Goal: Communication & Community: Answer question/provide support

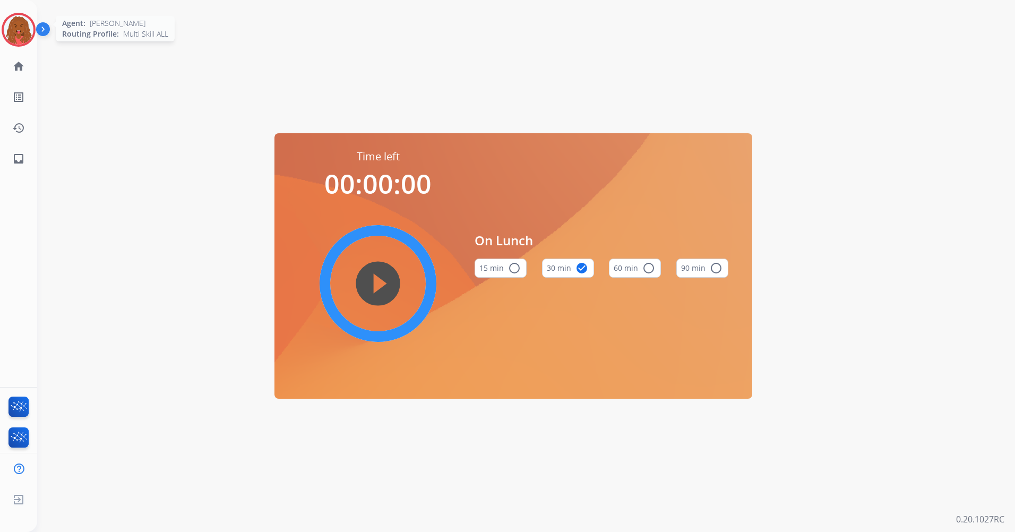
click at [21, 29] on img at bounding box center [19, 30] width 30 height 30
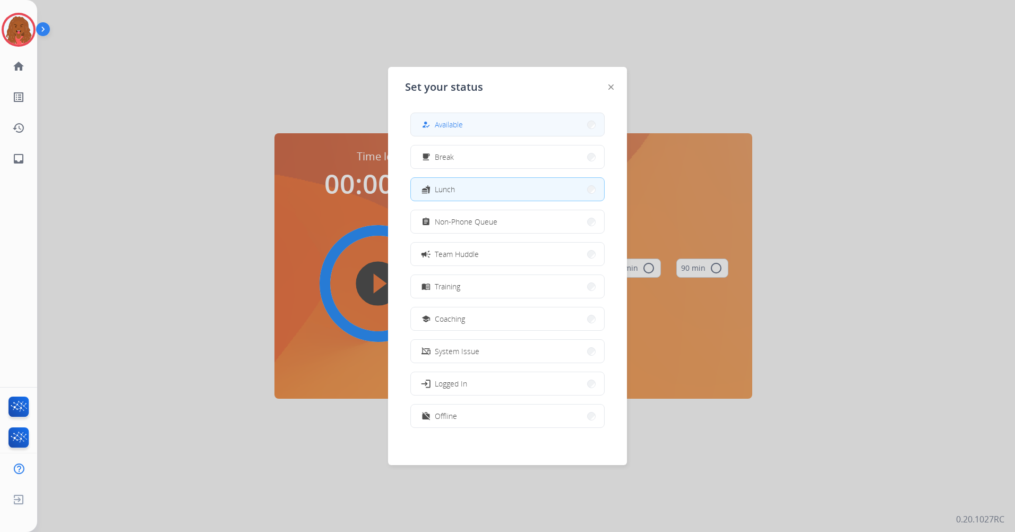
click at [456, 123] on span "Available" at bounding box center [449, 124] width 28 height 11
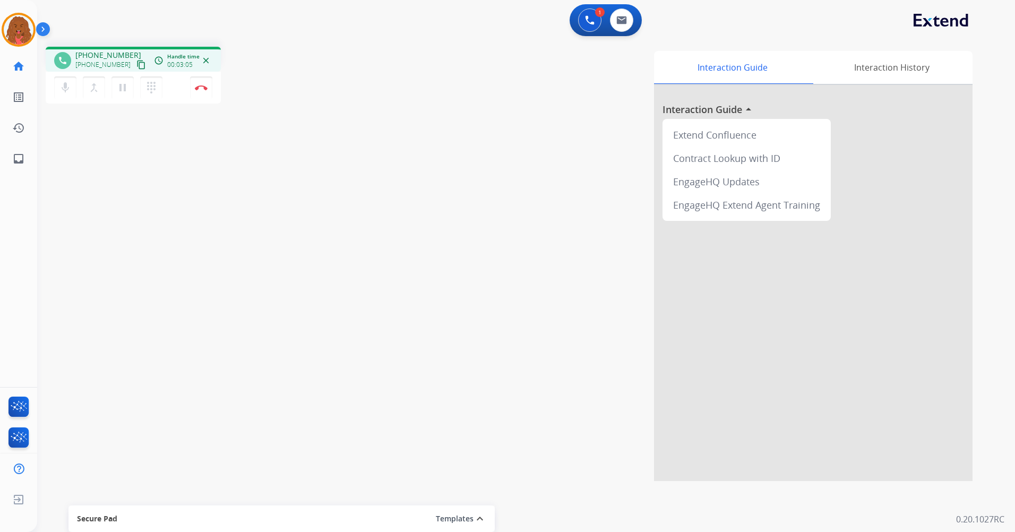
click at [626, 35] on div "1 Voice Interactions 0 Email Interactions" at bounding box center [606, 20] width 72 height 32
click at [617, 20] on img at bounding box center [621, 20] width 11 height 8
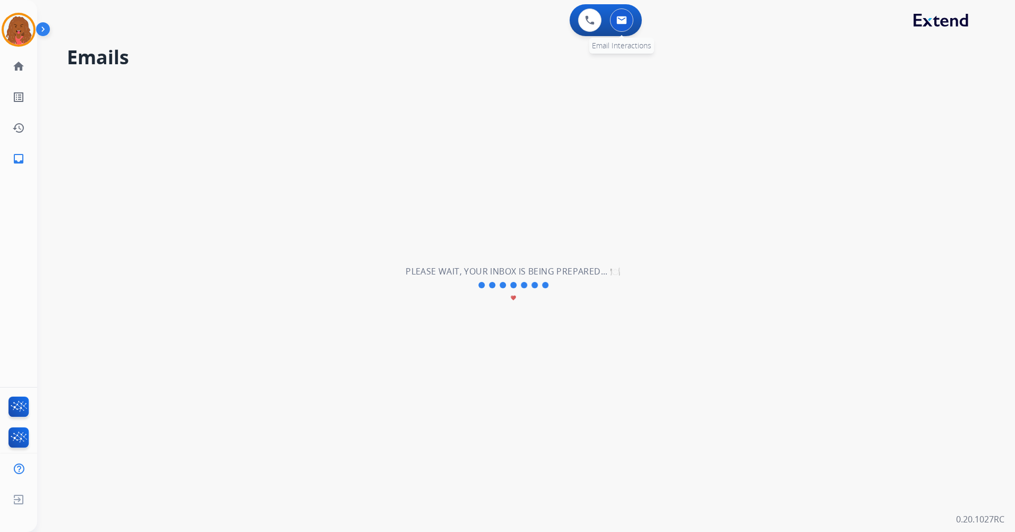
click at [623, 25] on button at bounding box center [621, 19] width 23 height 23
click at [592, 19] on img at bounding box center [590, 20] width 10 height 10
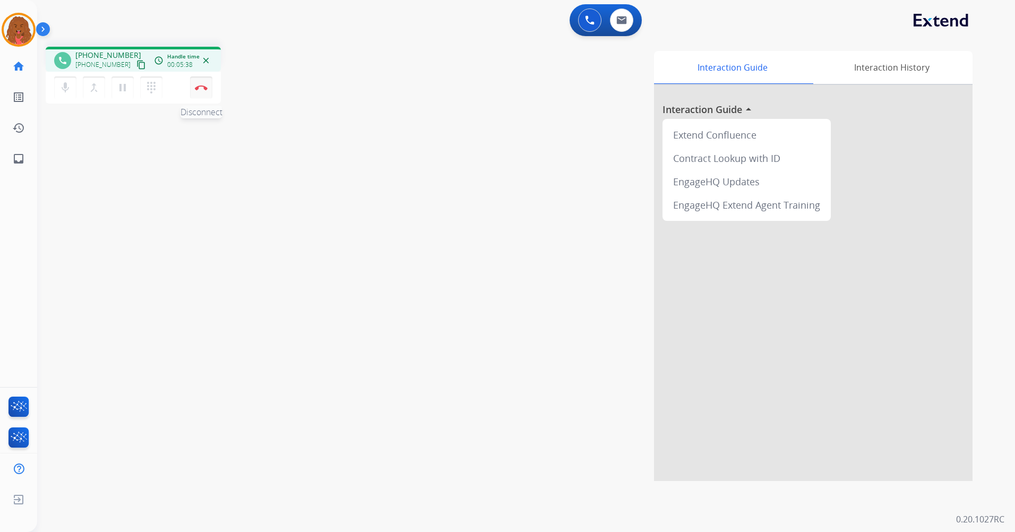
click at [194, 84] on button "Disconnect" at bounding box center [201, 87] width 22 height 22
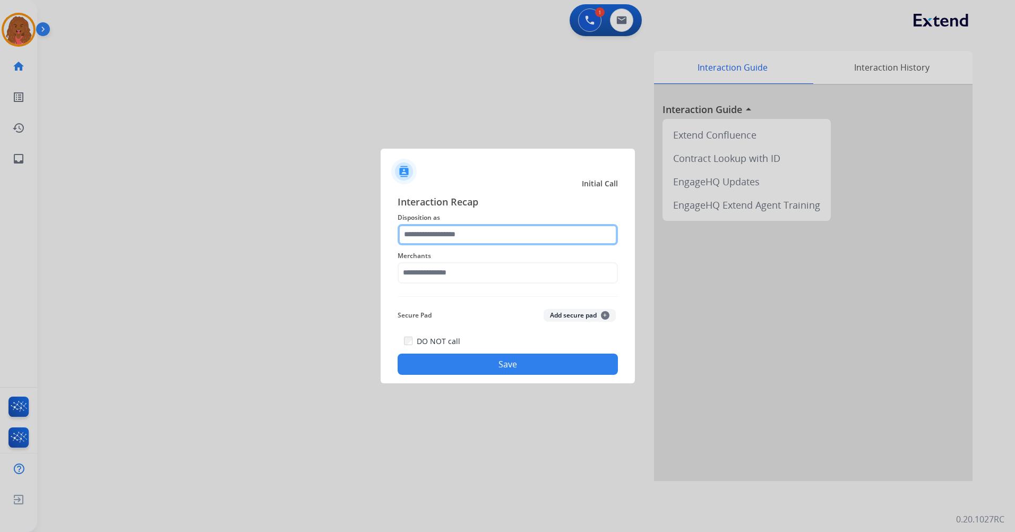
click at [454, 233] on input "text" at bounding box center [508, 234] width 220 height 21
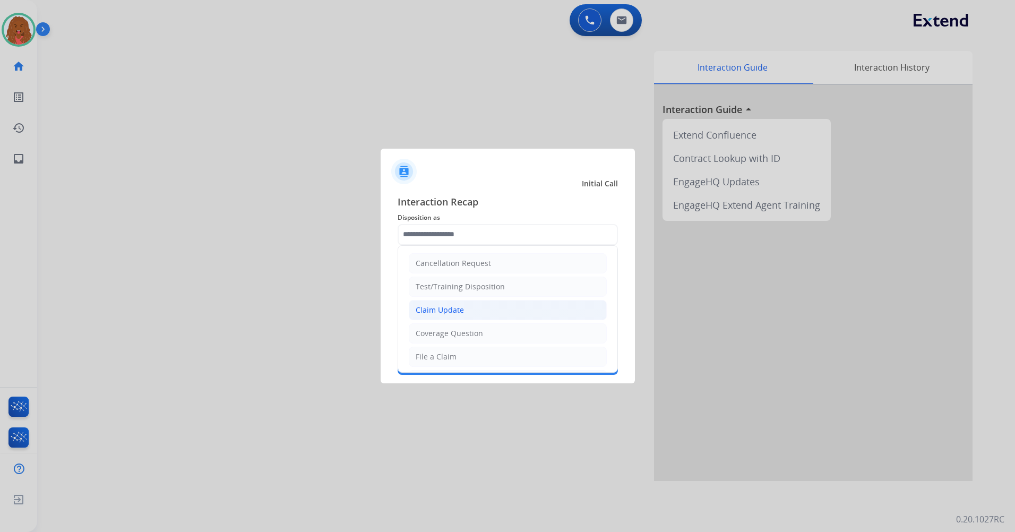
click at [467, 310] on li "Claim Update" at bounding box center [508, 310] width 198 height 20
type input "**********"
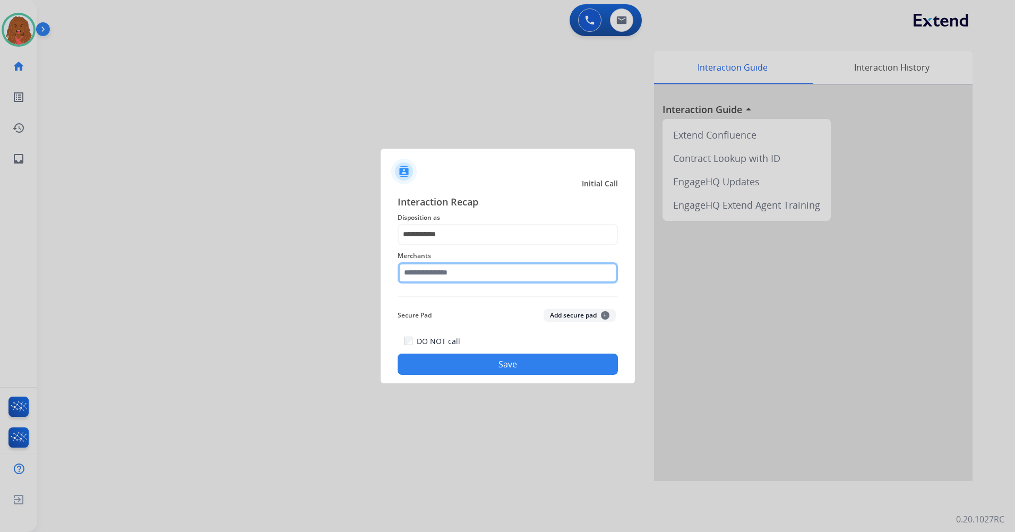
click at [463, 274] on input "text" at bounding box center [508, 272] width 220 height 21
click at [458, 274] on input "***" at bounding box center [508, 272] width 220 height 21
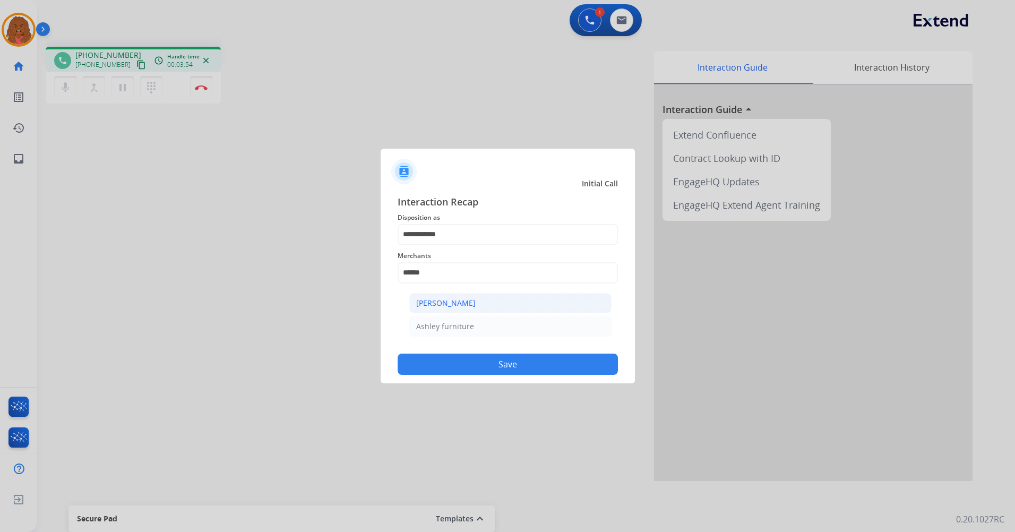
click at [496, 306] on li "[PERSON_NAME]" at bounding box center [510, 303] width 202 height 20
type input "**********"
click at [465, 355] on button "Save" at bounding box center [508, 364] width 220 height 21
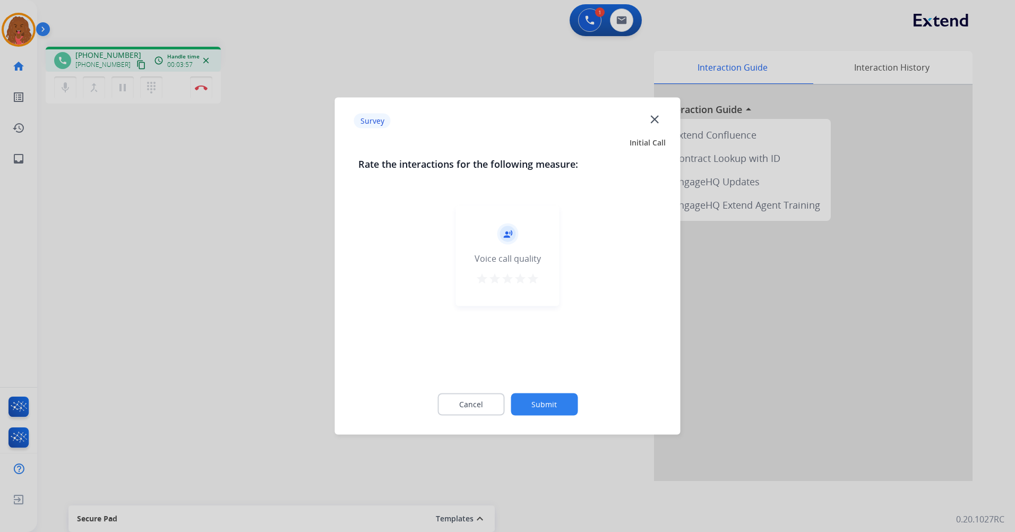
click at [535, 398] on button "Submit" at bounding box center [544, 404] width 67 height 22
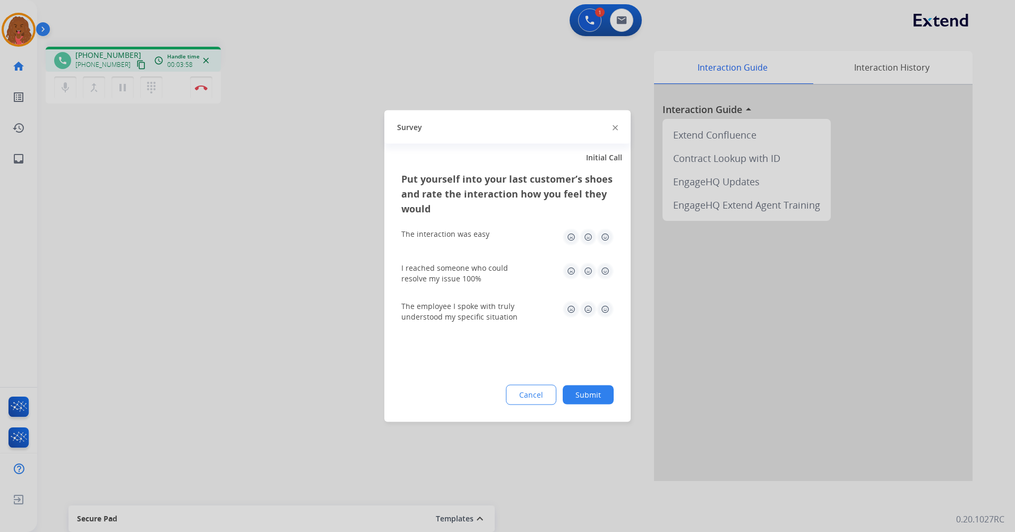
click at [586, 396] on button "Submit" at bounding box center [588, 394] width 51 height 19
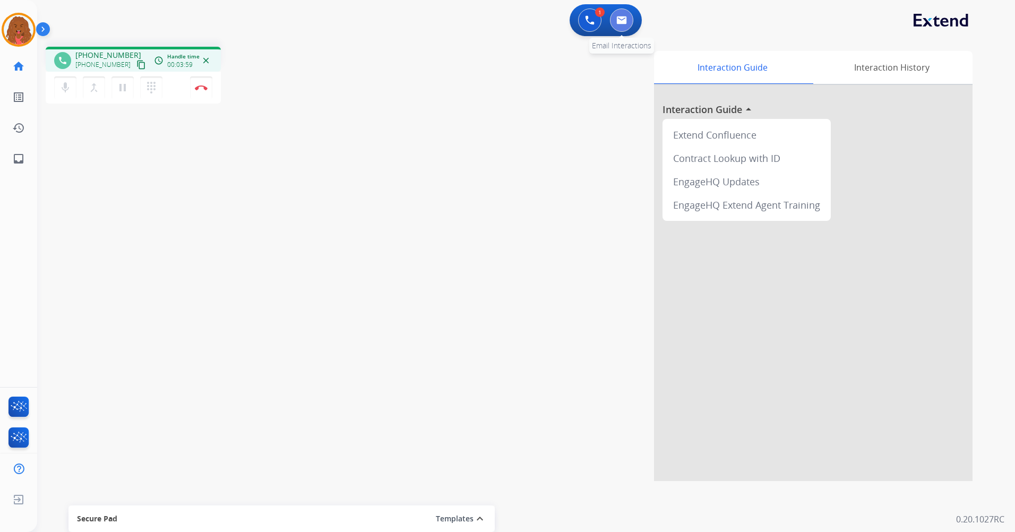
click at [625, 26] on button at bounding box center [621, 19] width 23 height 23
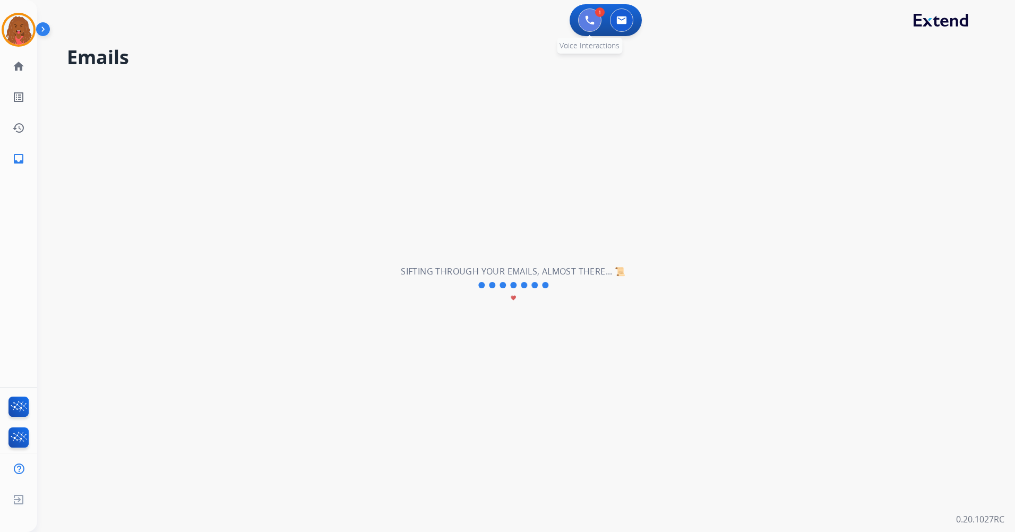
click at [590, 21] on img at bounding box center [590, 20] width 10 height 10
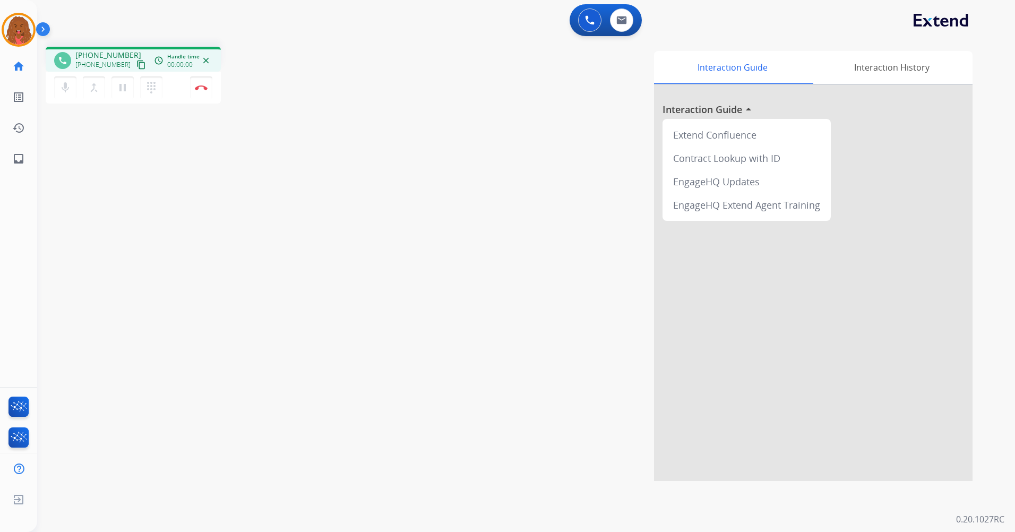
click at [215, 86] on div "mic Mute merge_type Bridge pause Hold dialpad Dialpad Disconnect" at bounding box center [133, 88] width 175 height 32
click at [200, 90] on img at bounding box center [201, 87] width 13 height 5
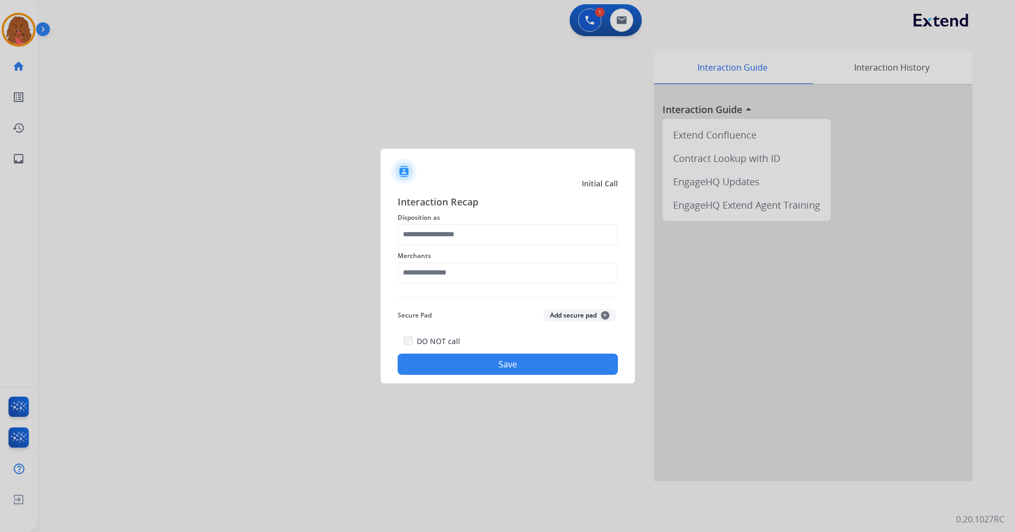
click at [464, 221] on span "Disposition as" at bounding box center [508, 217] width 220 height 13
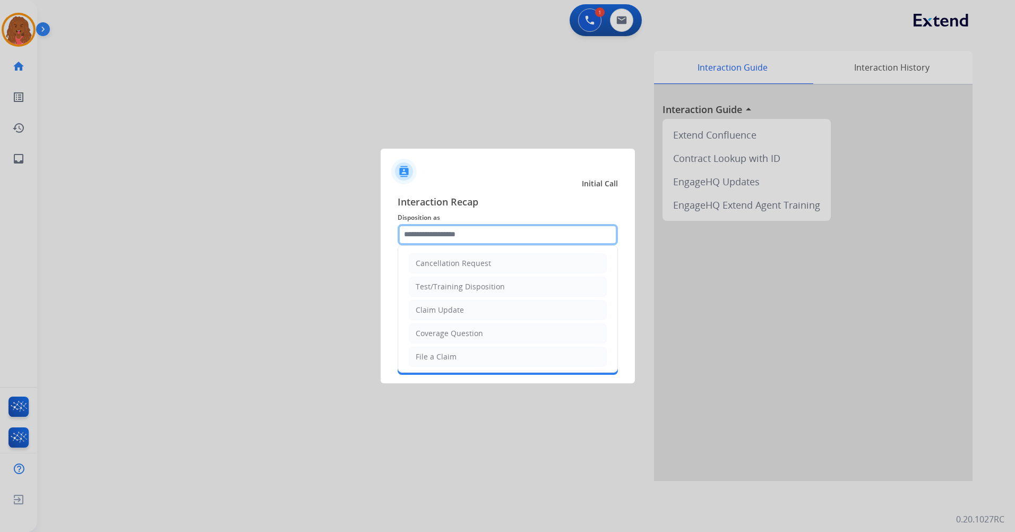
click at [461, 241] on input "text" at bounding box center [508, 234] width 220 height 21
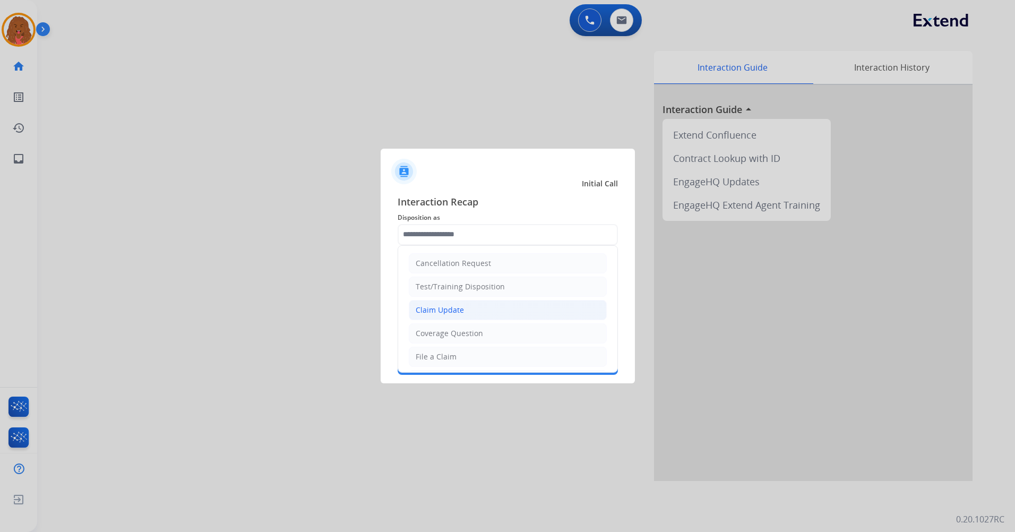
click at [488, 303] on li "Claim Update" at bounding box center [508, 310] width 198 height 20
type input "**********"
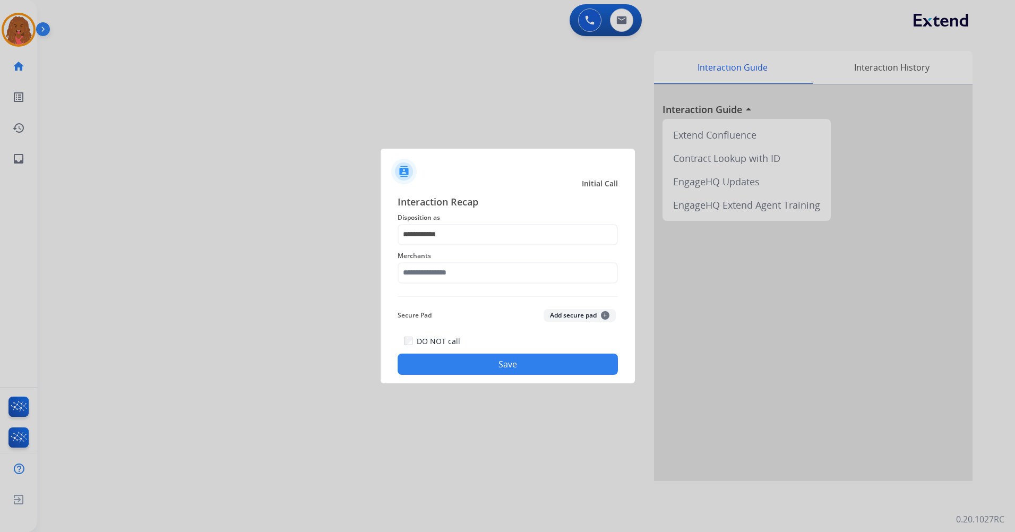
click at [482, 284] on div "Merchants" at bounding box center [508, 266] width 220 height 42
click at [476, 271] on input "text" at bounding box center [508, 272] width 220 height 21
click at [491, 302] on li "Jomashop" at bounding box center [510, 303] width 202 height 20
type input "********"
click at [473, 362] on button "Save" at bounding box center [508, 364] width 220 height 21
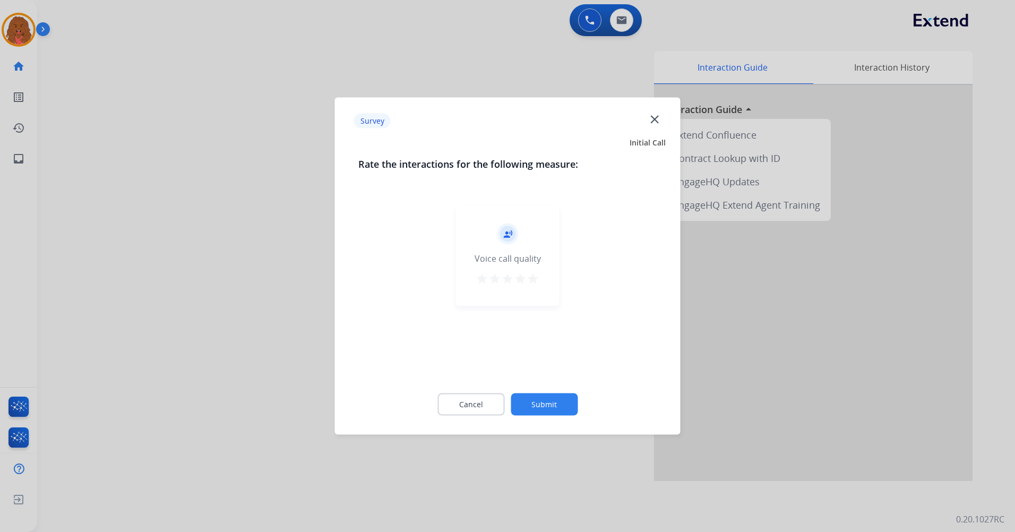
drag, startPoint x: 529, startPoint y: 389, endPoint x: 526, endPoint y: 396, distance: 7.6
click at [528, 389] on div "Cancel Submit" at bounding box center [507, 405] width 299 height 48
click at [536, 411] on button "Submit" at bounding box center [544, 404] width 67 height 22
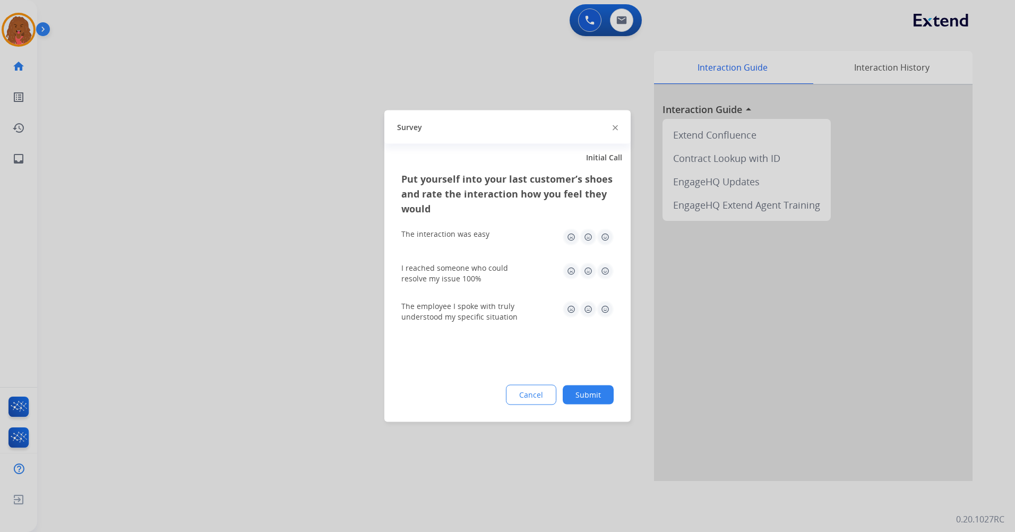
click at [586, 395] on button "Submit" at bounding box center [588, 394] width 51 height 19
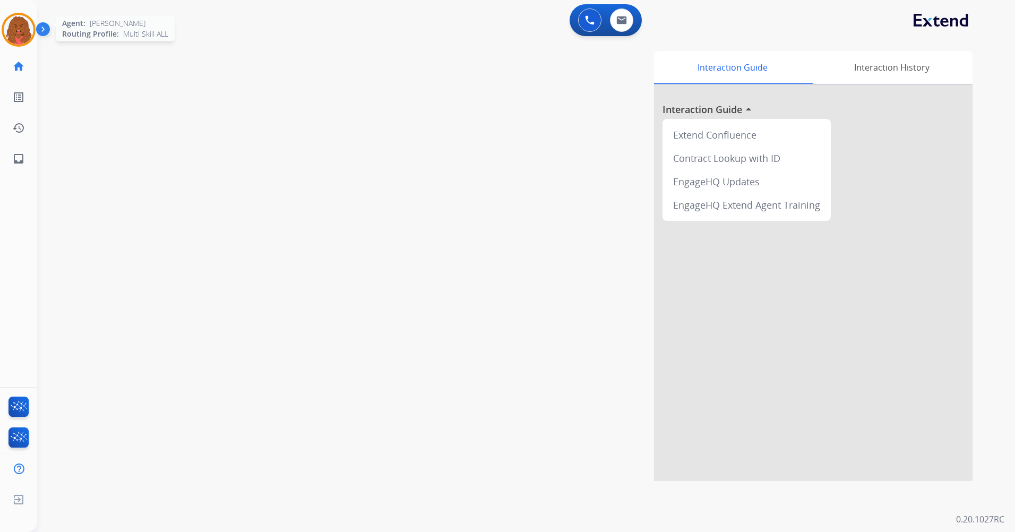
click at [20, 30] on img at bounding box center [19, 30] width 30 height 30
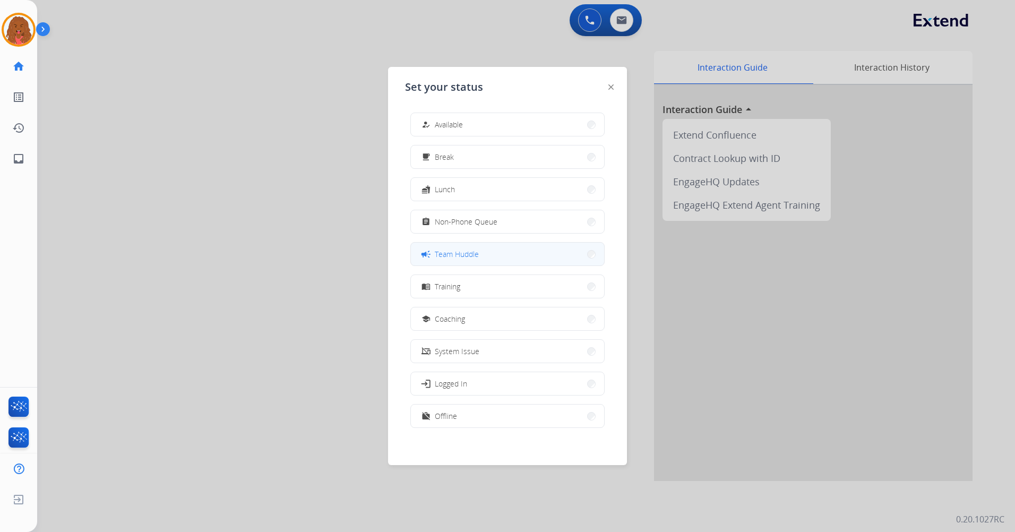
click at [467, 249] on span "Team Huddle" at bounding box center [457, 253] width 44 height 11
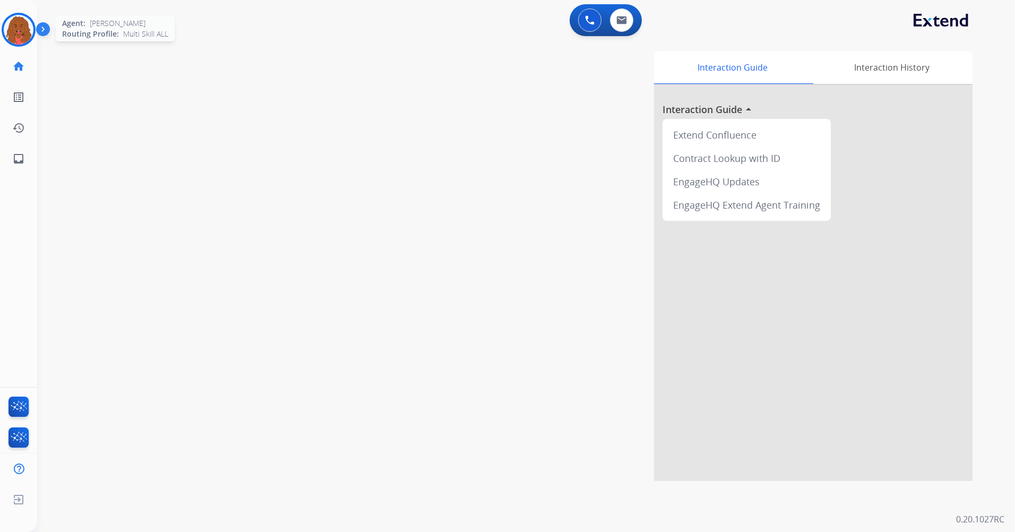
click at [22, 23] on img at bounding box center [19, 30] width 30 height 30
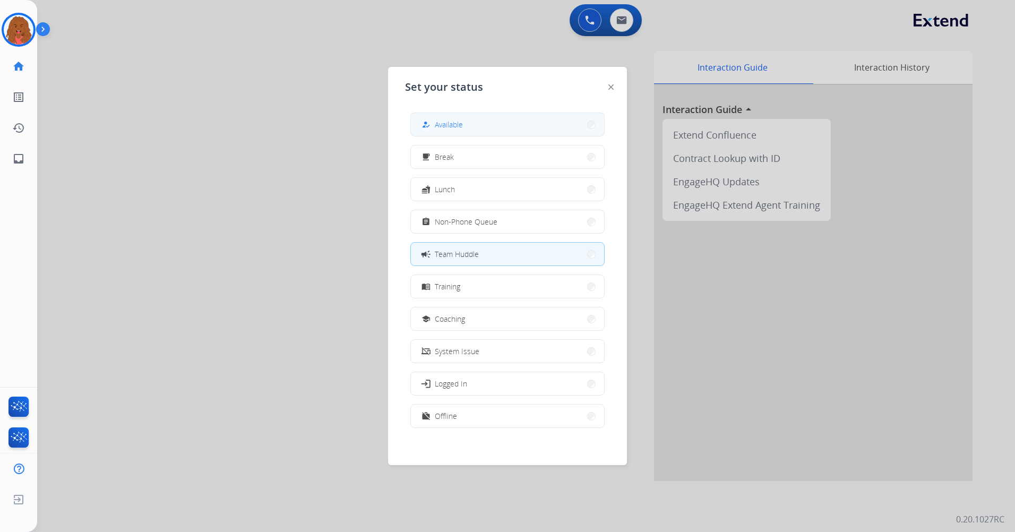
click at [460, 121] on span "Available" at bounding box center [449, 124] width 28 height 11
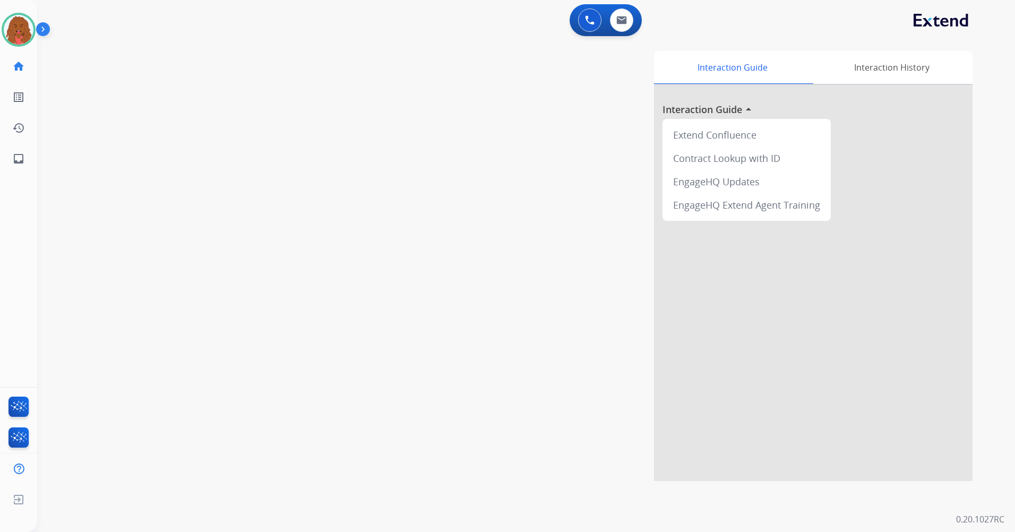
click at [267, 188] on div "swap_horiz Break voice bridge close_fullscreen Connect 3-Way Call merge_type Se…" at bounding box center [513, 259] width 953 height 443
click at [623, 24] on button at bounding box center [621, 19] width 23 height 23
select select "**********"
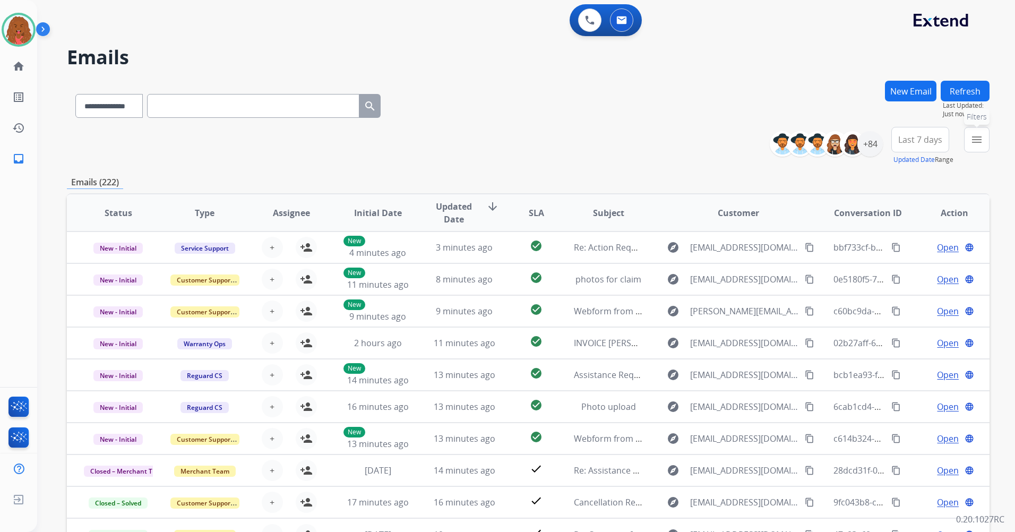
click at [968, 144] on button "menu Filters" at bounding box center [976, 139] width 25 height 25
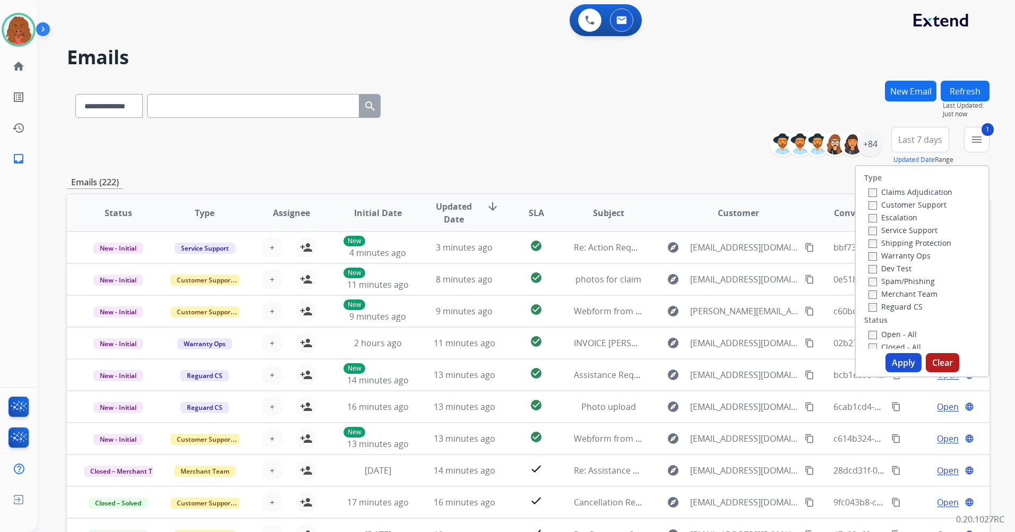
click at [869, 244] on label "Shipping Protection" at bounding box center [910, 243] width 83 height 10
click at [872, 245] on label "Shipping Protection" at bounding box center [910, 243] width 83 height 10
click at [896, 364] on button "Apply" at bounding box center [904, 362] width 36 height 19
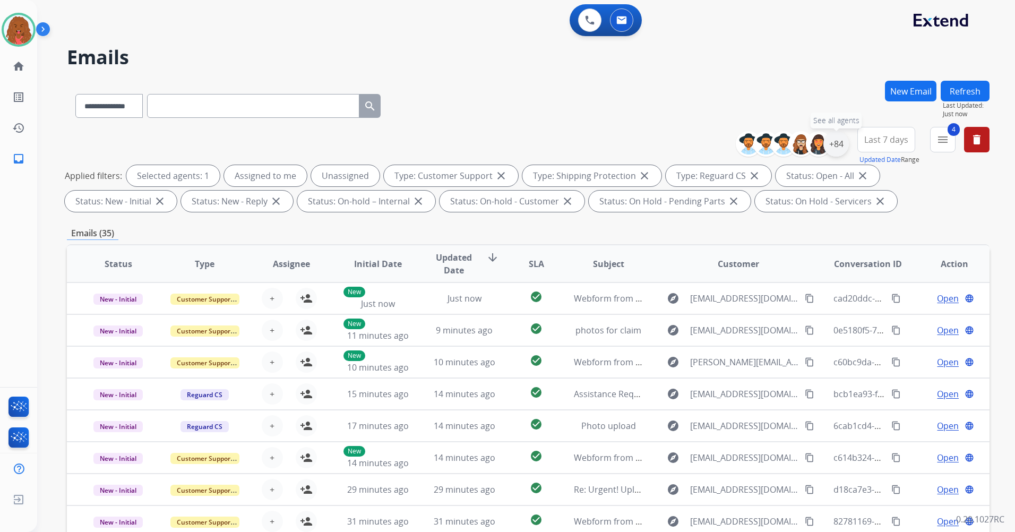
click at [835, 145] on div "+84" at bounding box center [836, 143] width 25 height 25
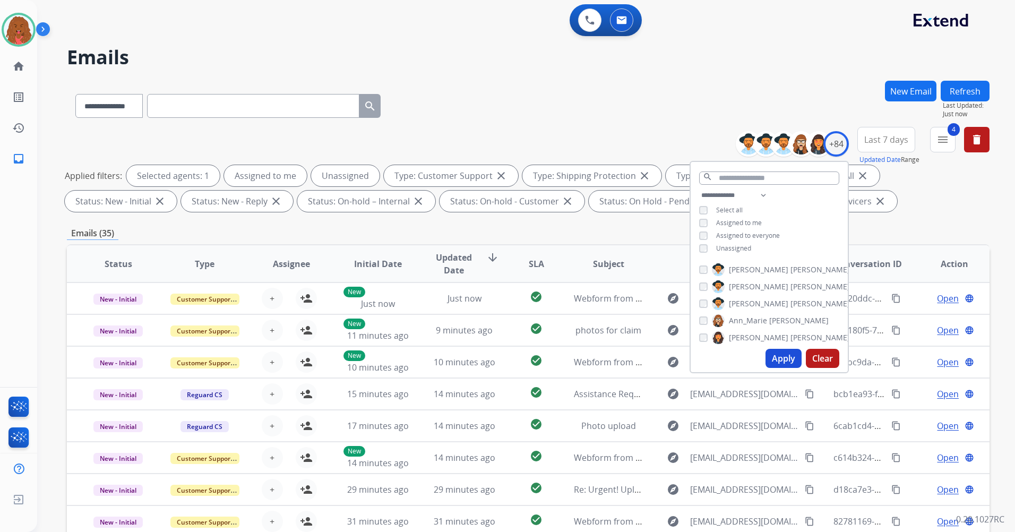
click at [708, 249] on div "Unassigned" at bounding box center [725, 248] width 52 height 8
click at [707, 248] on div "Unassigned" at bounding box center [725, 248] width 52 height 8
click at [780, 353] on button "Apply" at bounding box center [784, 358] width 36 height 19
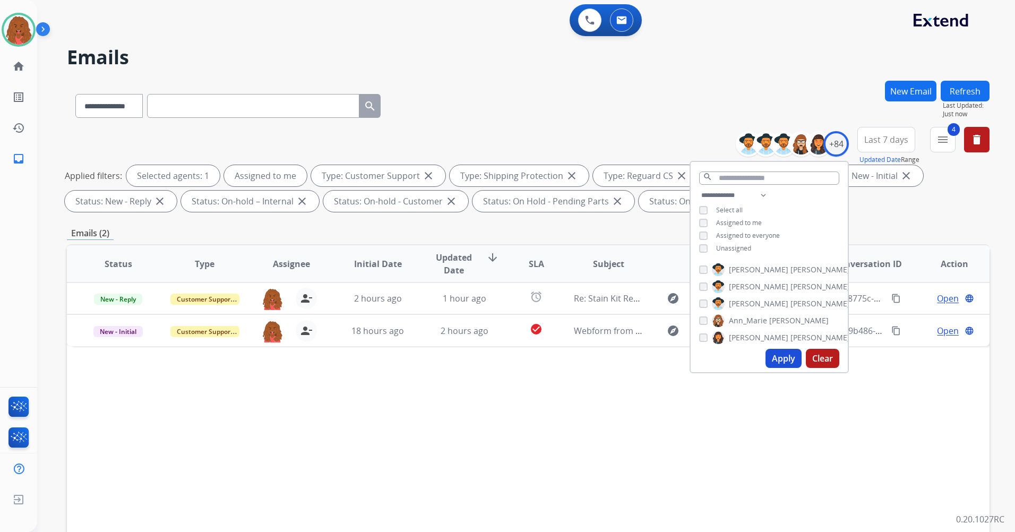
click at [653, 381] on div "Status Type Assignee Initial Date Updated Date arrow_downward SLA Subject Custo…" at bounding box center [528, 422] width 923 height 356
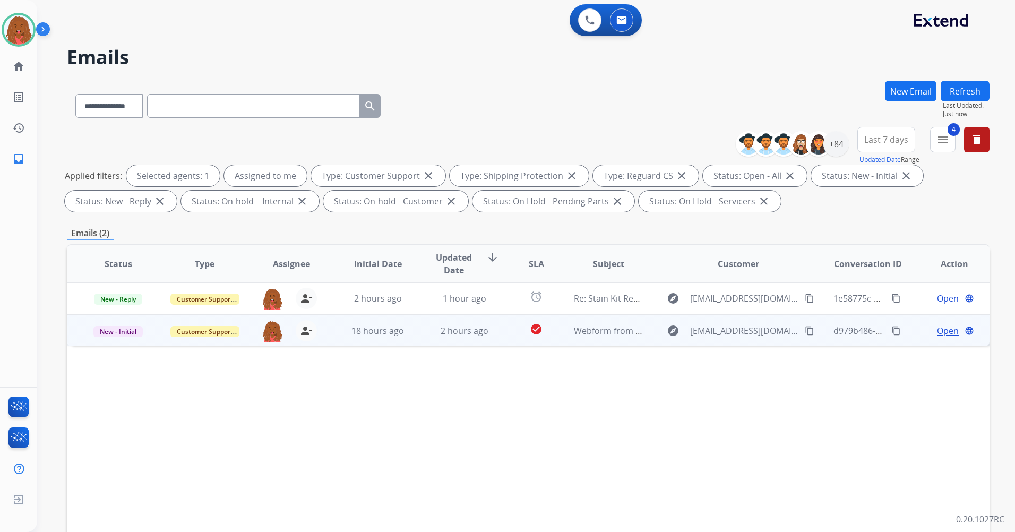
click at [937, 332] on span "Open" at bounding box center [948, 330] width 22 height 13
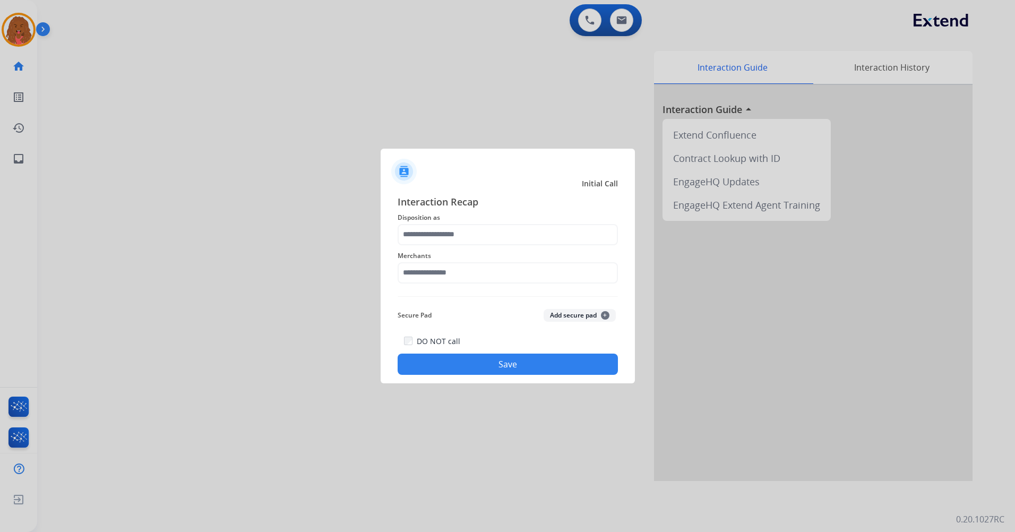
click at [22, 33] on div at bounding box center [507, 266] width 1015 height 532
click at [21, 31] on div at bounding box center [507, 266] width 1015 height 532
click at [454, 251] on span "Merchants" at bounding box center [508, 256] width 220 height 13
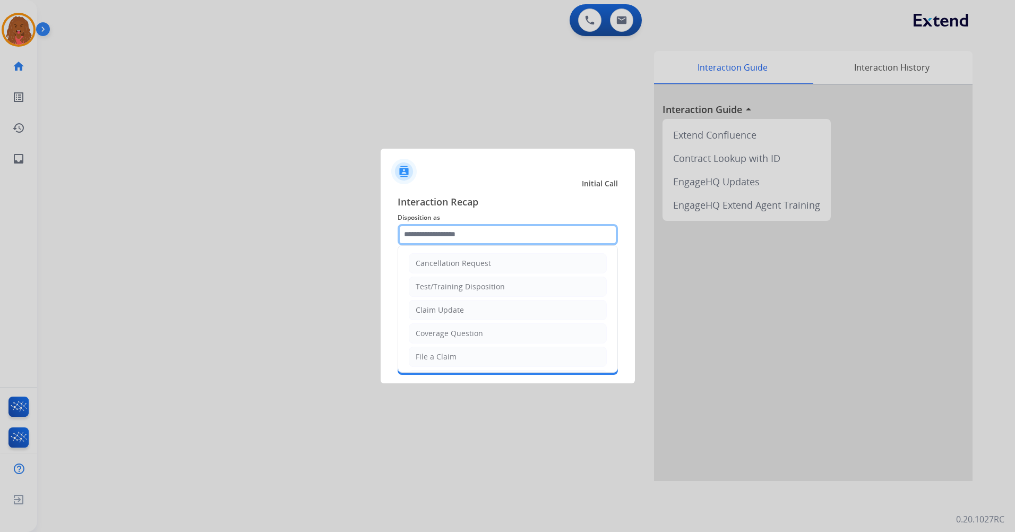
click at [450, 235] on input "text" at bounding box center [508, 234] width 220 height 21
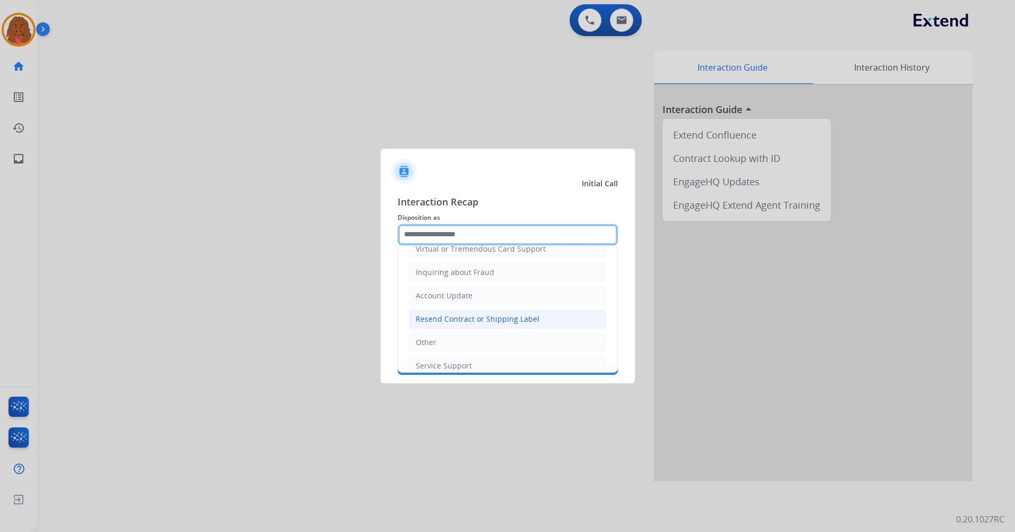
scroll to position [166, 0]
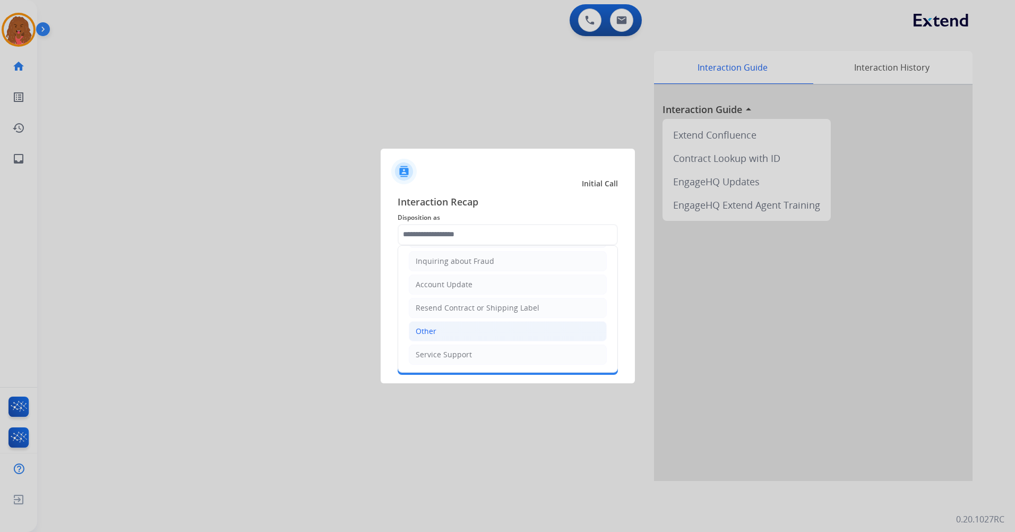
click at [459, 329] on li "Other" at bounding box center [508, 331] width 198 height 20
type input "*****"
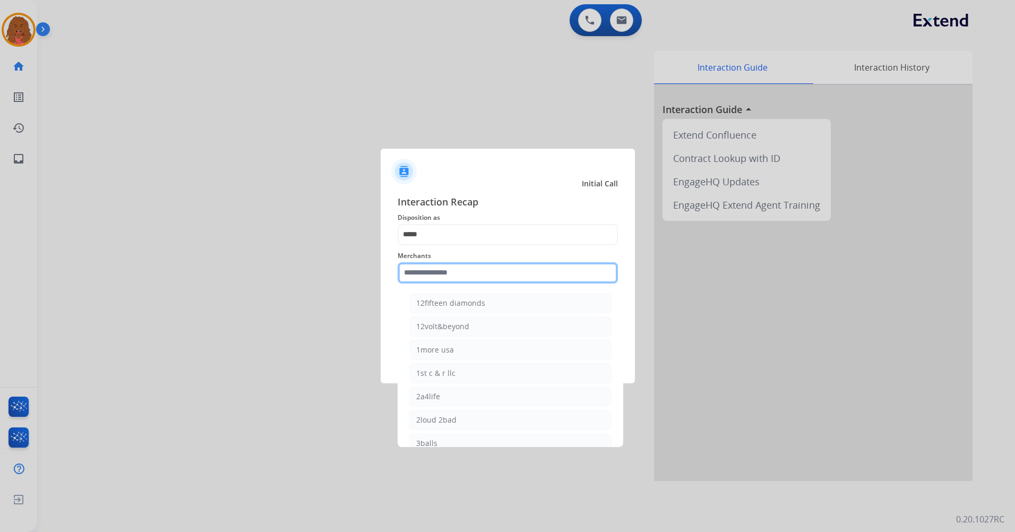
click at [461, 272] on input "text" at bounding box center [508, 272] width 220 height 21
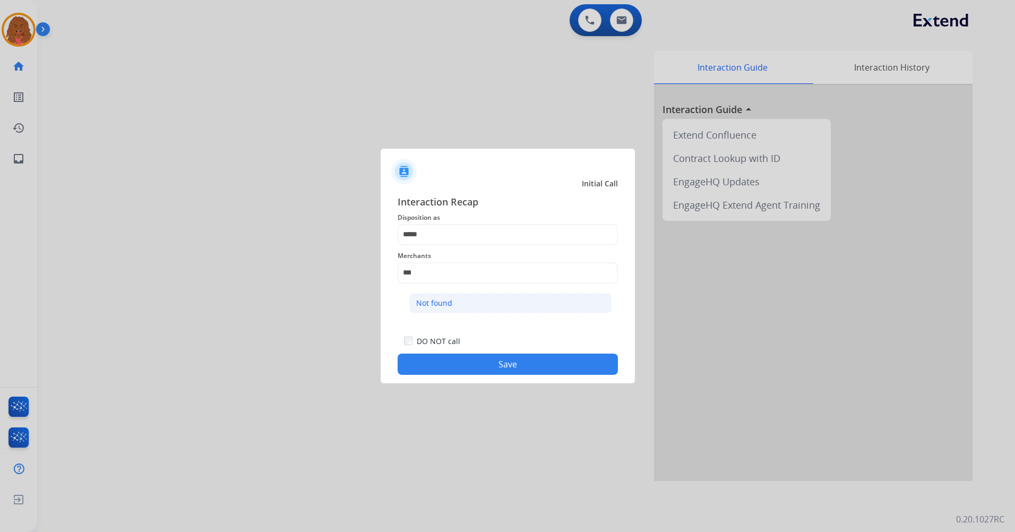
click at [488, 303] on li "Not found" at bounding box center [510, 303] width 202 height 20
type input "*********"
click at [491, 364] on button "Save" at bounding box center [508, 364] width 220 height 21
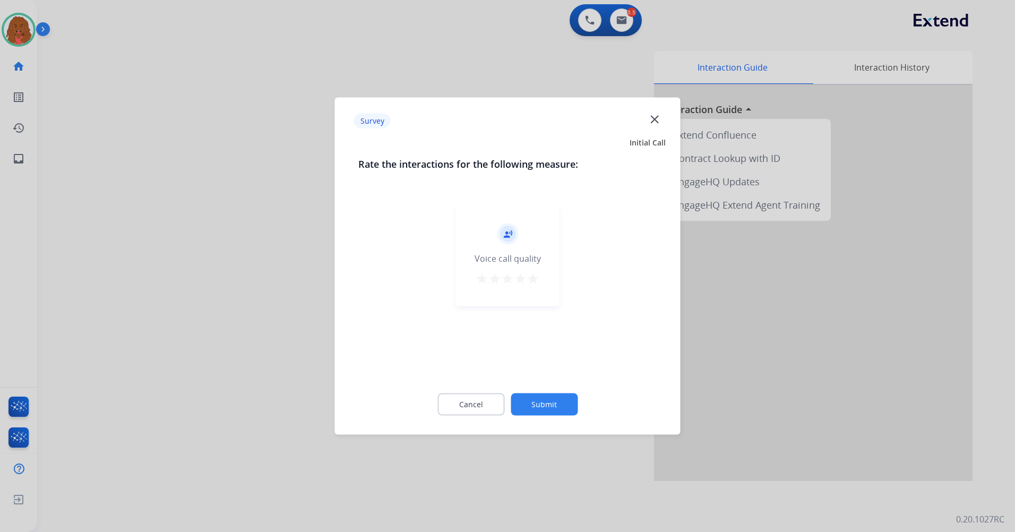
click at [16, 34] on div at bounding box center [507, 266] width 1015 height 532
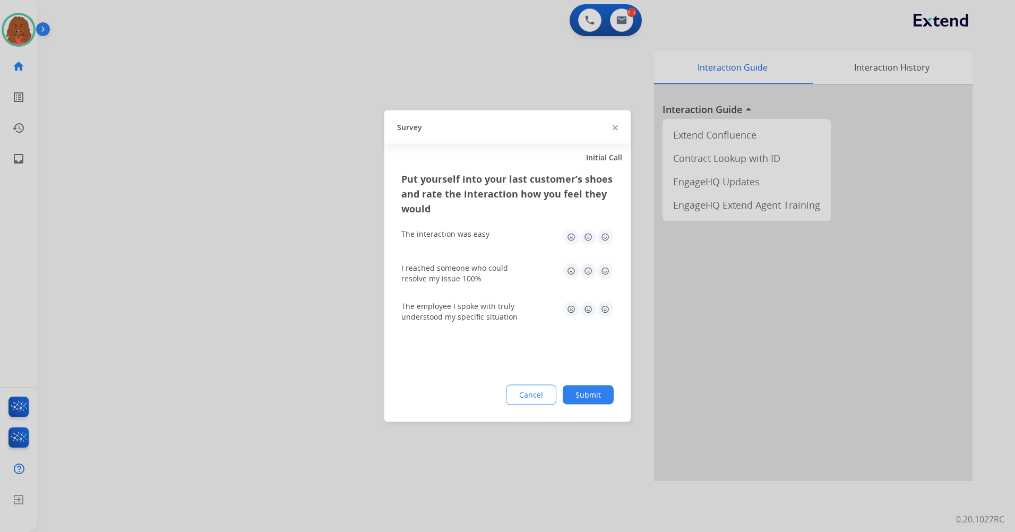
click at [27, 28] on div at bounding box center [507, 266] width 1015 height 532
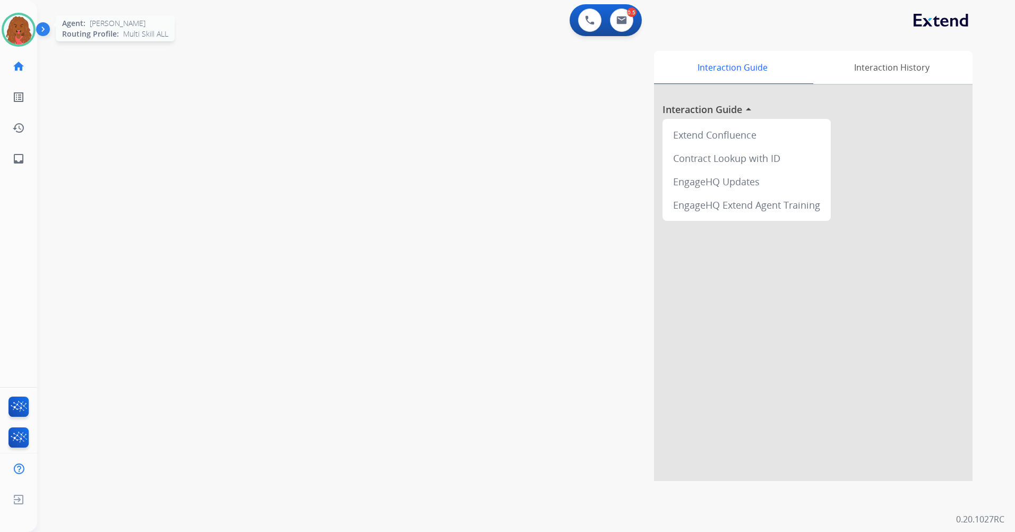
click at [9, 30] on img at bounding box center [19, 30] width 30 height 30
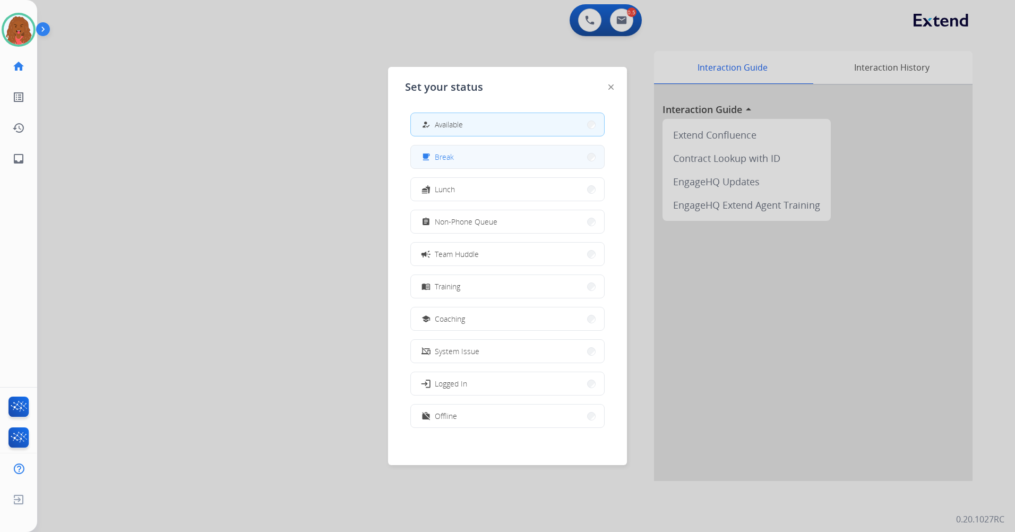
click at [494, 155] on button "free_breakfast Break" at bounding box center [507, 156] width 193 height 23
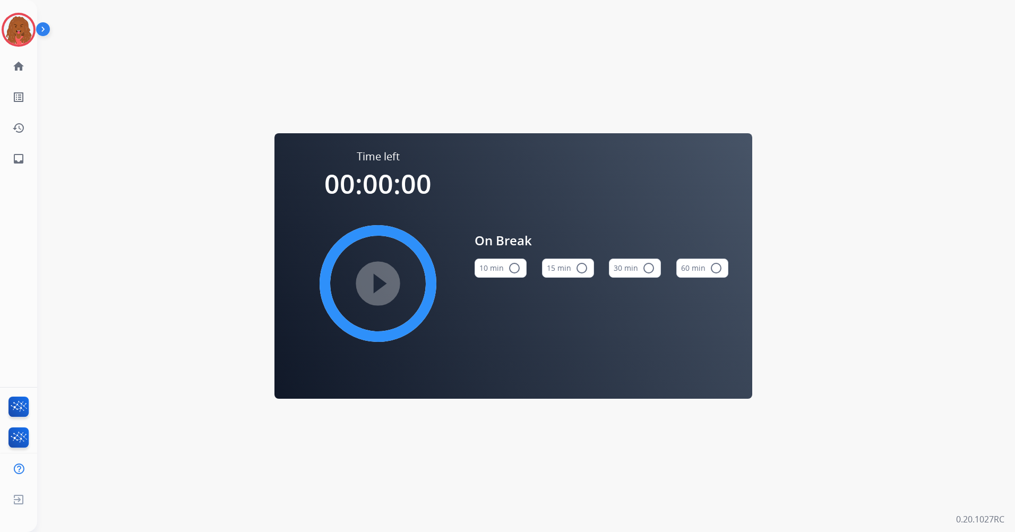
drag, startPoint x: 210, startPoint y: 410, endPoint x: 347, endPoint y: 433, distance: 138.8
click at [314, 446] on div "Time left 00:00:00 play_circle_filled On Break 10 min radio_button_unchecked 15…" at bounding box center [513, 266] width 953 height 532
click at [24, 31] on img at bounding box center [19, 30] width 30 height 30
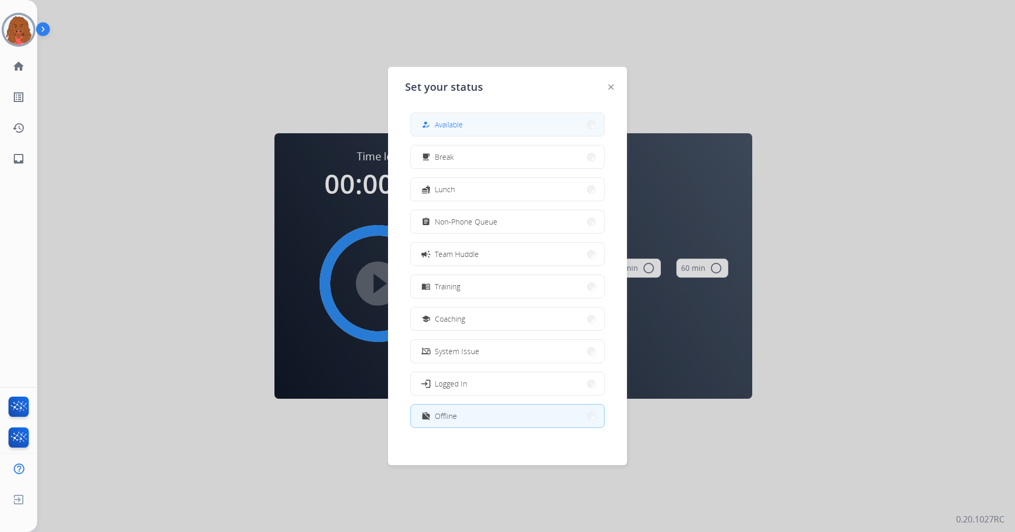
click at [533, 134] on button "how_to_reg Available" at bounding box center [507, 124] width 193 height 23
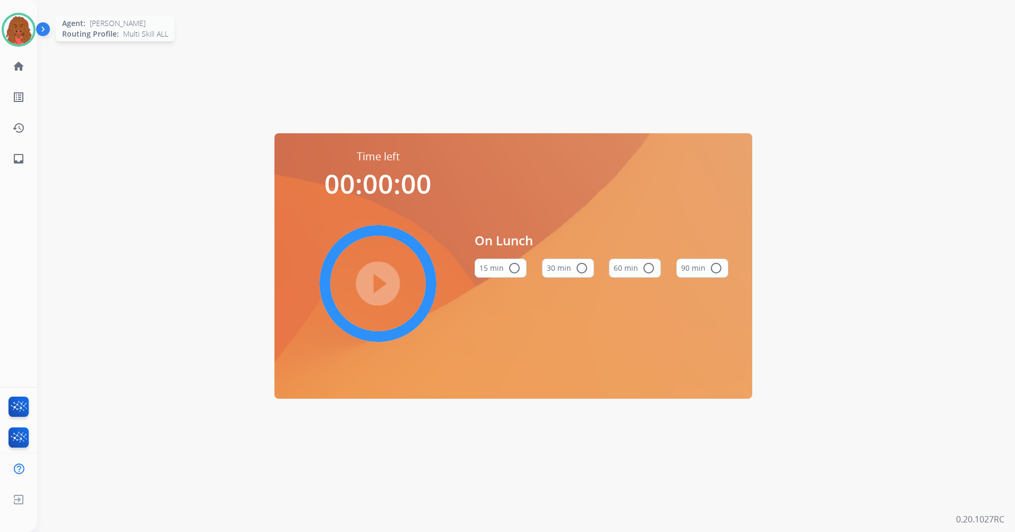
click at [31, 37] on img at bounding box center [19, 30] width 30 height 30
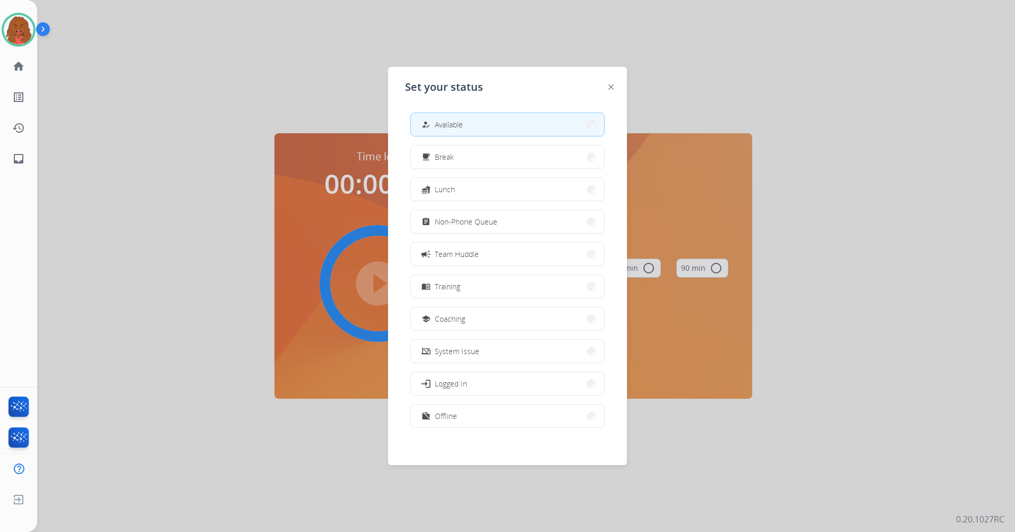
drag, startPoint x: 519, startPoint y: 122, endPoint x: 520, endPoint y: 127, distance: 5.3
click at [520, 127] on button "how_to_reg Available" at bounding box center [507, 124] width 193 height 23
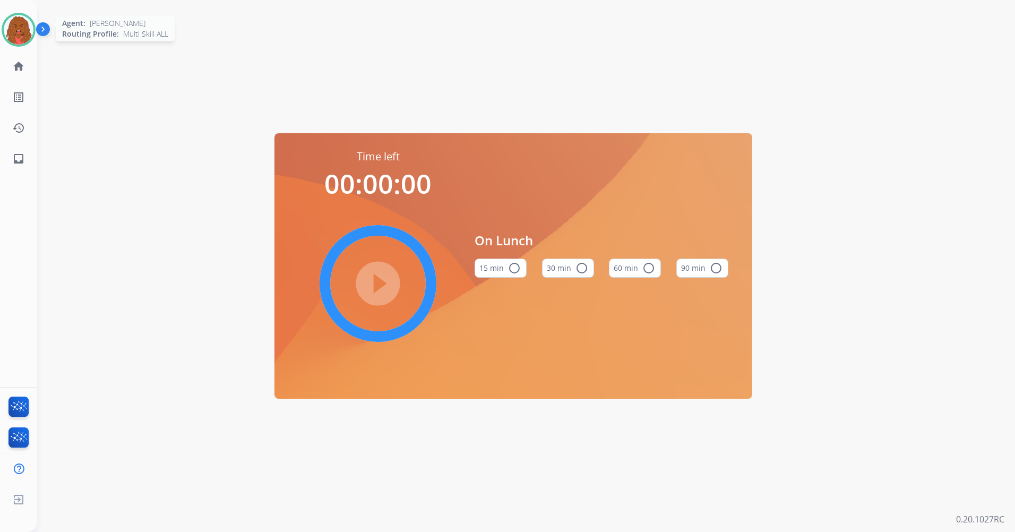
click at [24, 24] on img at bounding box center [19, 30] width 30 height 30
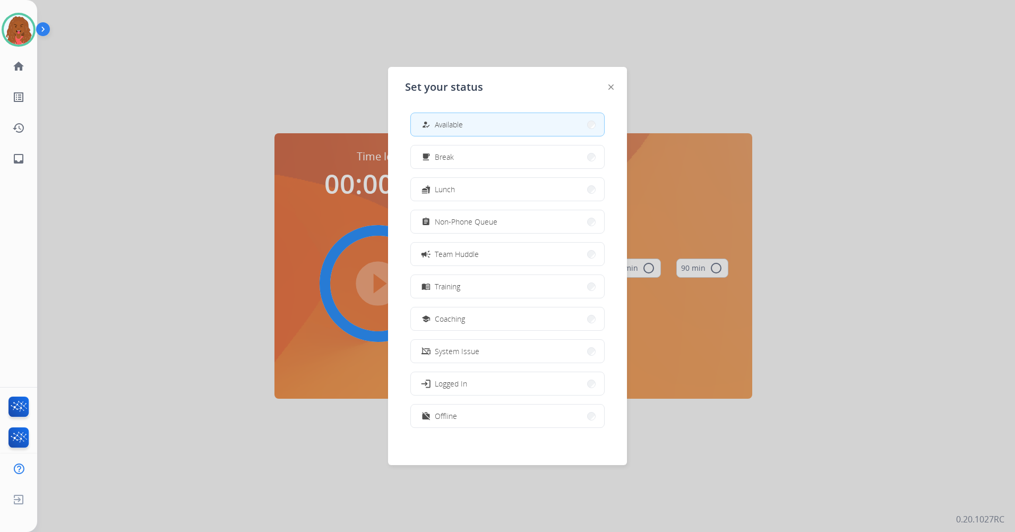
click at [557, 128] on button "how_to_reg Available" at bounding box center [507, 124] width 193 height 23
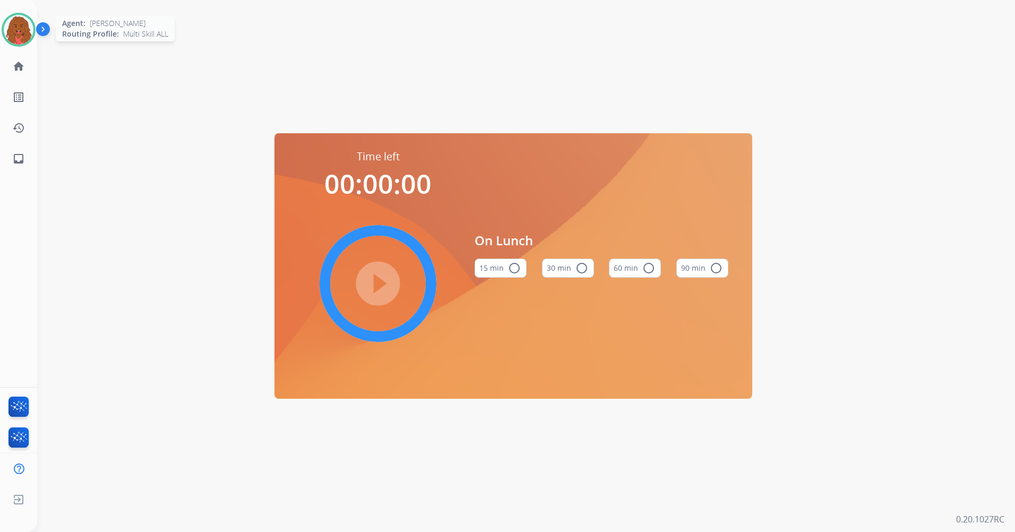
click at [18, 30] on img at bounding box center [19, 30] width 30 height 30
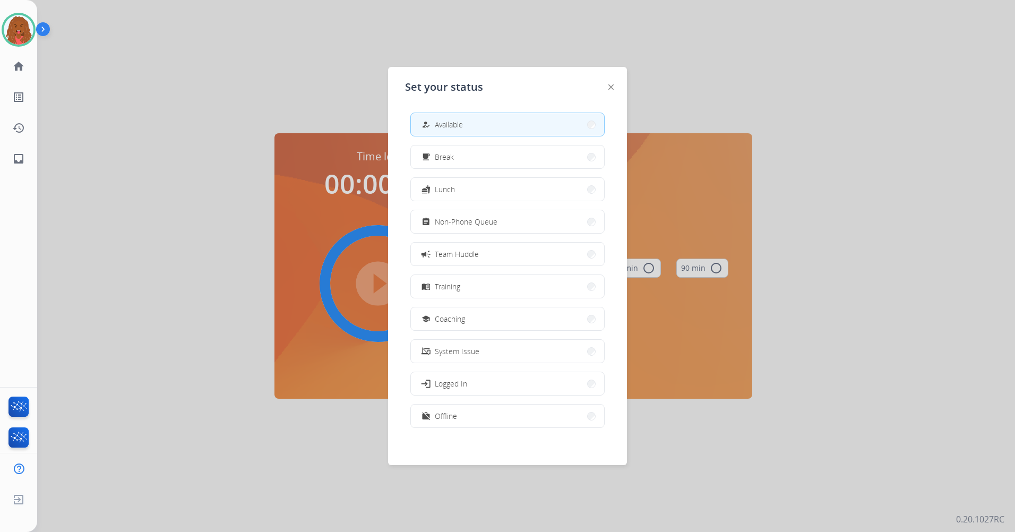
click at [505, 126] on button "how_to_reg Available" at bounding box center [507, 124] width 193 height 23
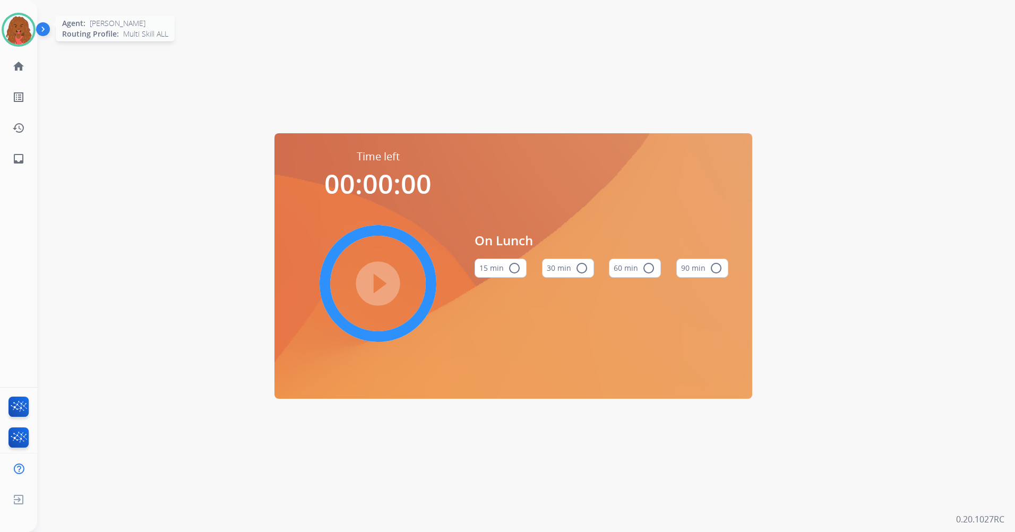
click at [18, 32] on img at bounding box center [19, 30] width 30 height 30
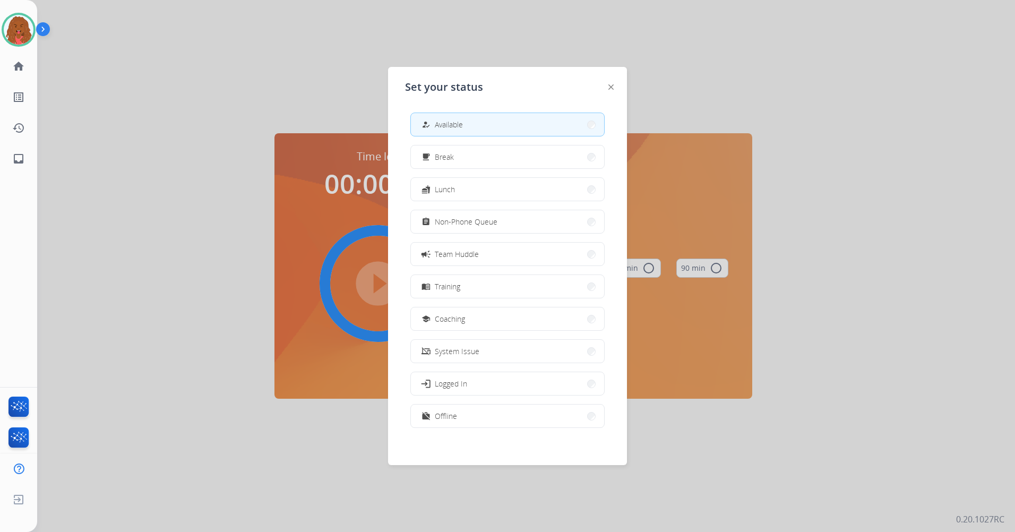
drag, startPoint x: 221, startPoint y: 31, endPoint x: 203, endPoint y: 33, distance: 17.6
click at [221, 32] on div at bounding box center [507, 266] width 1015 height 532
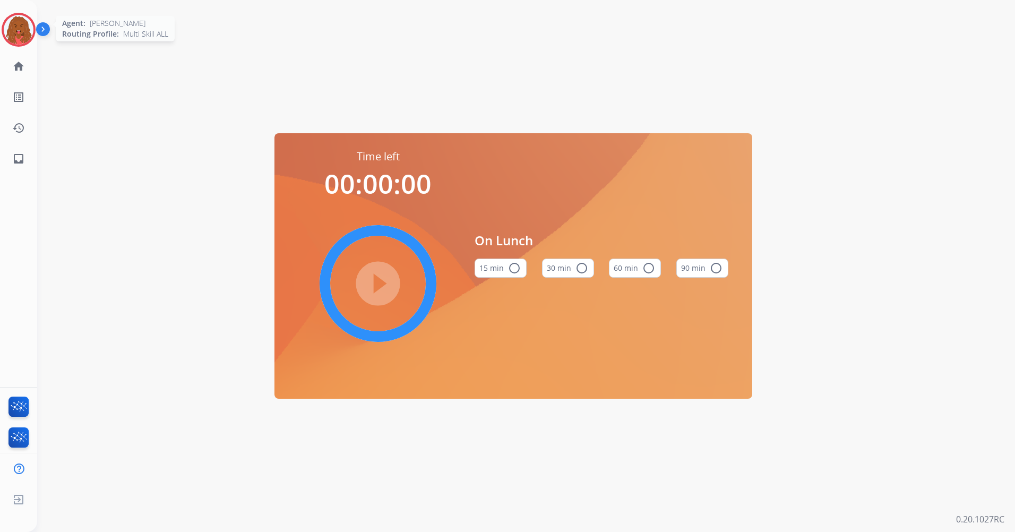
click at [23, 37] on img at bounding box center [19, 30] width 30 height 30
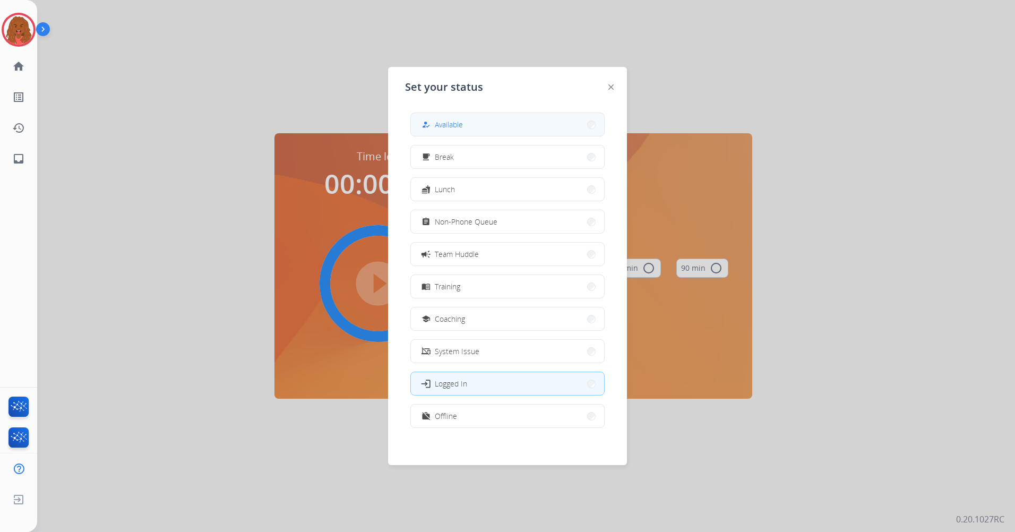
click at [510, 129] on button "how_to_reg Available" at bounding box center [507, 124] width 193 height 23
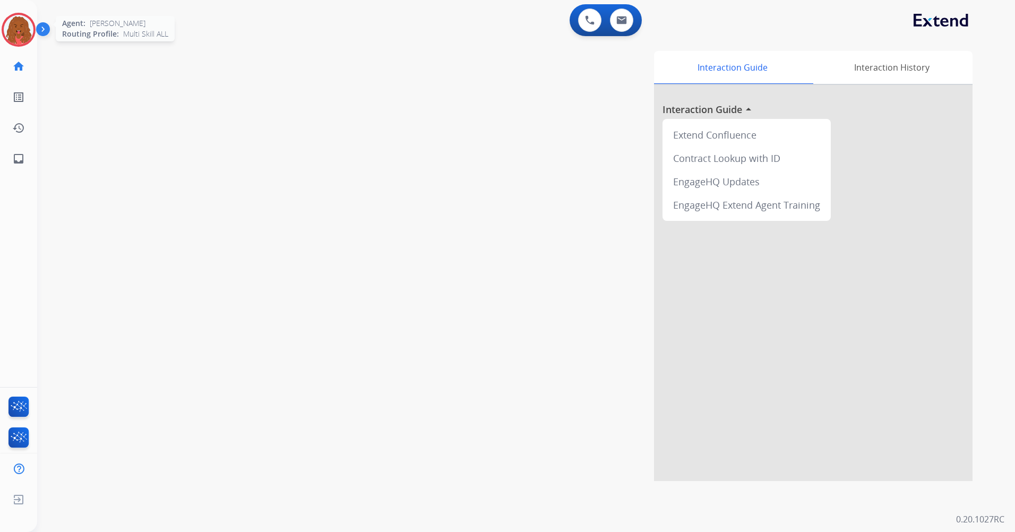
click at [9, 29] on img at bounding box center [19, 30] width 30 height 30
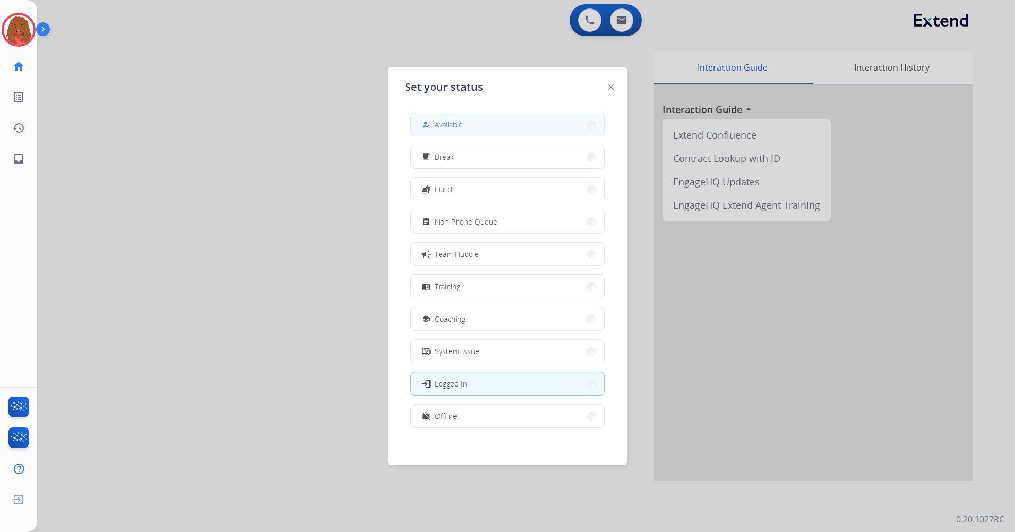
click at [448, 124] on span "Available" at bounding box center [449, 124] width 28 height 11
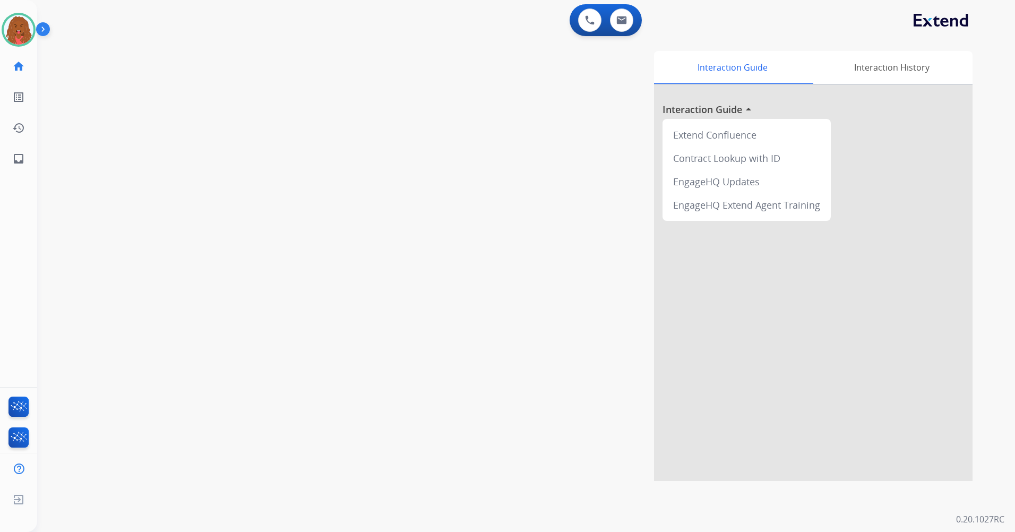
click at [191, 76] on div "swap_horiz Break voice bridge close_fullscreen Connect 3-Way Call merge_type Se…" at bounding box center [513, 259] width 953 height 443
click at [619, 28] on button at bounding box center [621, 19] width 23 height 23
select select "**********"
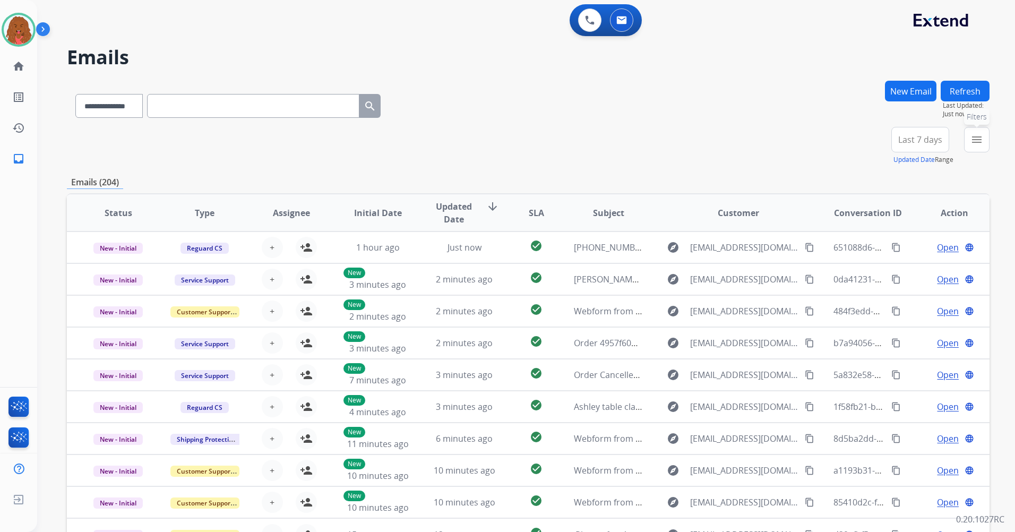
click at [976, 141] on mat-icon "menu" at bounding box center [977, 139] width 13 height 13
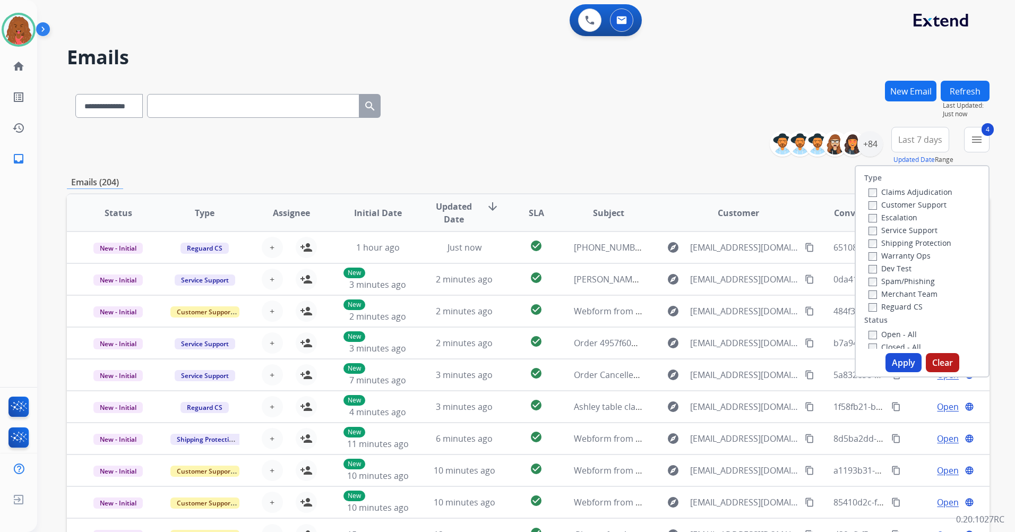
click at [897, 353] on button "Apply" at bounding box center [904, 362] width 36 height 19
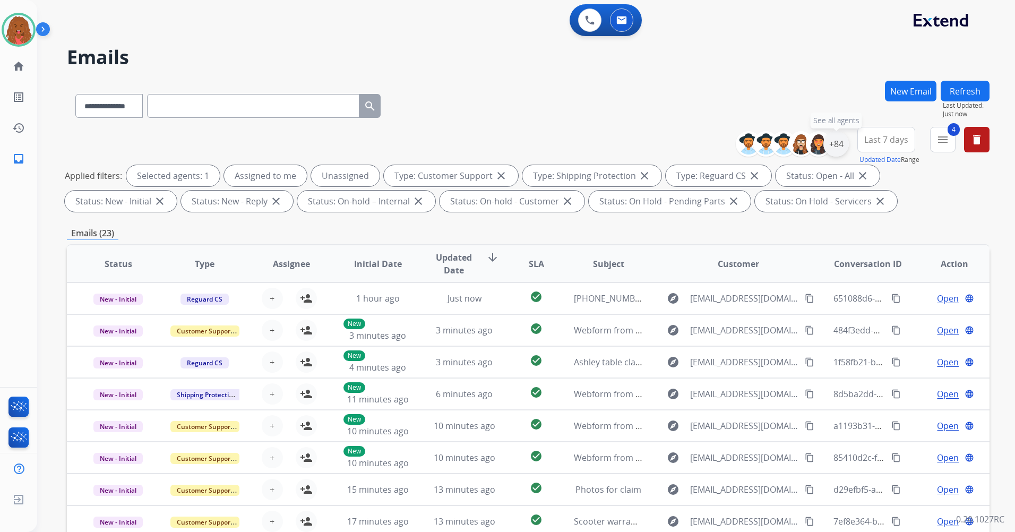
click at [842, 140] on div "+84" at bounding box center [836, 143] width 25 height 25
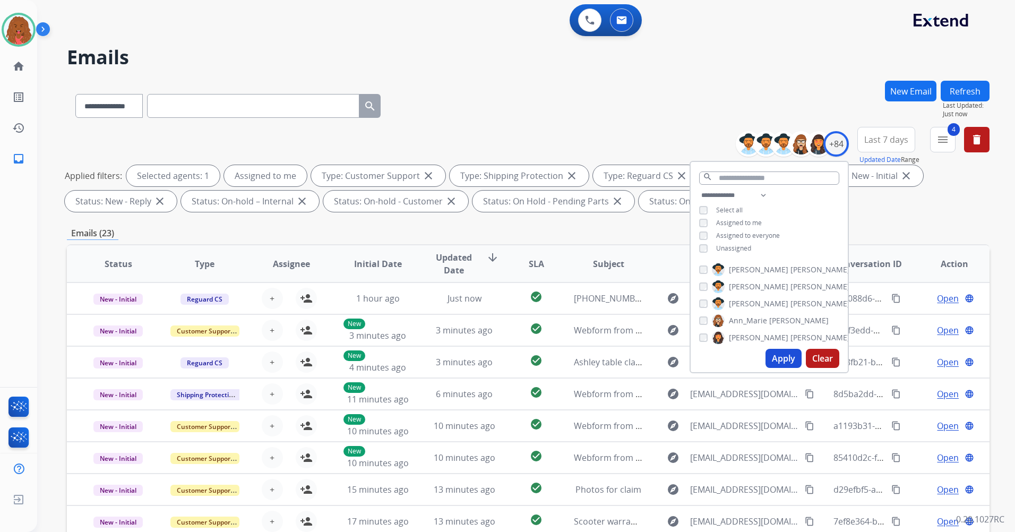
click at [784, 354] on button "Apply" at bounding box center [784, 358] width 36 height 19
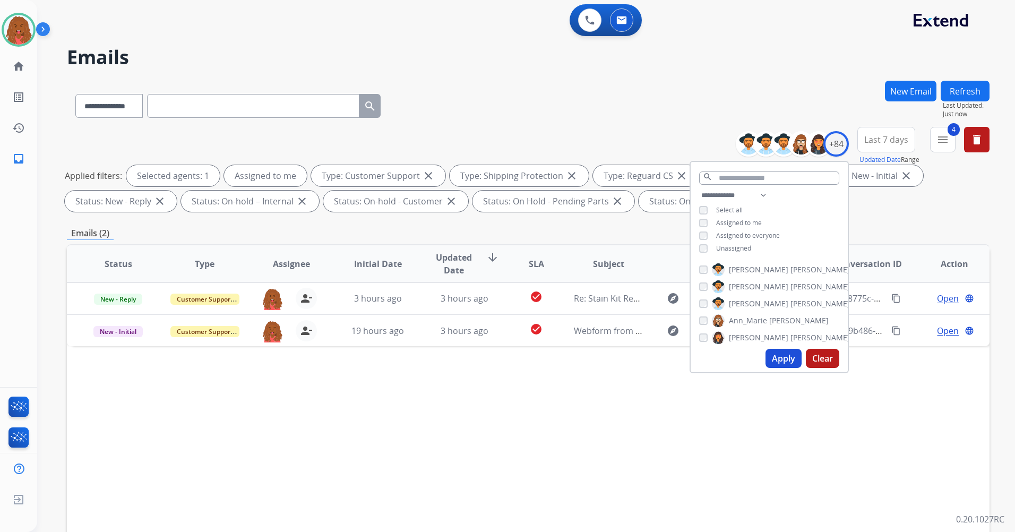
click at [935, 196] on div "Applied filters: Selected agents: 1 Assigned to me Type: Customer Support close…" at bounding box center [526, 188] width 923 height 47
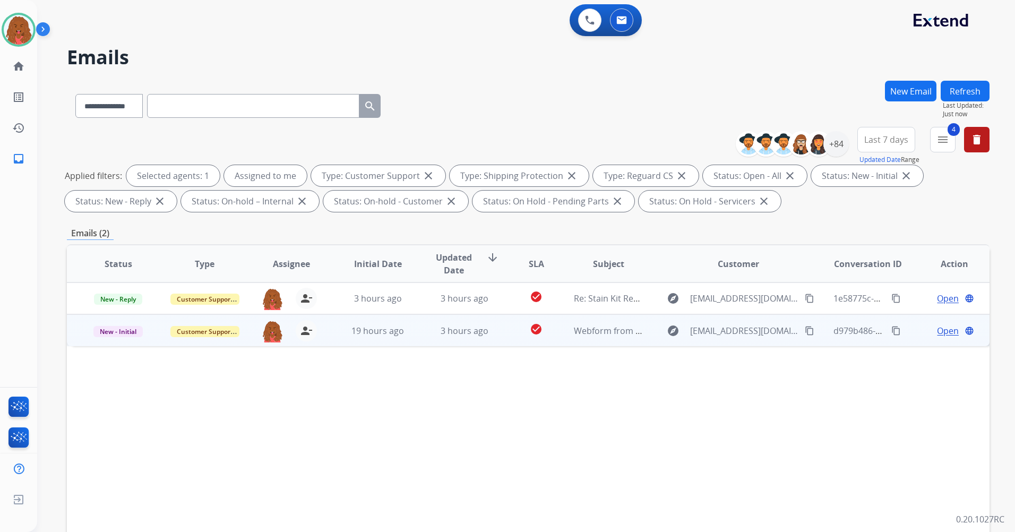
click at [937, 328] on span "Open" at bounding box center [948, 330] width 22 height 13
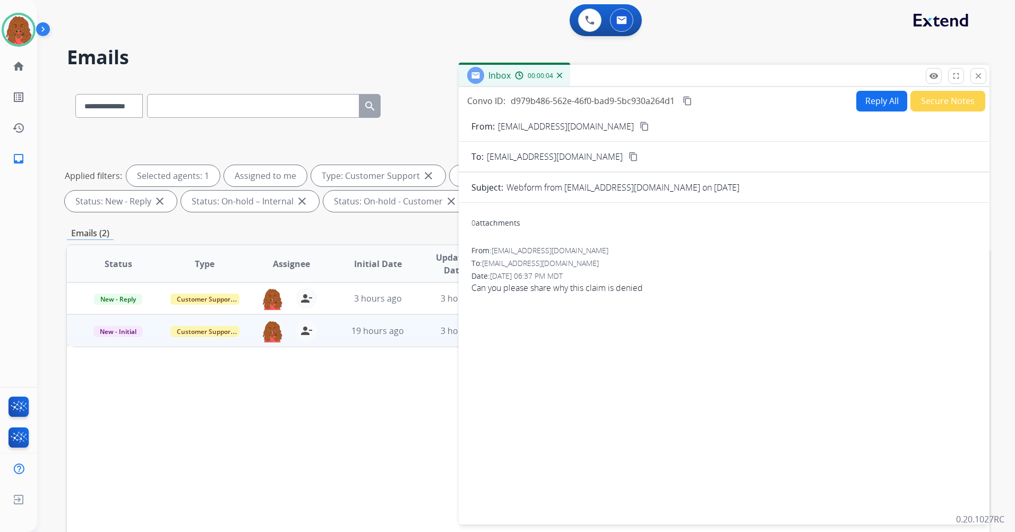
click at [880, 95] on button "Reply All" at bounding box center [881, 101] width 51 height 21
select select "**********"
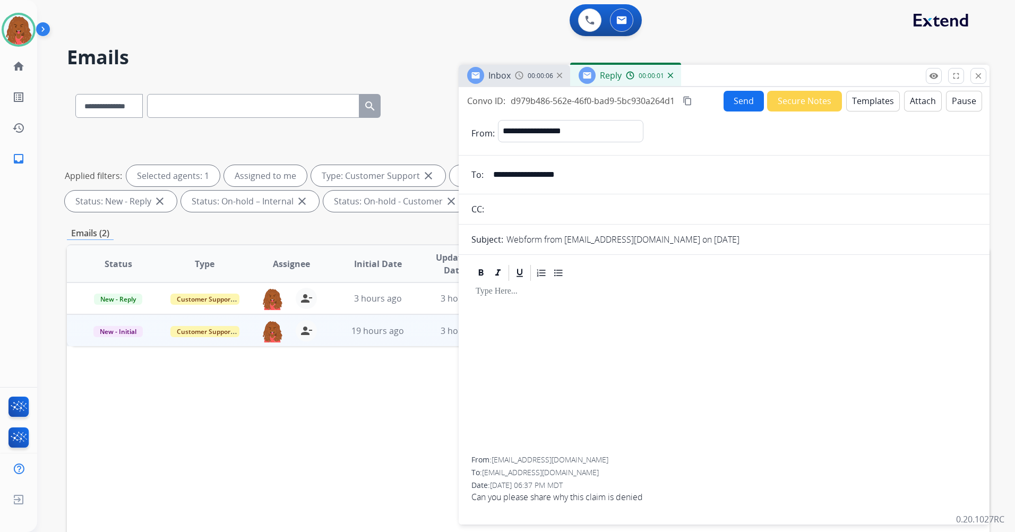
click at [878, 101] on button "Templates" at bounding box center [873, 101] width 54 height 21
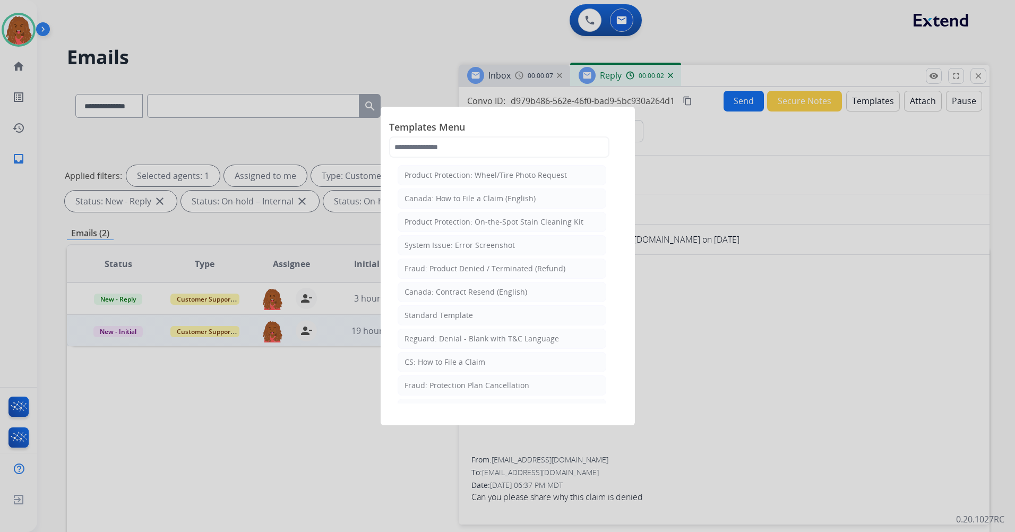
click at [699, 159] on div at bounding box center [507, 266] width 1015 height 532
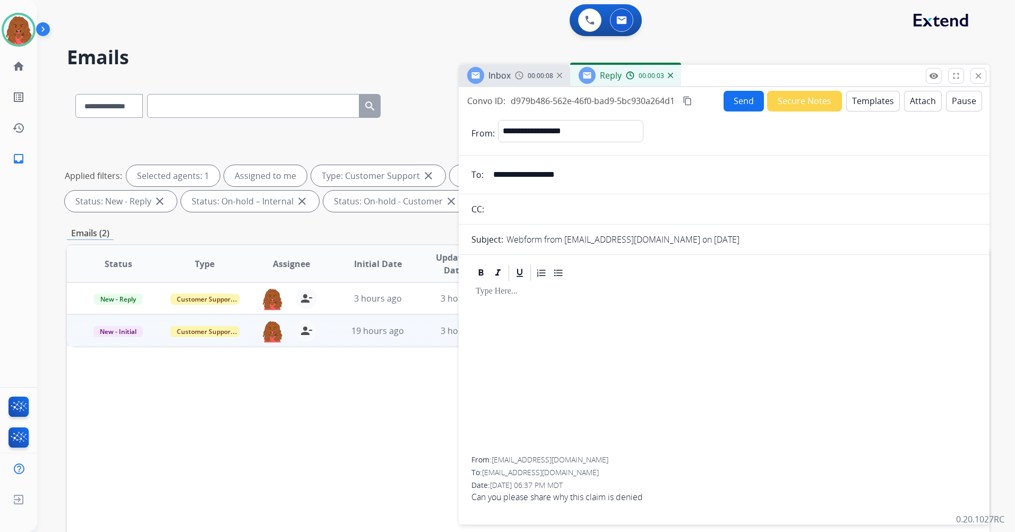
click at [578, 181] on input "**********" at bounding box center [732, 174] width 490 height 21
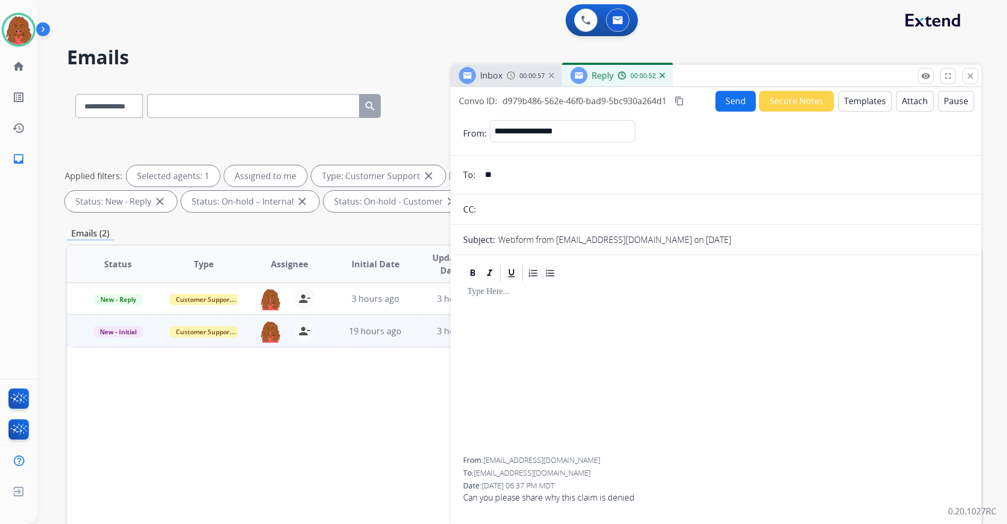
type input "*"
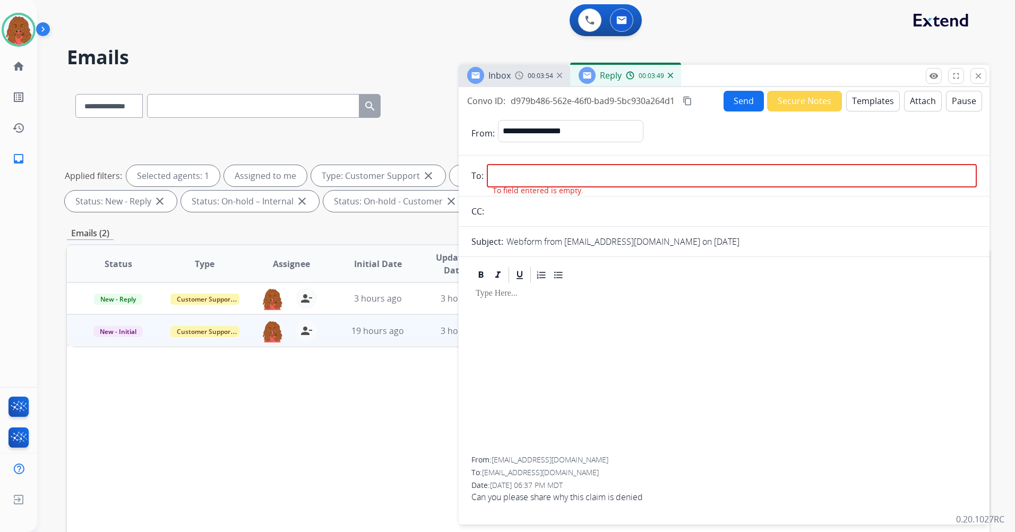
click at [528, 74] on span "00:03:54" at bounding box center [540, 76] width 25 height 8
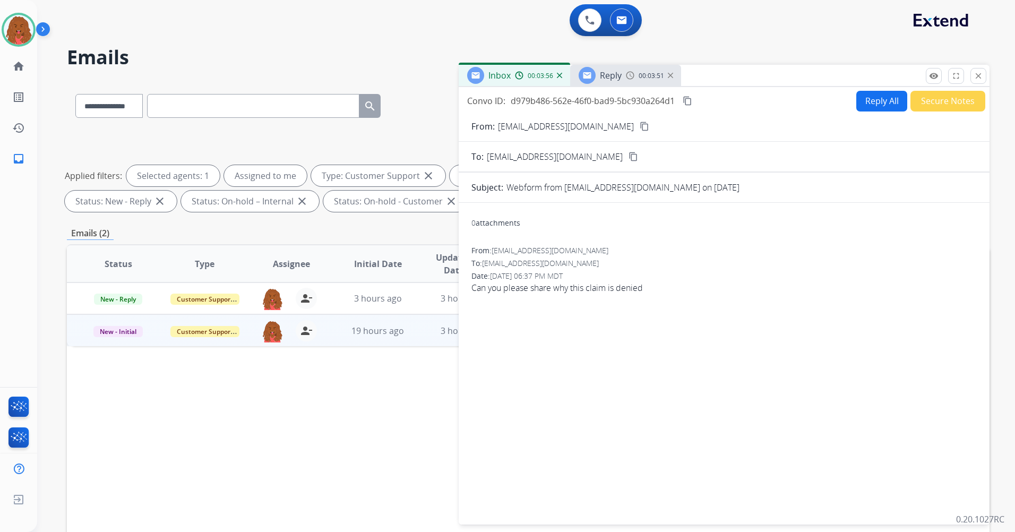
drag, startPoint x: 584, startPoint y: 126, endPoint x: 586, endPoint y: 132, distance: 6.2
click at [638, 128] on button "content_copy" at bounding box center [644, 126] width 13 height 13
click at [618, 76] on span "Reply" at bounding box center [611, 76] width 22 height 12
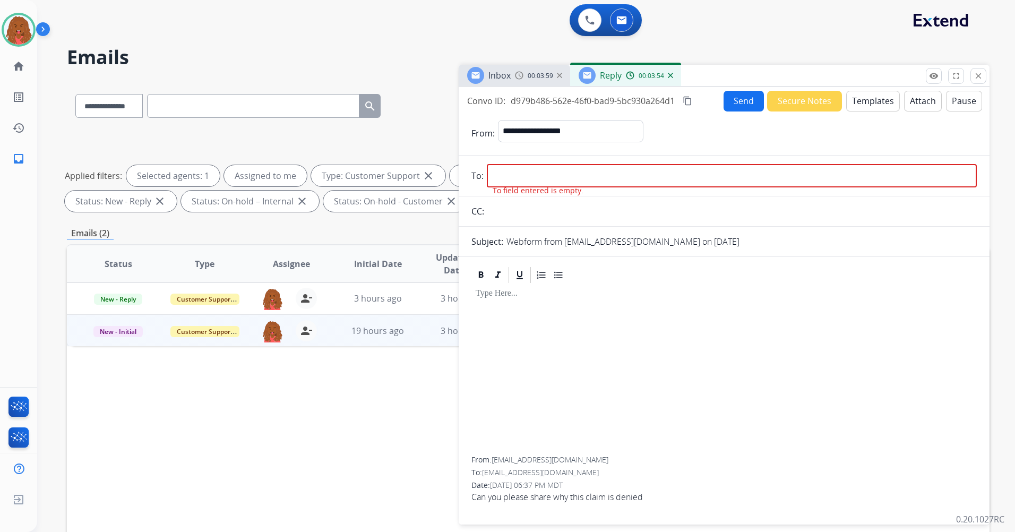
paste input "**********"
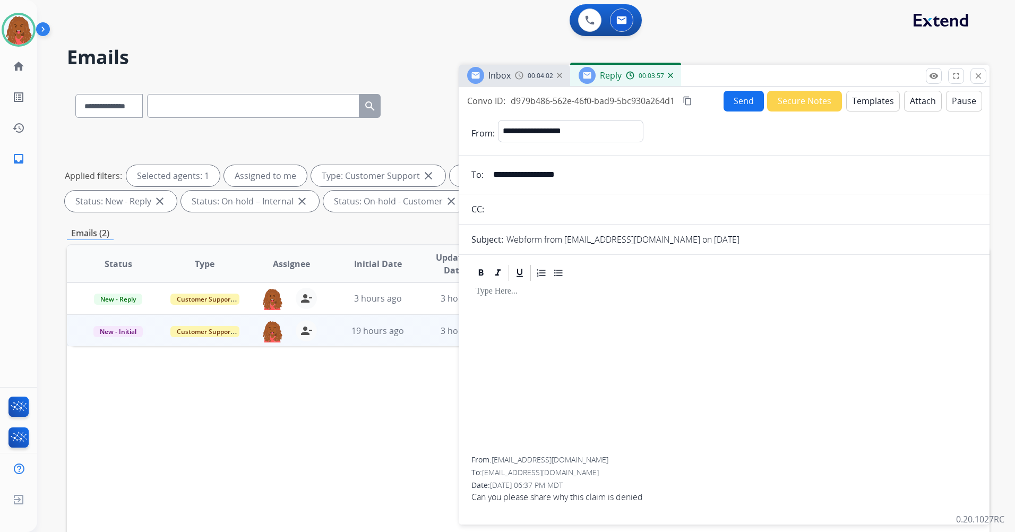
type input "**********"
click at [539, 79] on span "00:04:02" at bounding box center [540, 76] width 25 height 8
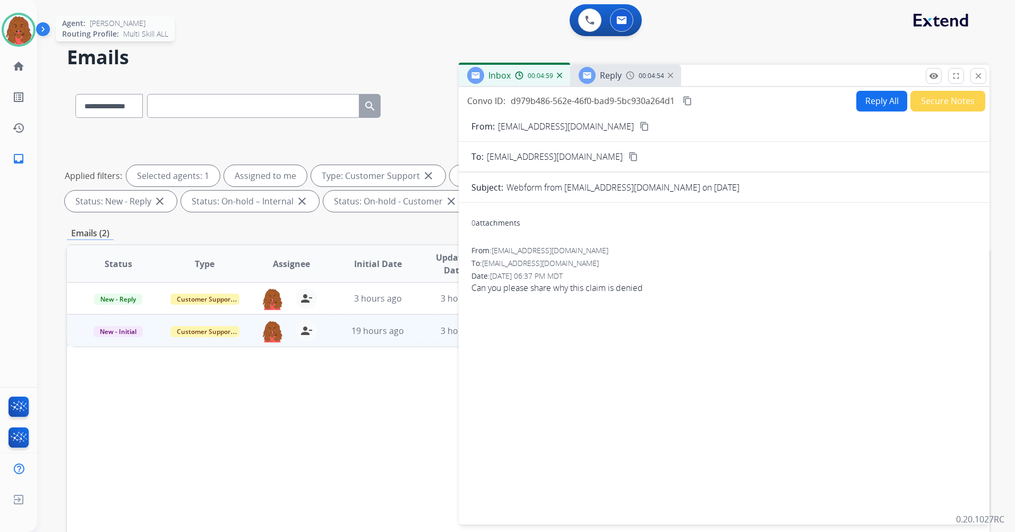
click at [22, 38] on img at bounding box center [19, 30] width 30 height 30
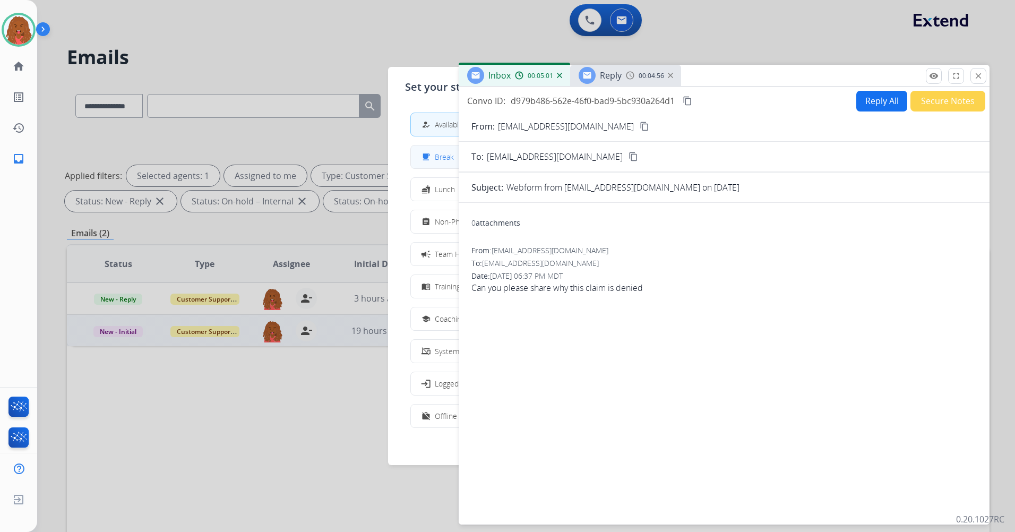
click at [427, 155] on mat-icon "free_breakfast" at bounding box center [426, 156] width 9 height 9
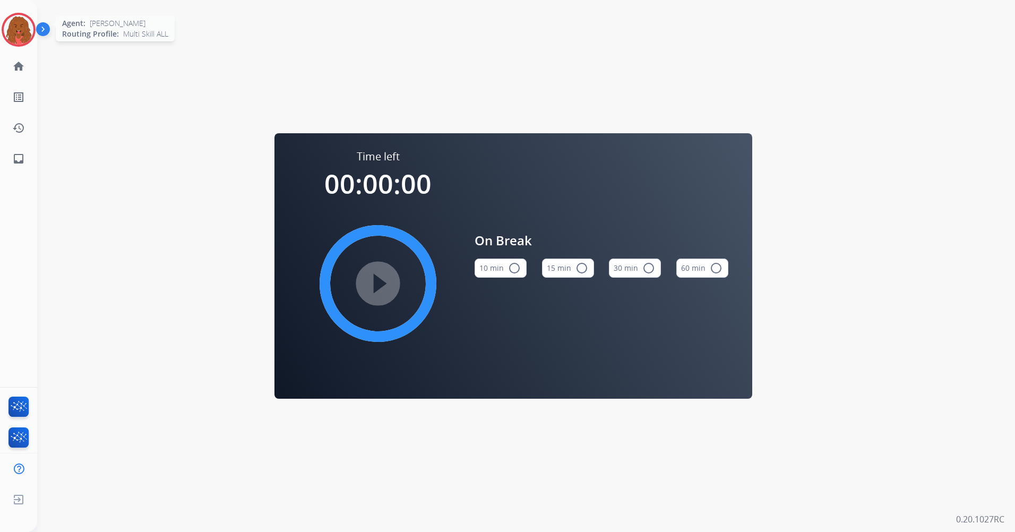
click at [22, 36] on img at bounding box center [19, 30] width 30 height 30
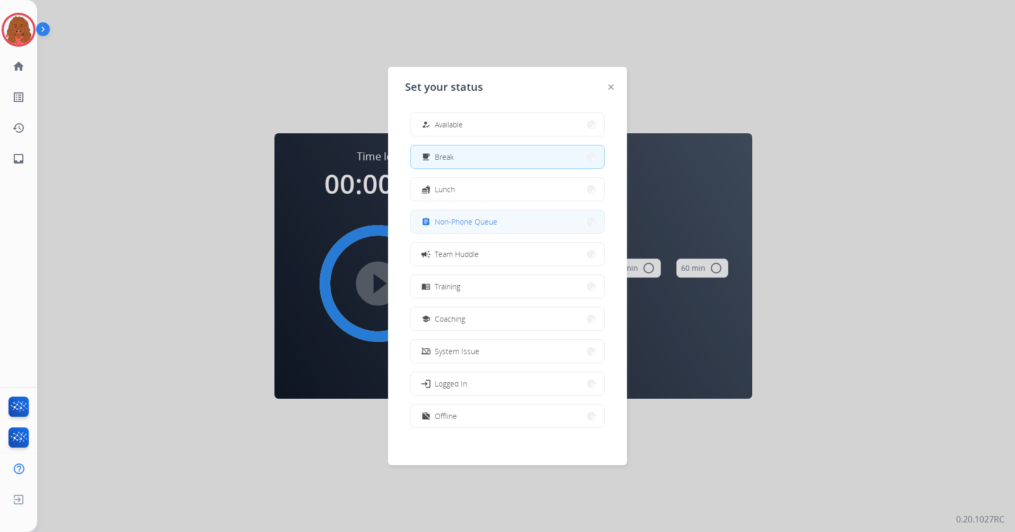
click at [492, 222] on span "Non-Phone Queue" at bounding box center [466, 221] width 63 height 11
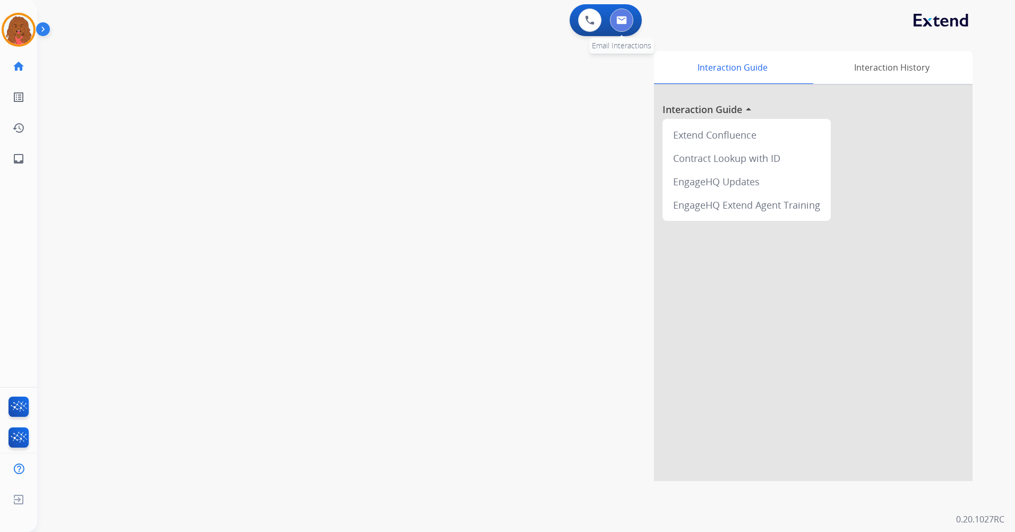
click at [621, 20] on img at bounding box center [621, 20] width 11 height 8
select select "**********"
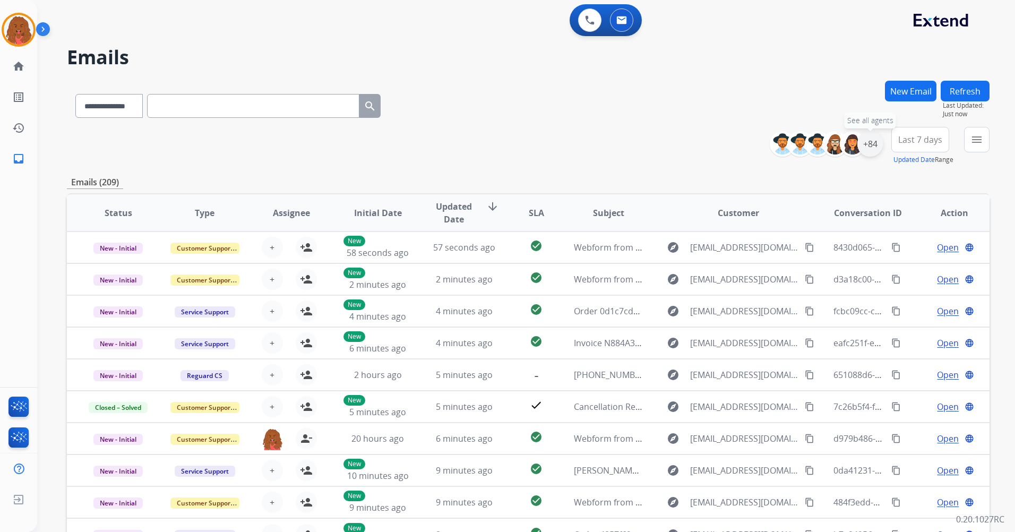
click at [873, 143] on div "+84" at bounding box center [870, 143] width 25 height 25
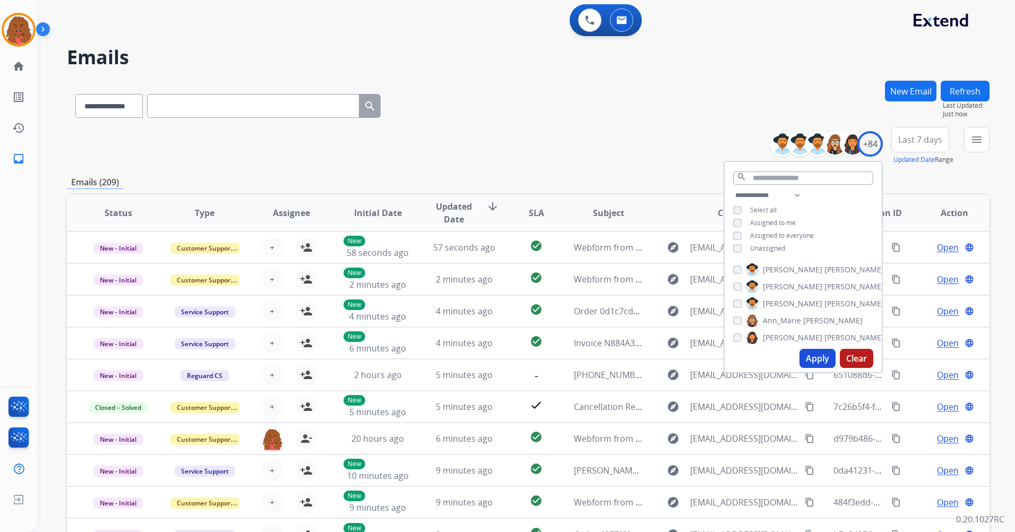
click at [819, 359] on button "Apply" at bounding box center [818, 358] width 36 height 19
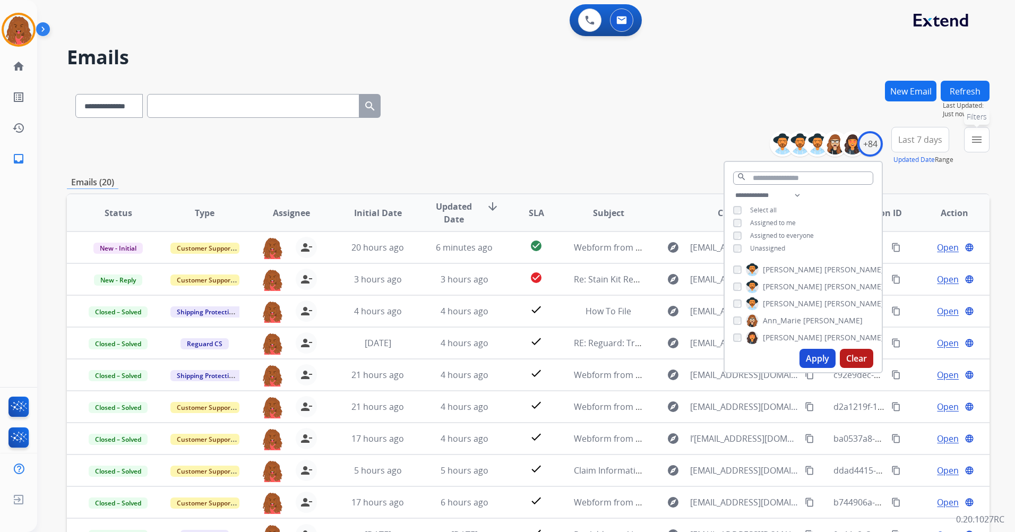
click at [971, 142] on mat-icon "menu" at bounding box center [977, 139] width 13 height 13
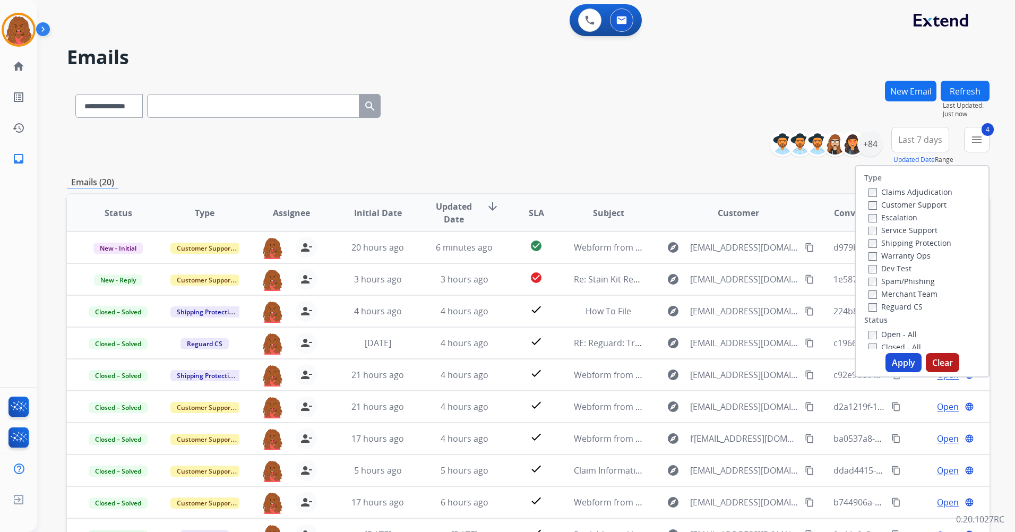
drag, startPoint x: 889, startPoint y: 356, endPoint x: 896, endPoint y: 356, distance: 6.4
click at [891, 356] on button "Apply" at bounding box center [904, 362] width 36 height 19
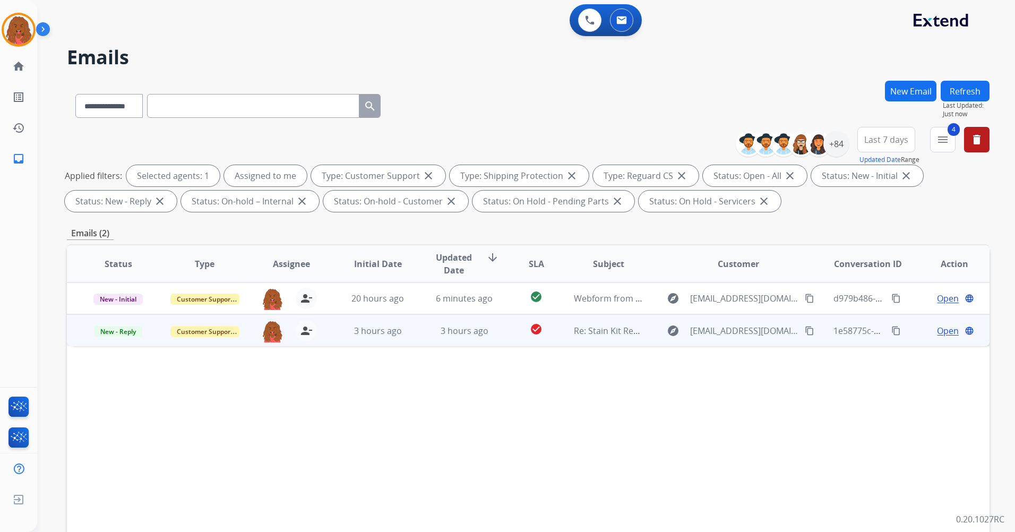
click at [941, 335] on span "Open" at bounding box center [948, 330] width 22 height 13
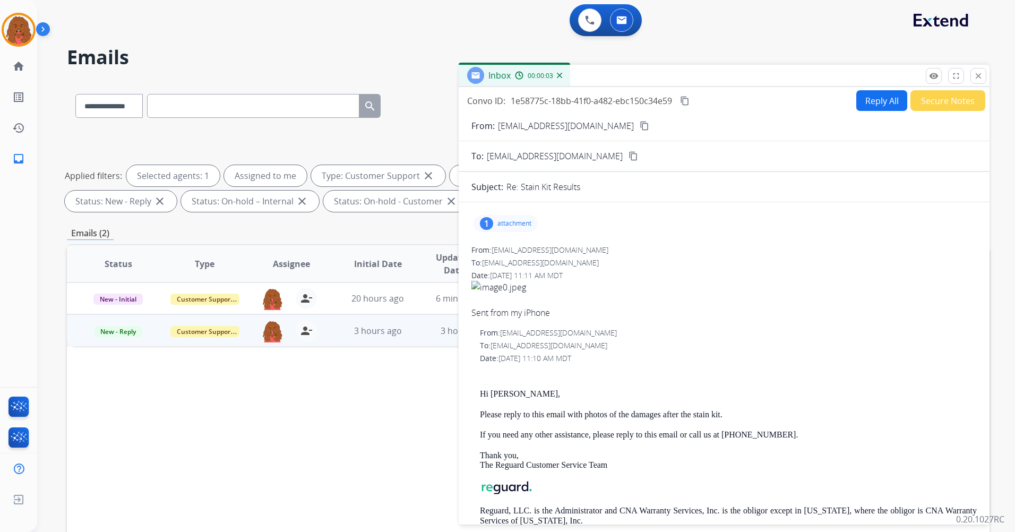
click at [880, 100] on button "Reply All" at bounding box center [881, 100] width 51 height 21
select select "**********"
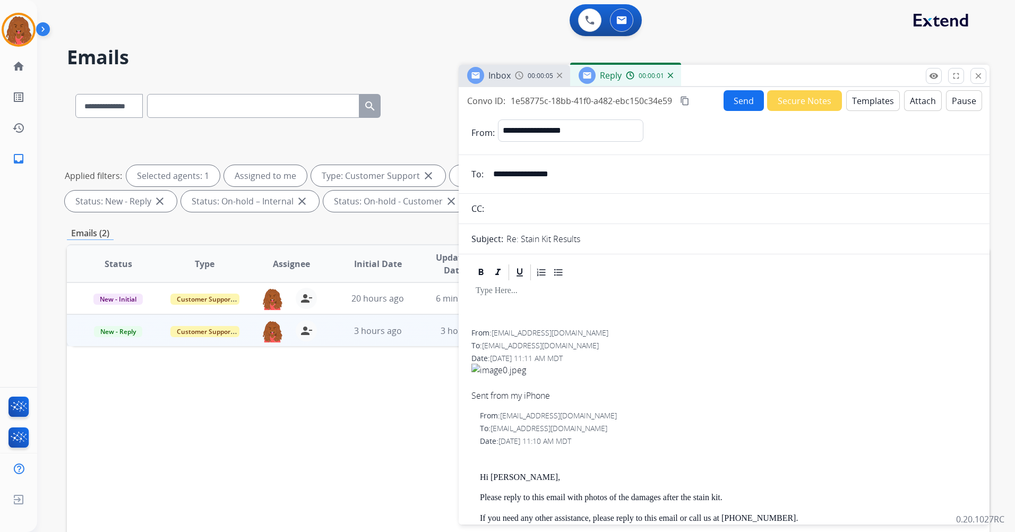
click at [880, 104] on button "Templates" at bounding box center [873, 100] width 54 height 21
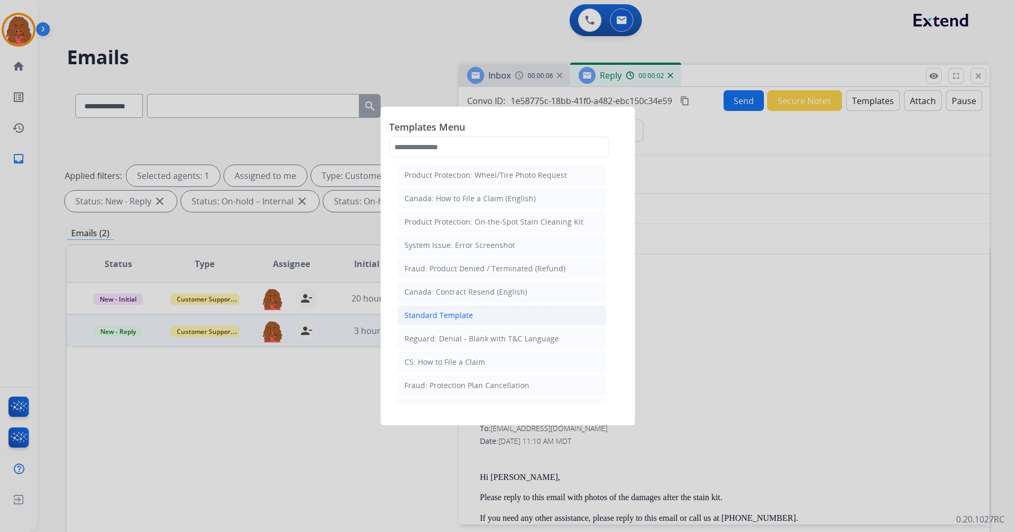
click at [472, 315] on li "Standard Template" at bounding box center [502, 315] width 209 height 20
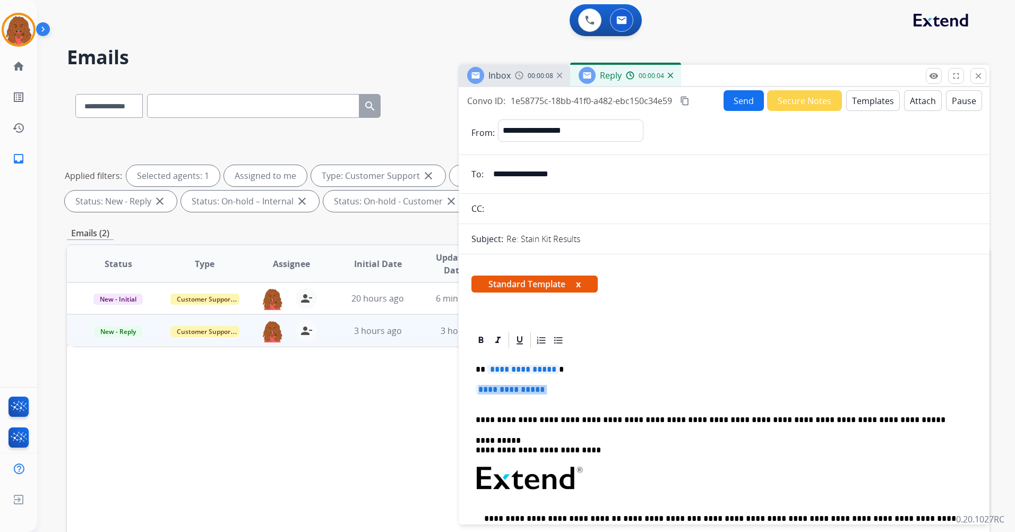
drag, startPoint x: 560, startPoint y: 393, endPoint x: 468, endPoint y: 396, distance: 91.9
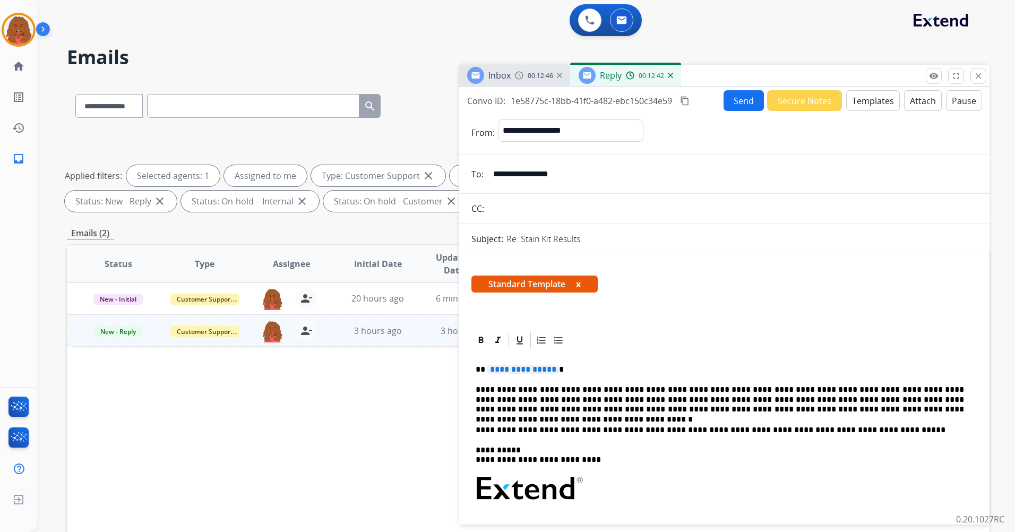
click at [552, 370] on span "**********" at bounding box center [523, 369] width 72 height 9
click at [533, 68] on div "Inbox 00:14:32" at bounding box center [515, 75] width 112 height 21
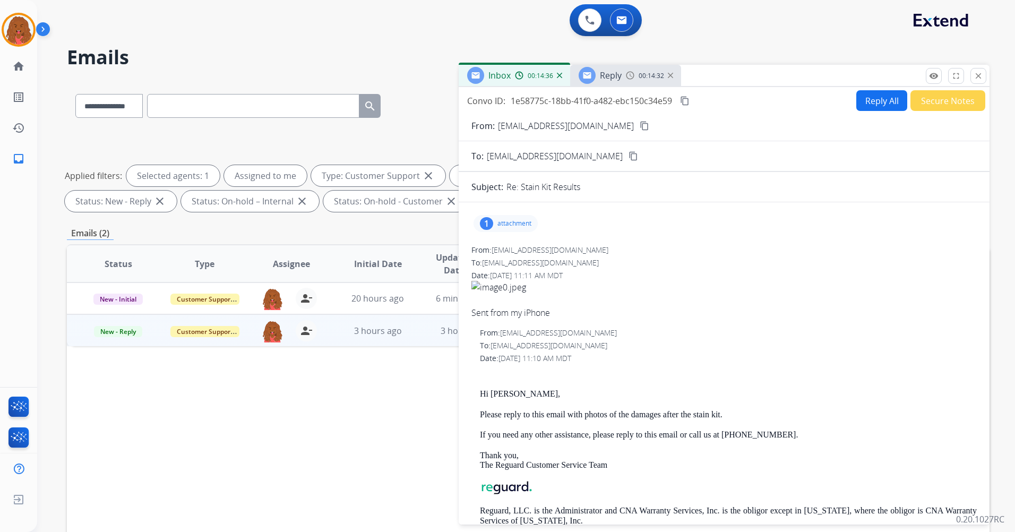
click at [670, 79] on div "00:14:32" at bounding box center [649, 76] width 47 height 10
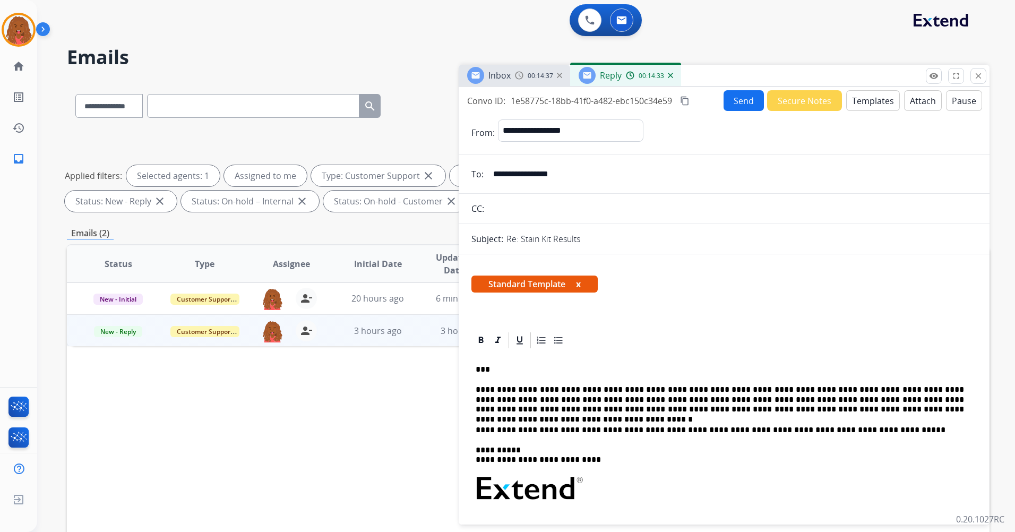
click at [671, 74] on img at bounding box center [670, 75] width 5 height 5
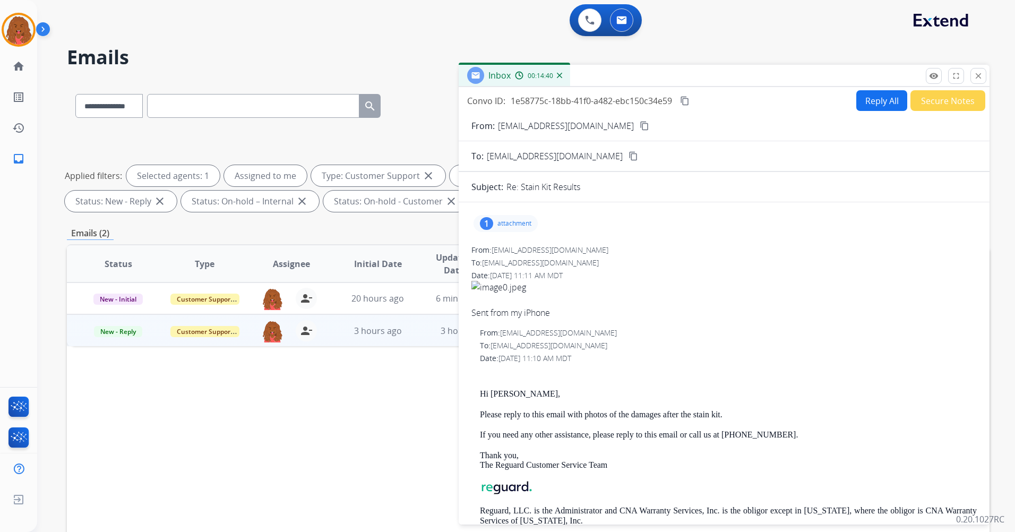
click at [511, 225] on p "attachment" at bounding box center [515, 223] width 34 height 8
click at [519, 250] on div at bounding box center [508, 250] width 53 height 37
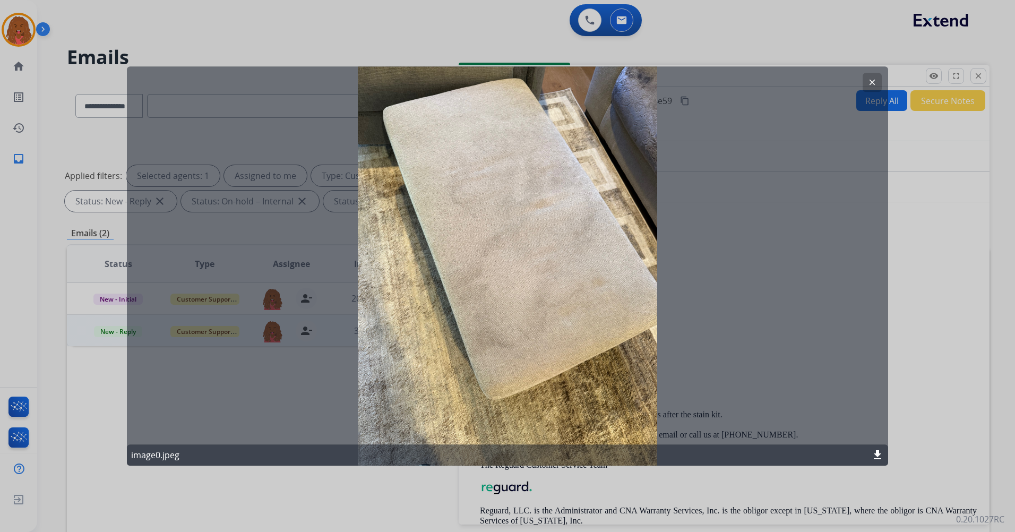
click at [562, 218] on div "clear image0.jpeg download" at bounding box center [507, 265] width 761 height 399
drag, startPoint x: 562, startPoint y: 218, endPoint x: 557, endPoint y: 251, distance: 33.3
click at [557, 251] on div "clear image0.jpeg download" at bounding box center [507, 265] width 761 height 399
click at [876, 453] on mat-icon "download" at bounding box center [877, 455] width 13 height 13
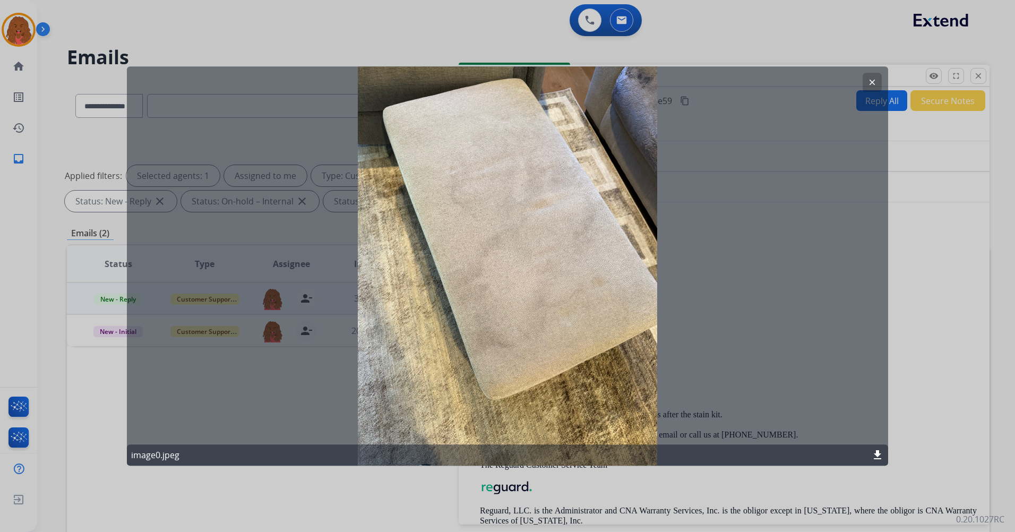
click at [872, 84] on mat-icon "clear" at bounding box center [873, 83] width 10 height 10
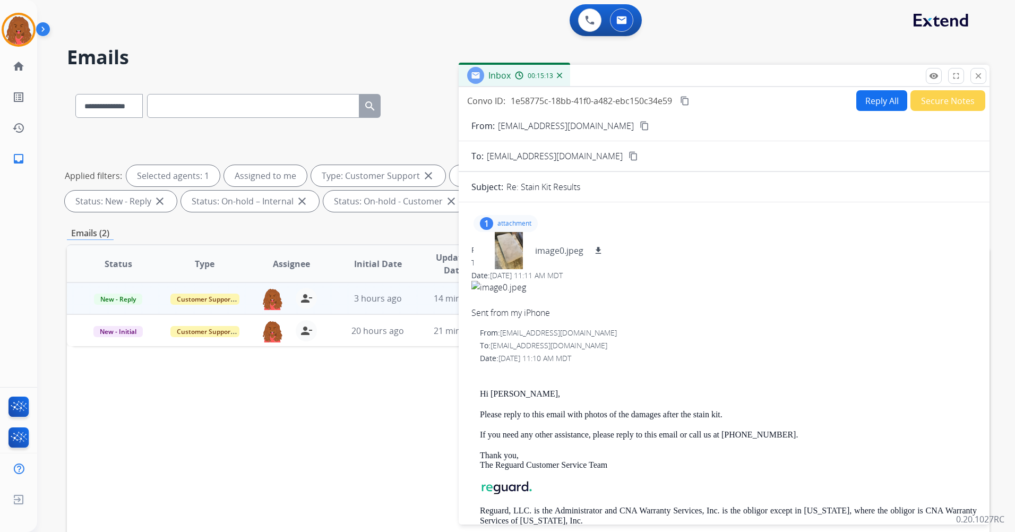
click at [640, 126] on mat-icon "content_copy" at bounding box center [645, 126] width 10 height 10
click at [878, 99] on button "Reply All" at bounding box center [881, 100] width 51 height 21
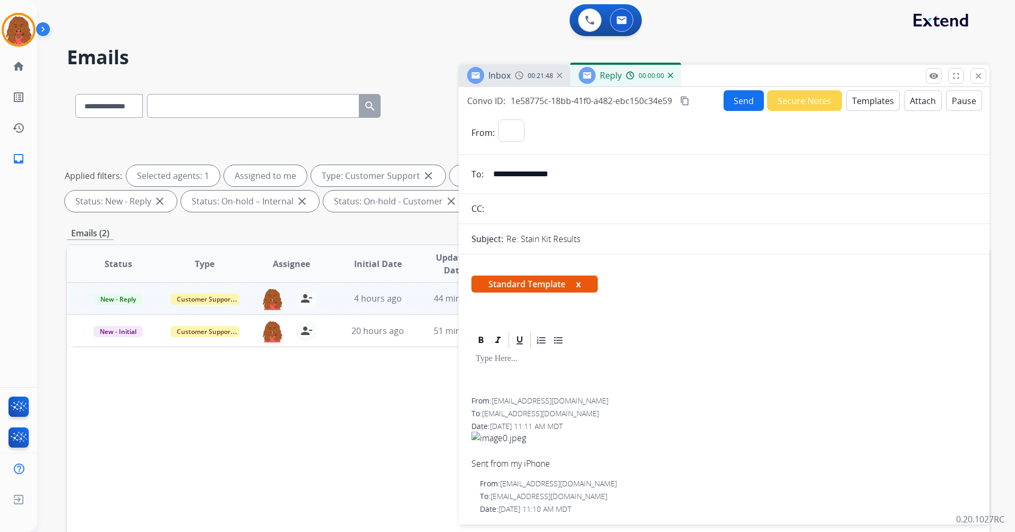
select select "**********"
click at [869, 101] on button "Templates" at bounding box center [873, 100] width 54 height 21
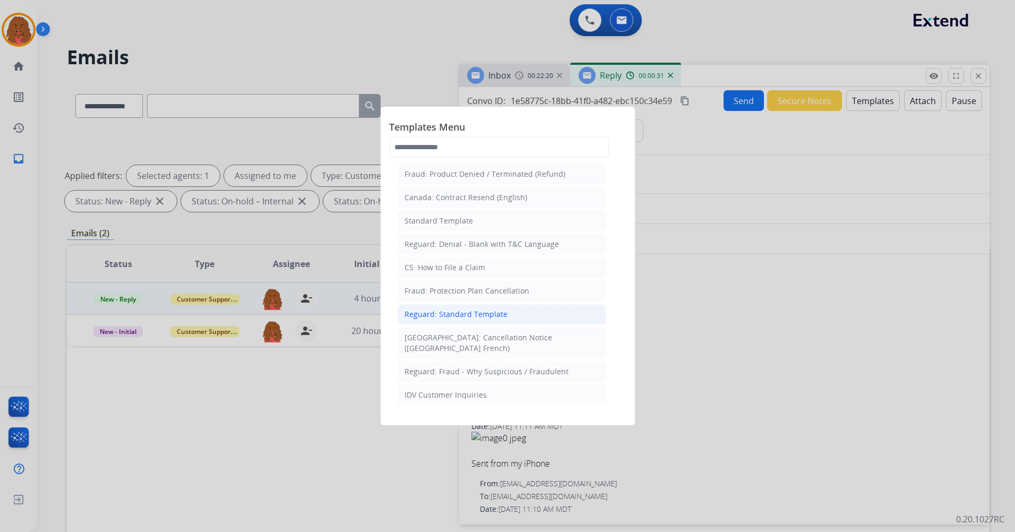
scroll to position [106, 0]
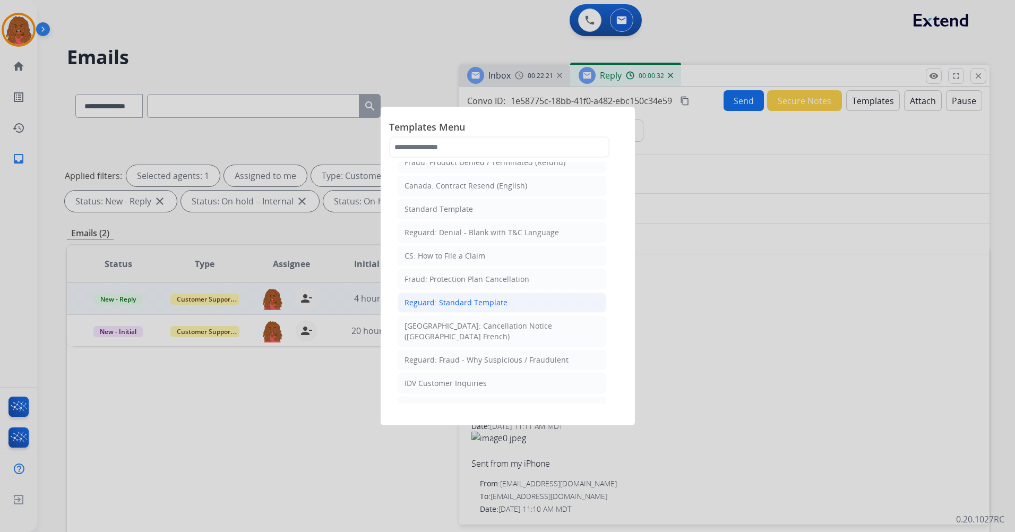
click at [500, 301] on div "Reguard: Standard Template" at bounding box center [456, 302] width 103 height 11
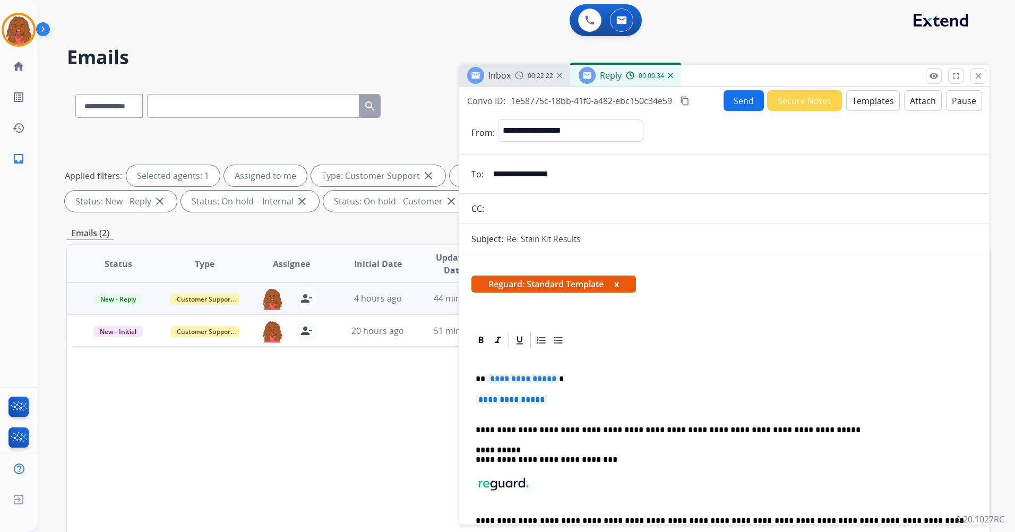
drag, startPoint x: 553, startPoint y: 403, endPoint x: 516, endPoint y: 405, distance: 37.2
click at [518, 403] on p "**********" at bounding box center [724, 405] width 497 height 20
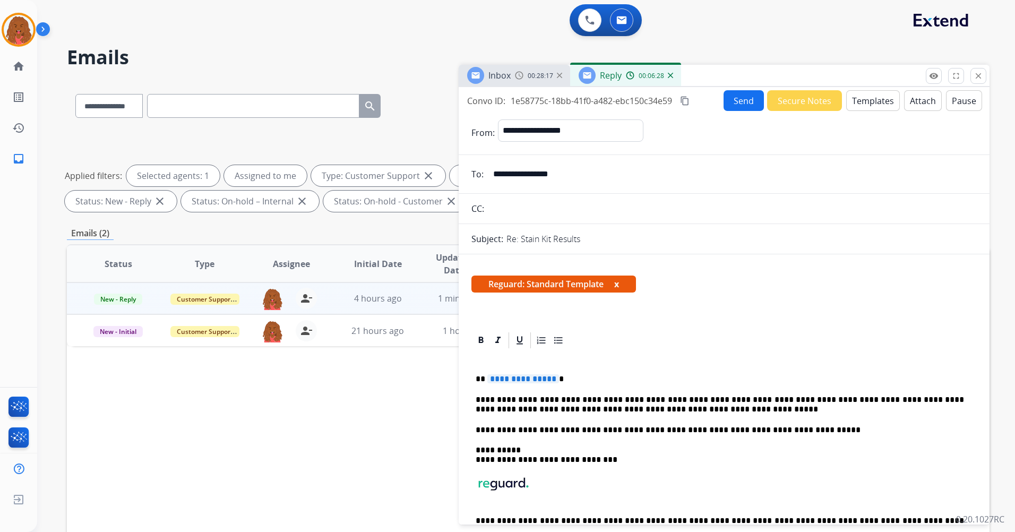
click at [550, 388] on div "**********" at bounding box center [724, 459] width 505 height 219
click at [741, 107] on button "Send" at bounding box center [744, 100] width 40 height 21
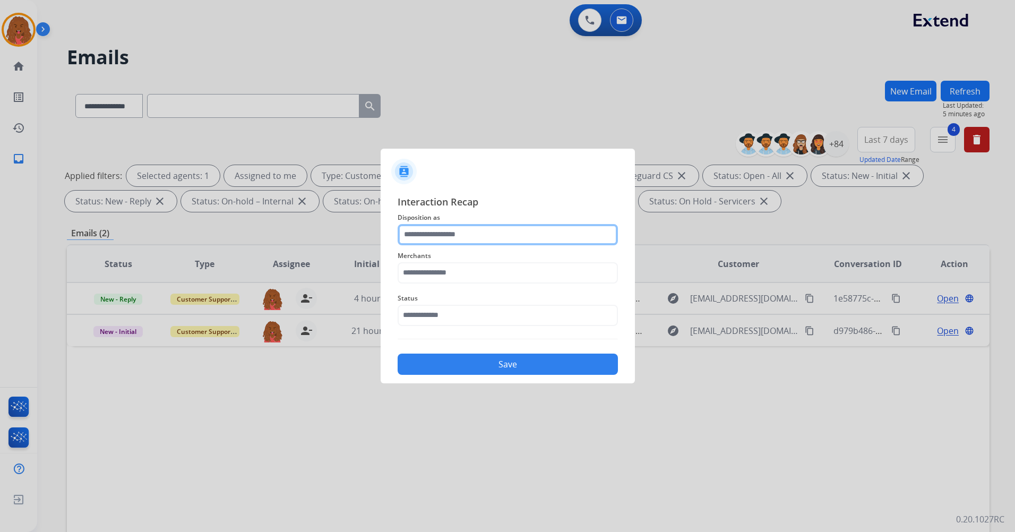
click at [493, 225] on input "text" at bounding box center [508, 234] width 220 height 21
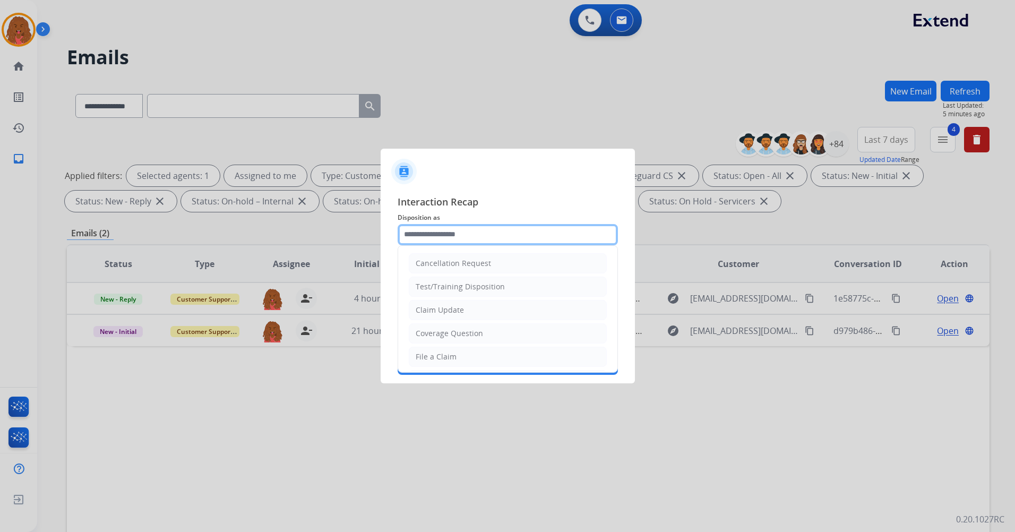
type input "**********"
type input "***"
type input "**********"
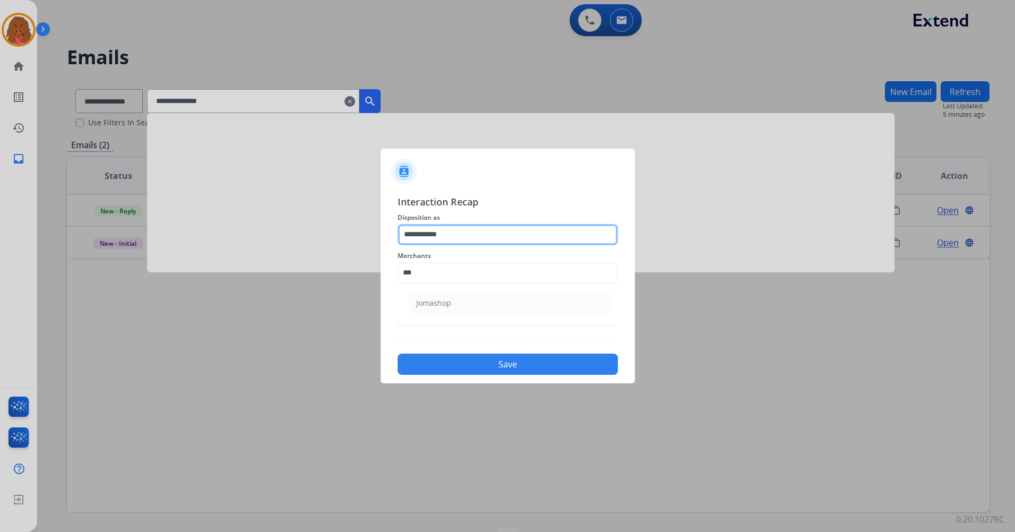
click at [412, 239] on input "**********" at bounding box center [508, 234] width 220 height 21
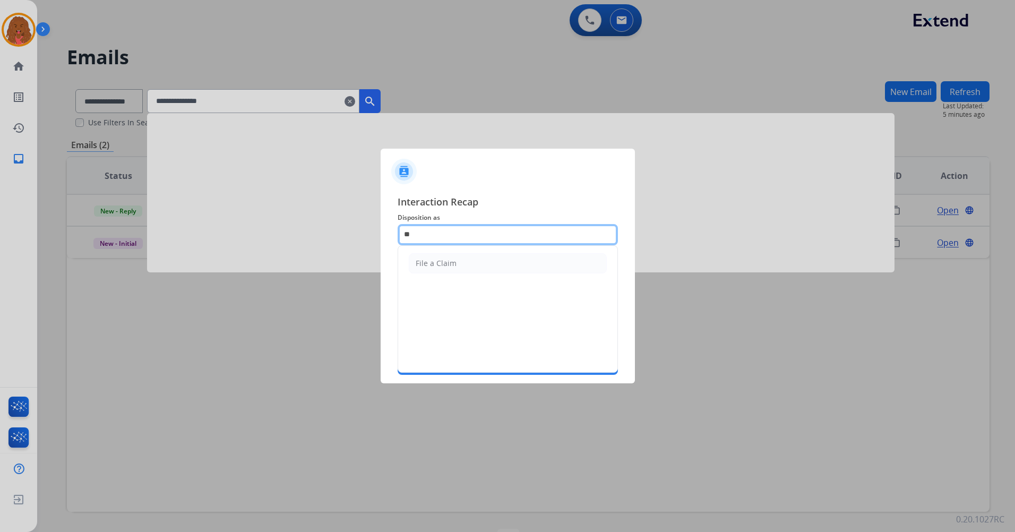
type input "*"
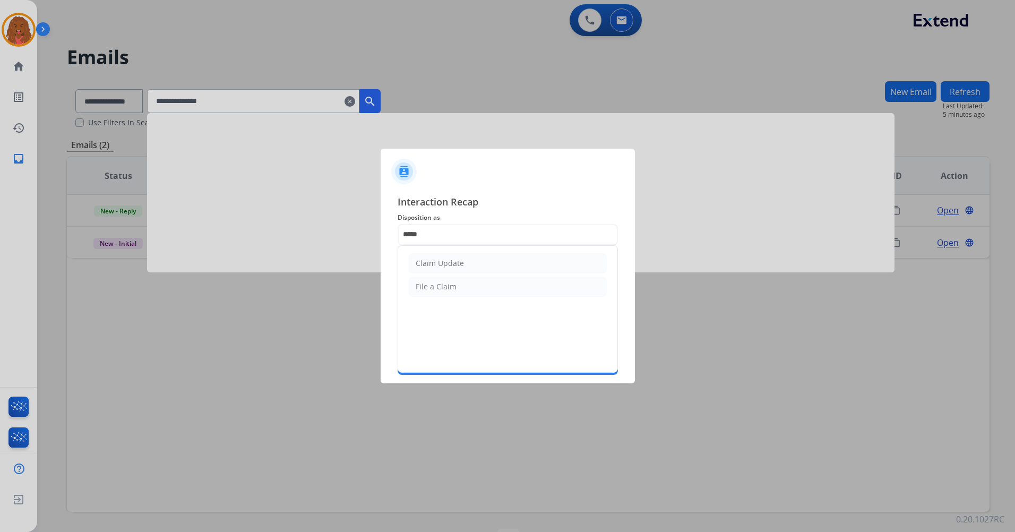
click at [457, 258] on li "Claim Update" at bounding box center [508, 263] width 198 height 20
type input "**********"
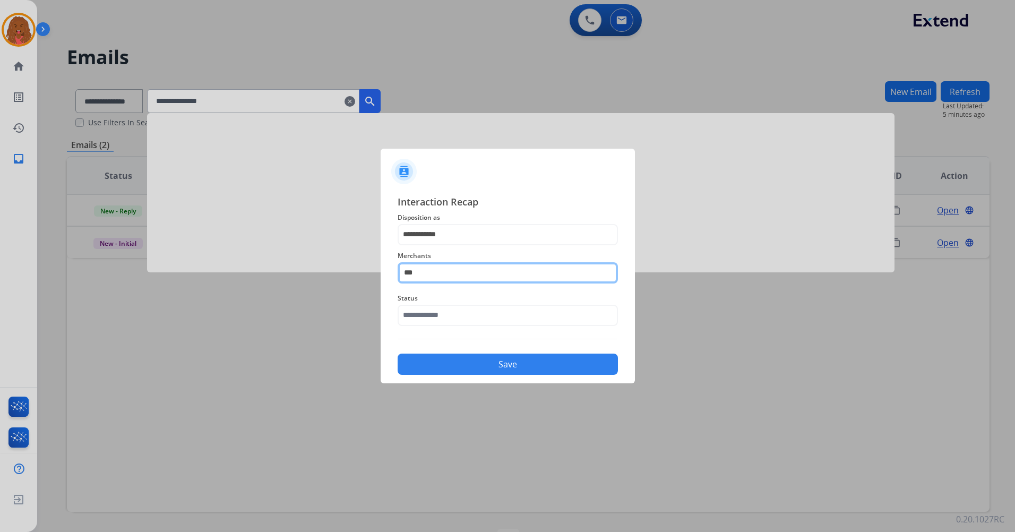
click at [445, 283] on input "***" at bounding box center [508, 272] width 220 height 21
type input "*"
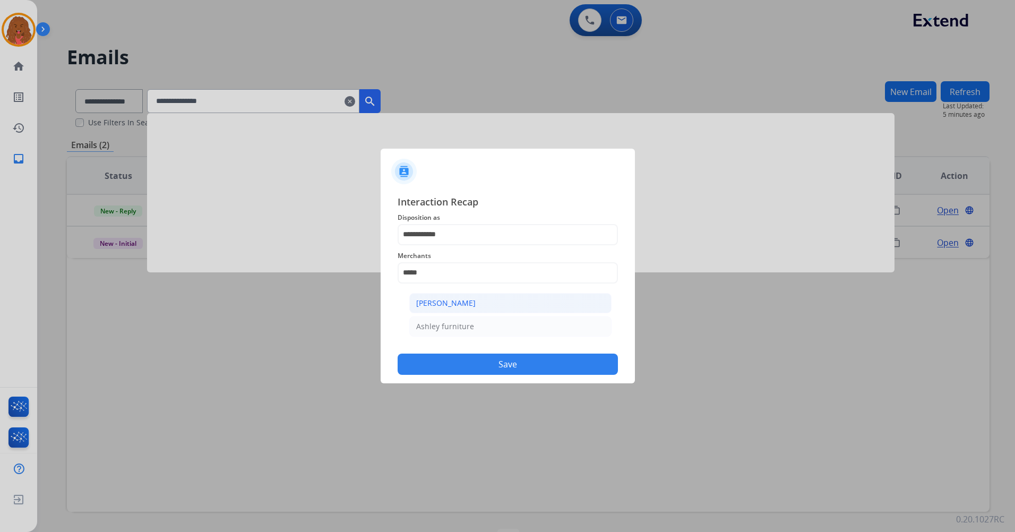
click at [519, 308] on li "[PERSON_NAME]" at bounding box center [510, 303] width 202 height 20
type input "**********"
click at [504, 368] on button "Save" at bounding box center [508, 364] width 220 height 21
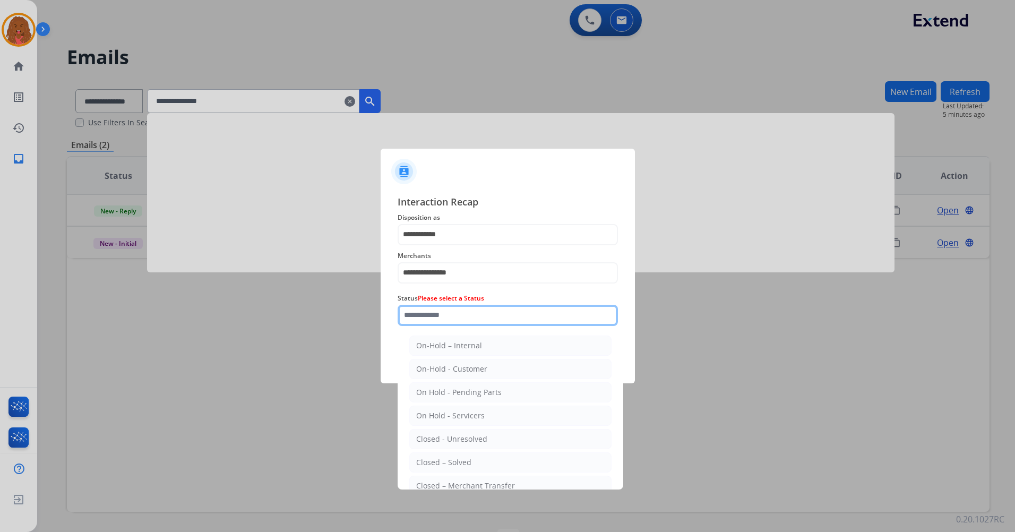
click at [450, 322] on input "text" at bounding box center [508, 315] width 220 height 21
click at [463, 460] on div "Closed – Solved" at bounding box center [443, 462] width 55 height 11
type input "**********"
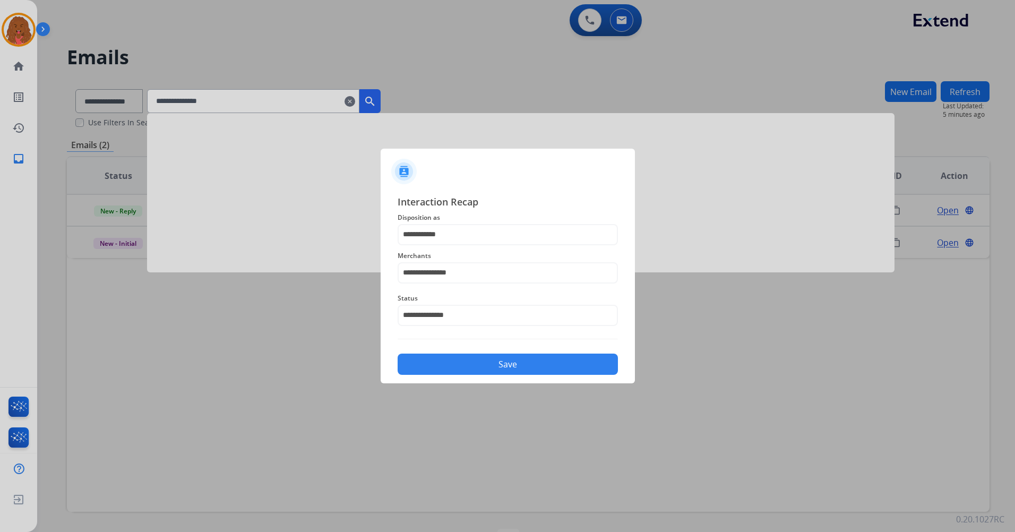
click at [511, 370] on button "Save" at bounding box center [508, 364] width 220 height 21
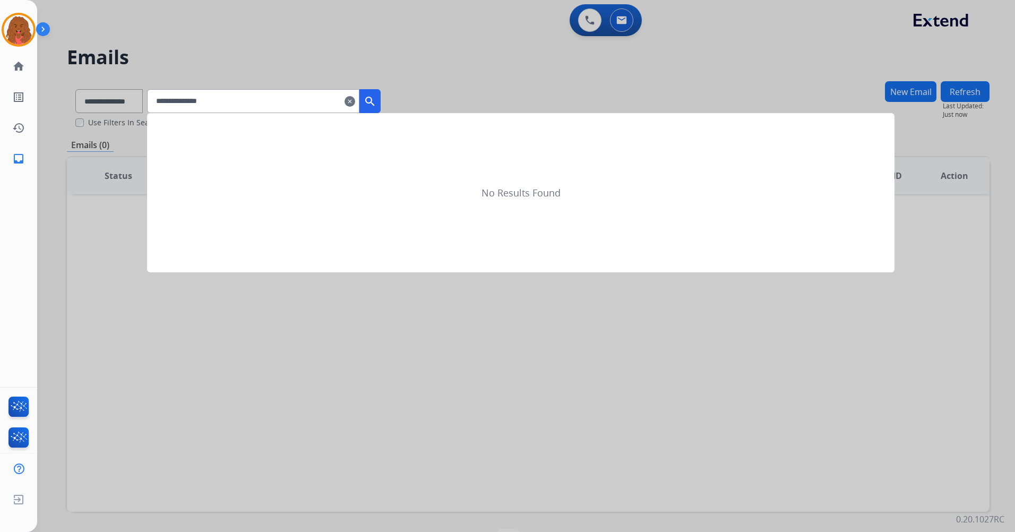
click at [355, 104] on mat-icon "clear" at bounding box center [350, 101] width 11 height 13
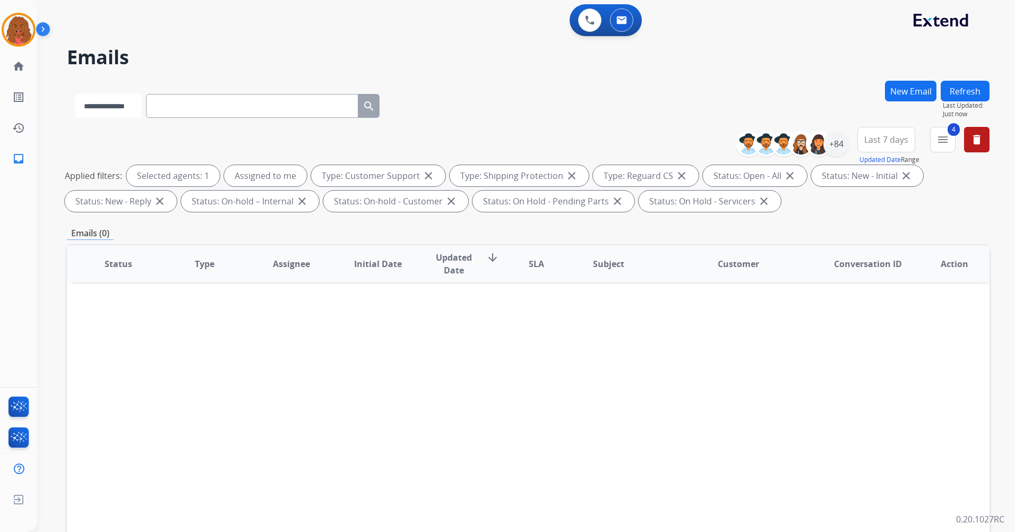
click at [142, 104] on select "**********" at bounding box center [108, 106] width 66 height 24
select select "**********"
click at [75, 94] on select "**********" at bounding box center [108, 106] width 66 height 24
click at [632, 68] on div "**********" at bounding box center [513, 304] width 953 height 532
click at [841, 139] on div "+84" at bounding box center [836, 143] width 25 height 25
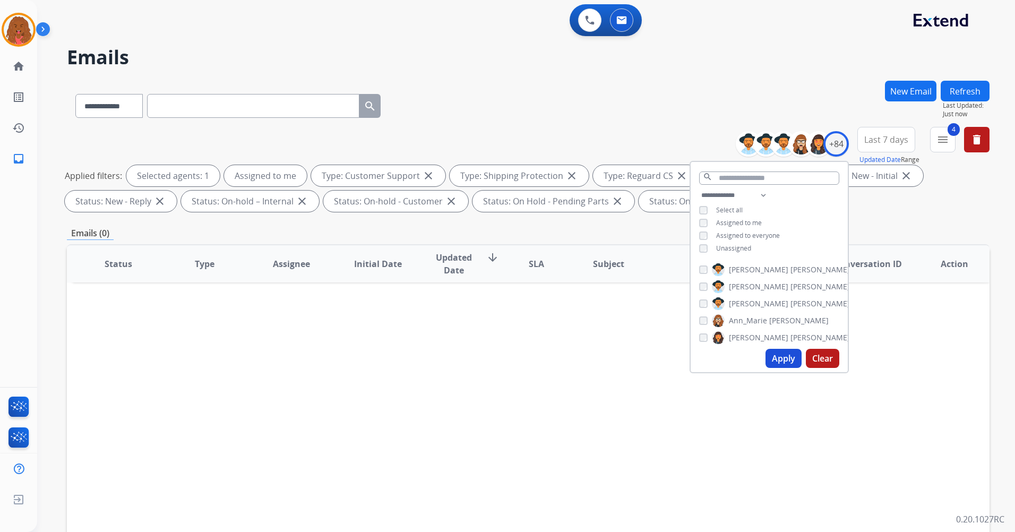
click at [782, 364] on button "Apply" at bounding box center [784, 358] width 36 height 19
click at [782, 357] on button "Apply" at bounding box center [784, 358] width 36 height 19
drag, startPoint x: 522, startPoint y: 363, endPoint x: 530, endPoint y: 362, distance: 7.5
click at [527, 362] on div "Status Type Assignee Initial Date Updated Date arrow_downward SLA Subject Custo…" at bounding box center [528, 422] width 923 height 356
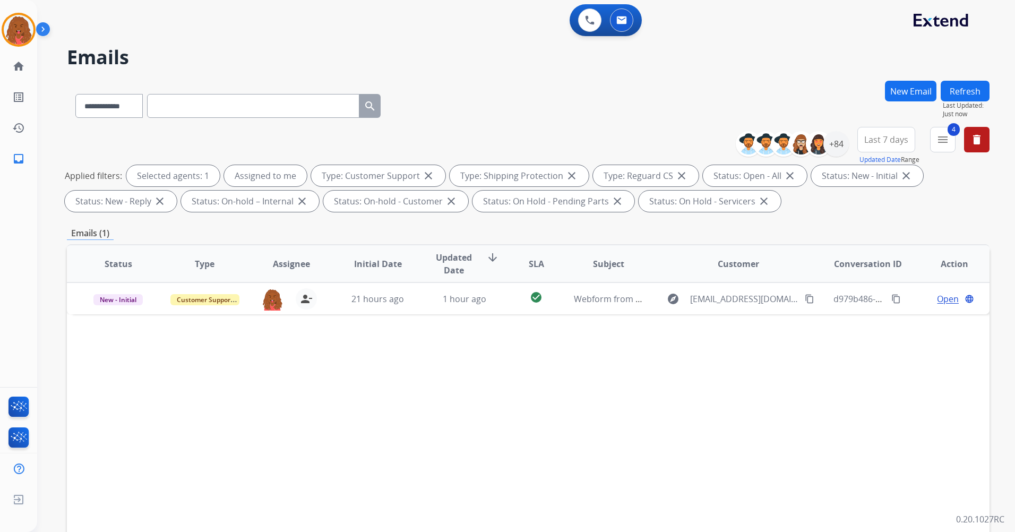
click at [783, 375] on div "Status Type Assignee Initial Date Updated Date arrow_downward SLA Subject Custo…" at bounding box center [528, 422] width 923 height 356
click at [863, 333] on div "Status Type Assignee Initial Date Updated Date arrow_downward SLA Subject Custo…" at bounding box center [528, 422] width 923 height 356
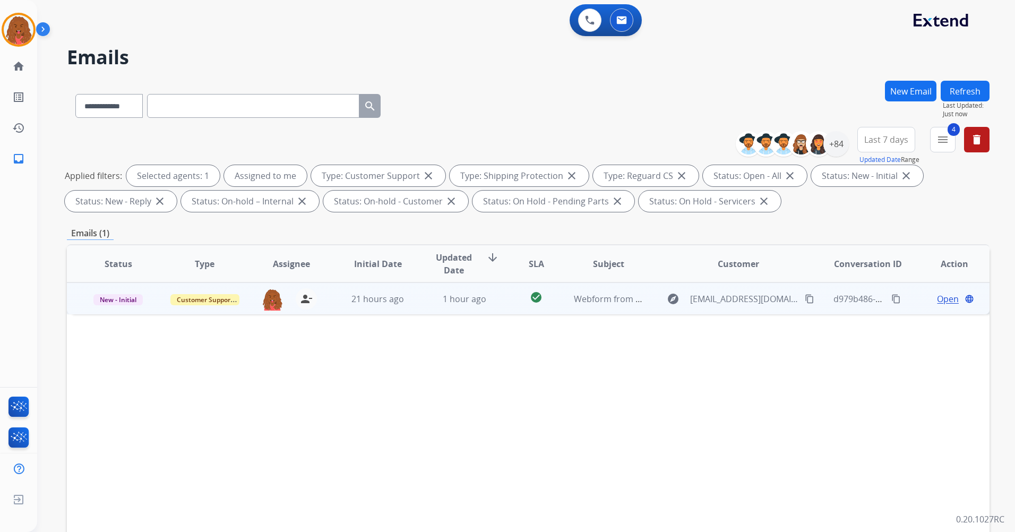
click at [938, 297] on span "Open" at bounding box center [948, 299] width 22 height 13
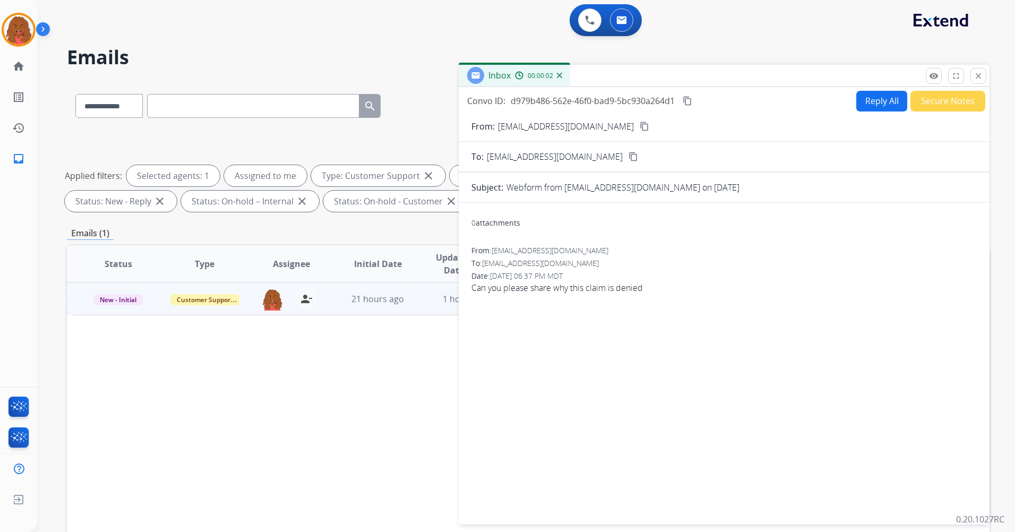
click at [873, 100] on button "Reply All" at bounding box center [881, 101] width 51 height 21
select select "**********"
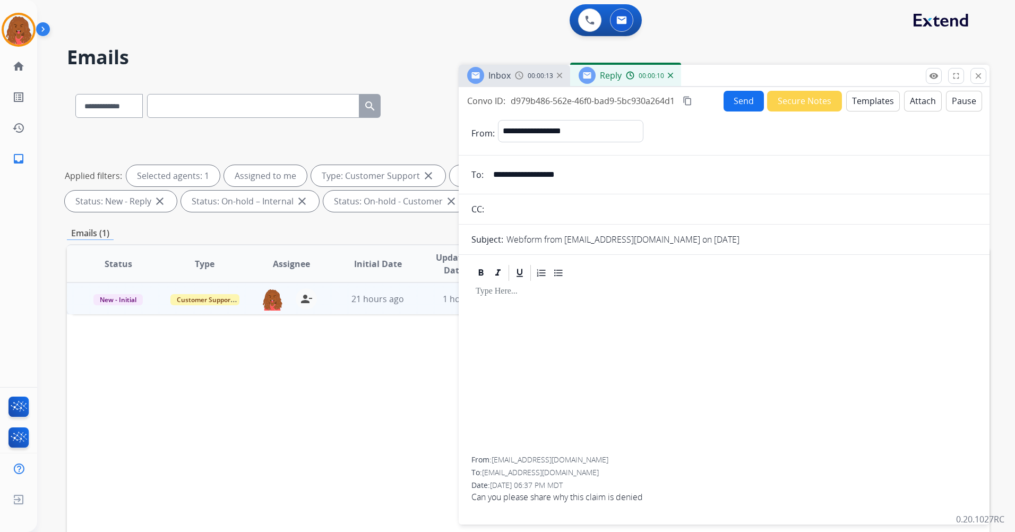
click at [876, 104] on button "Templates" at bounding box center [873, 101] width 54 height 21
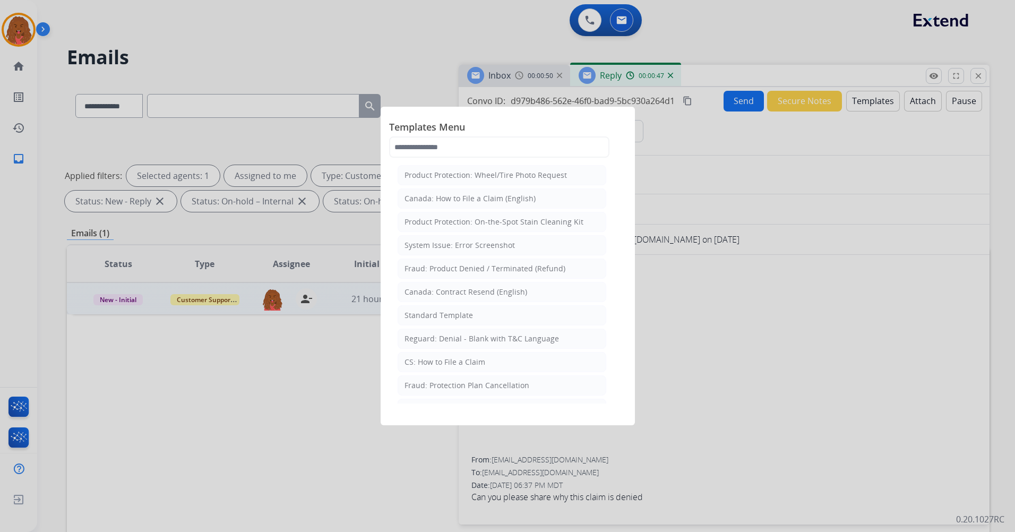
click at [696, 301] on div at bounding box center [507, 266] width 1015 height 532
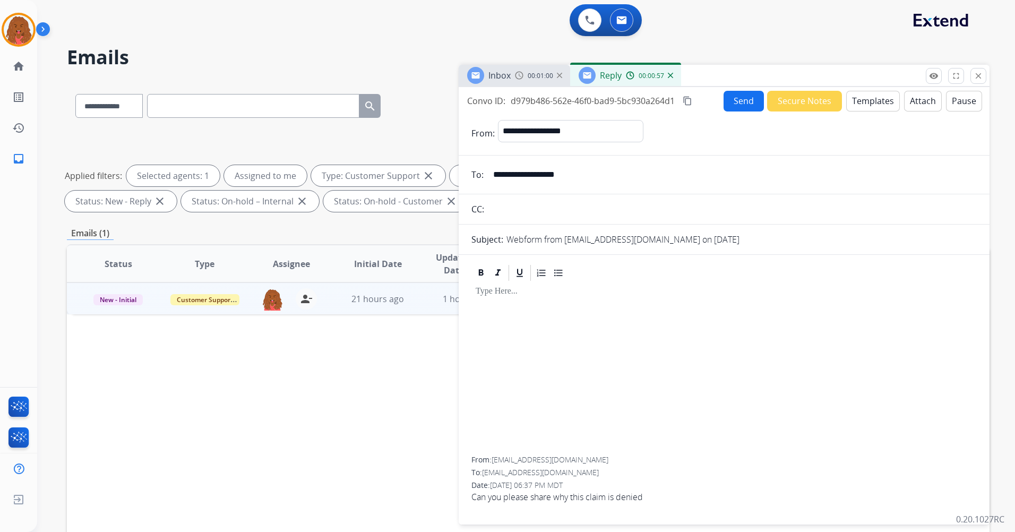
click at [858, 100] on button "Templates" at bounding box center [873, 101] width 54 height 21
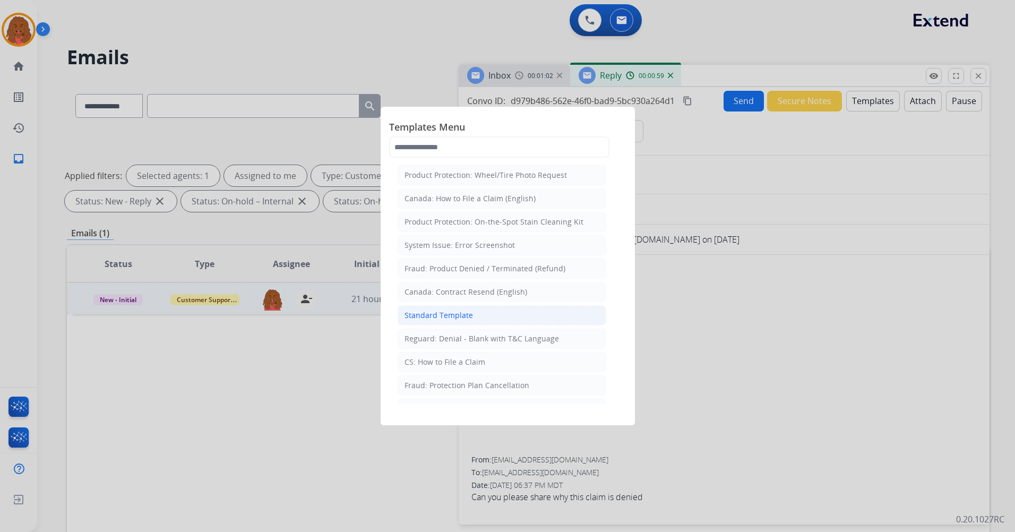
click at [465, 316] on div "Standard Template" at bounding box center [439, 315] width 68 height 11
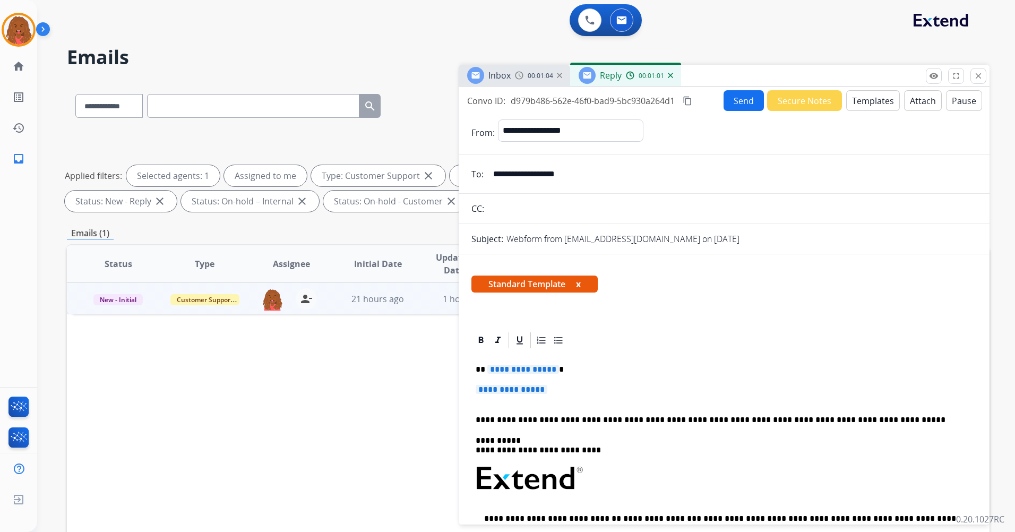
drag, startPoint x: 496, startPoint y: 393, endPoint x: 454, endPoint y: 392, distance: 42.0
click at [454, 392] on div "**********" at bounding box center [528, 368] width 923 height 575
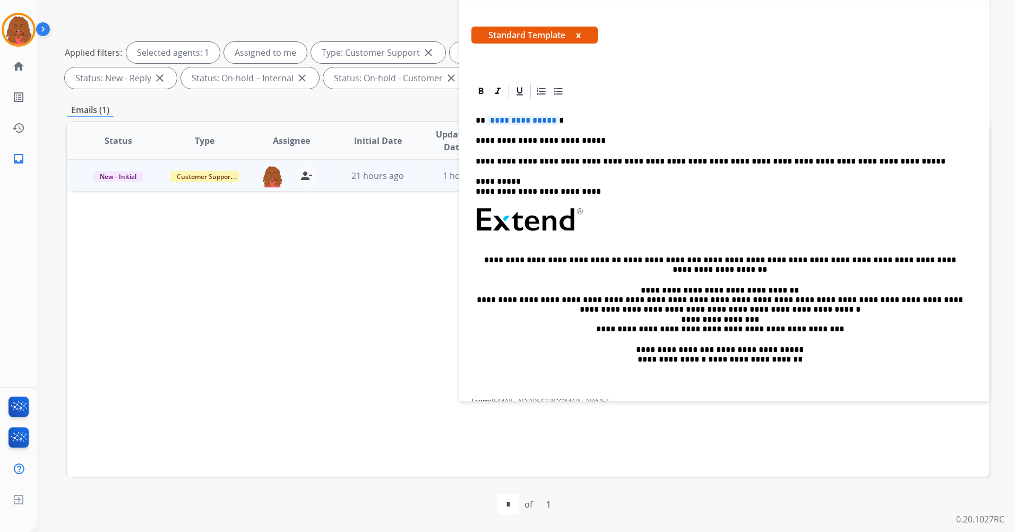
scroll to position [0, 0]
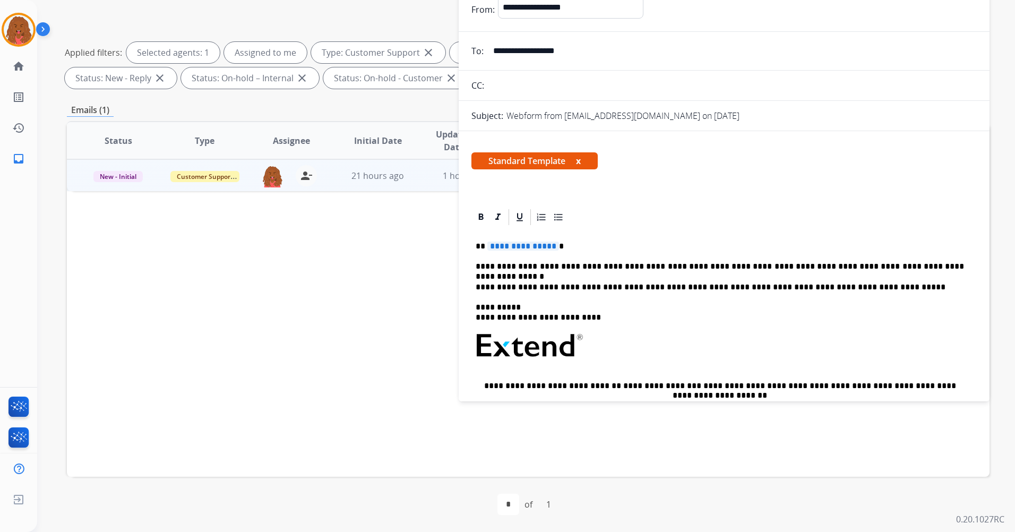
click at [552, 248] on p "**********" at bounding box center [720, 247] width 488 height 10
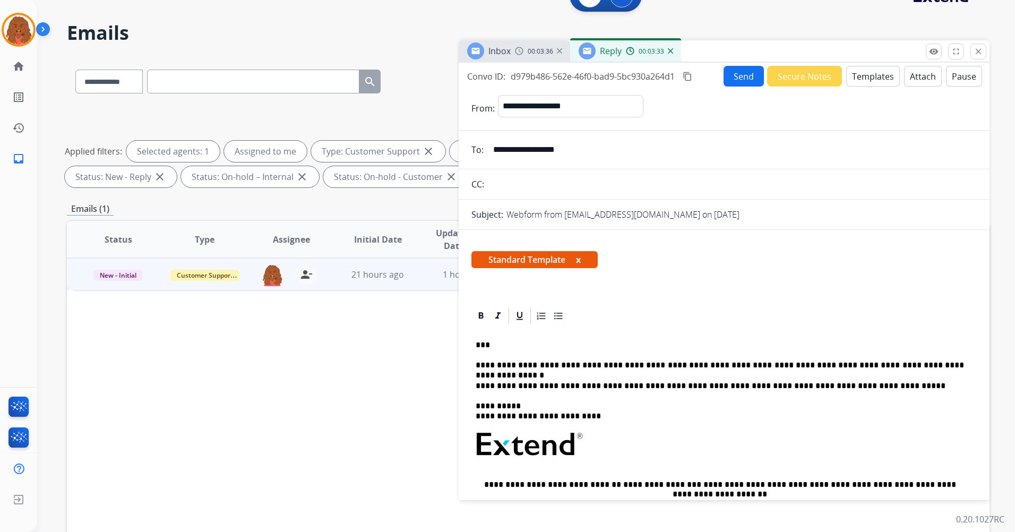
scroll to position [17, 0]
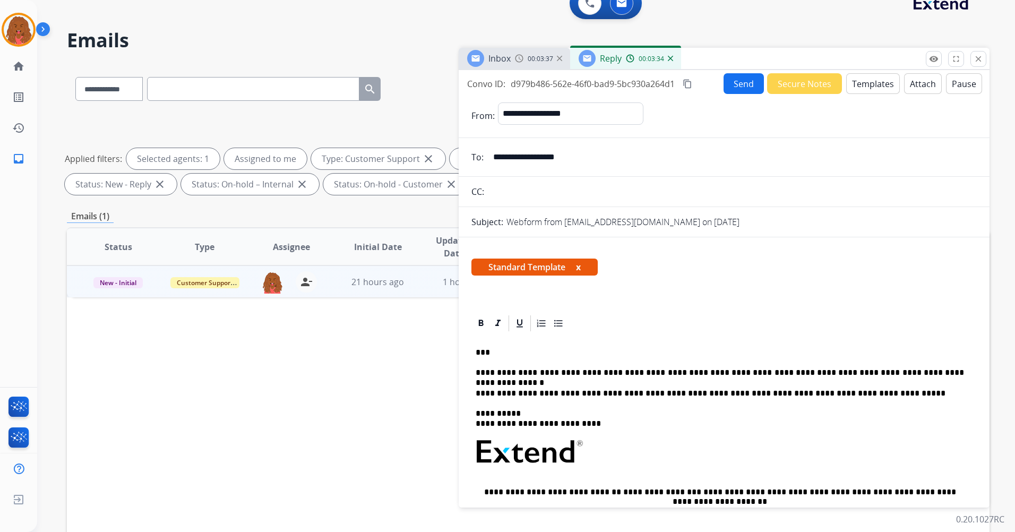
drag, startPoint x: 572, startPoint y: 160, endPoint x: 572, endPoint y: 166, distance: 5.8
click at [571, 163] on input "**********" at bounding box center [732, 157] width 490 height 21
click at [933, 360] on div "**********" at bounding box center [724, 481] width 505 height 297
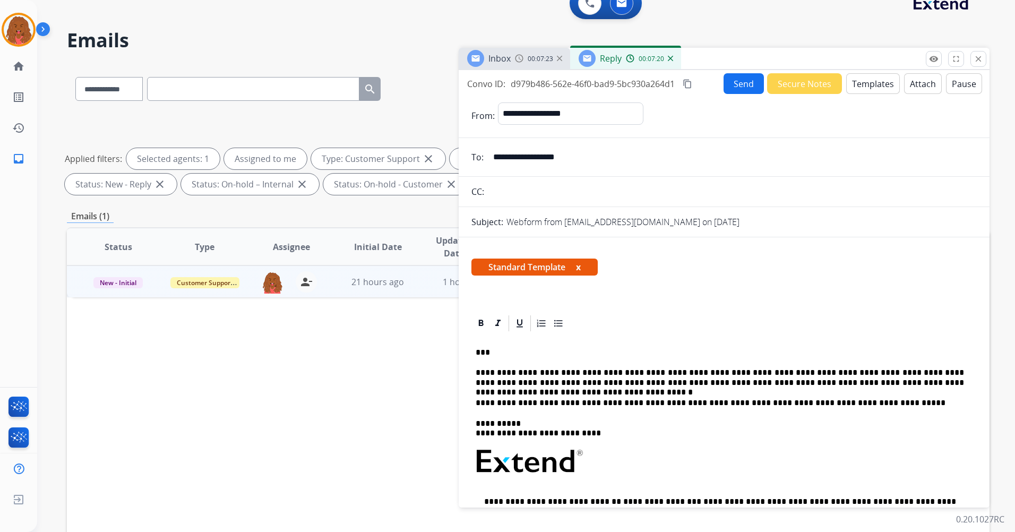
drag, startPoint x: 588, startPoint y: 158, endPoint x: 448, endPoint y: 145, distance: 140.8
click at [451, 144] on div "**********" at bounding box center [528, 351] width 923 height 575
drag, startPoint x: 954, startPoint y: 379, endPoint x: 954, endPoint y: 389, distance: 10.1
click at [954, 389] on div "**********" at bounding box center [724, 486] width 505 height 307
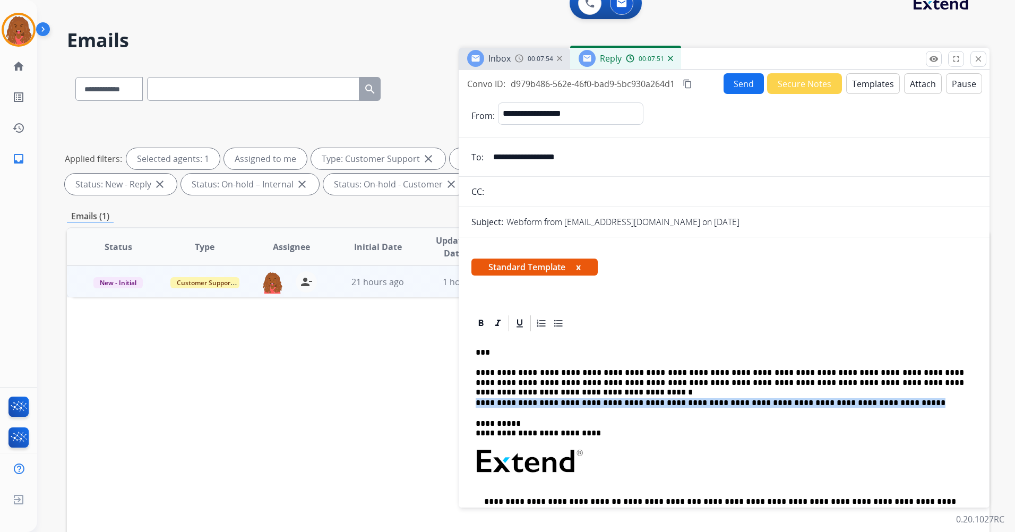
click at [962, 383] on p "**********" at bounding box center [720, 378] width 488 height 20
click at [954, 379] on p "**********" at bounding box center [720, 378] width 488 height 20
click at [951, 387] on p "**********" at bounding box center [720, 378] width 488 height 20
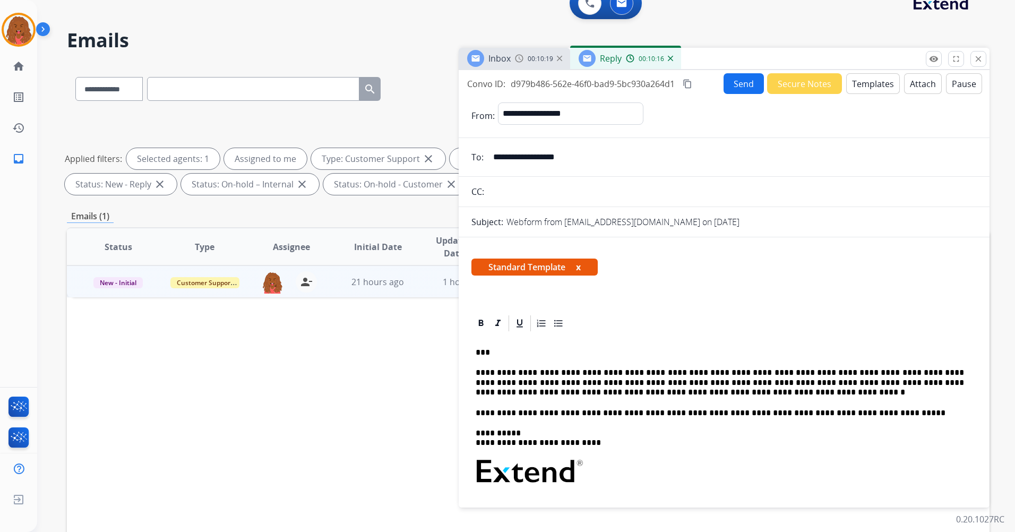
scroll to position [0, 0]
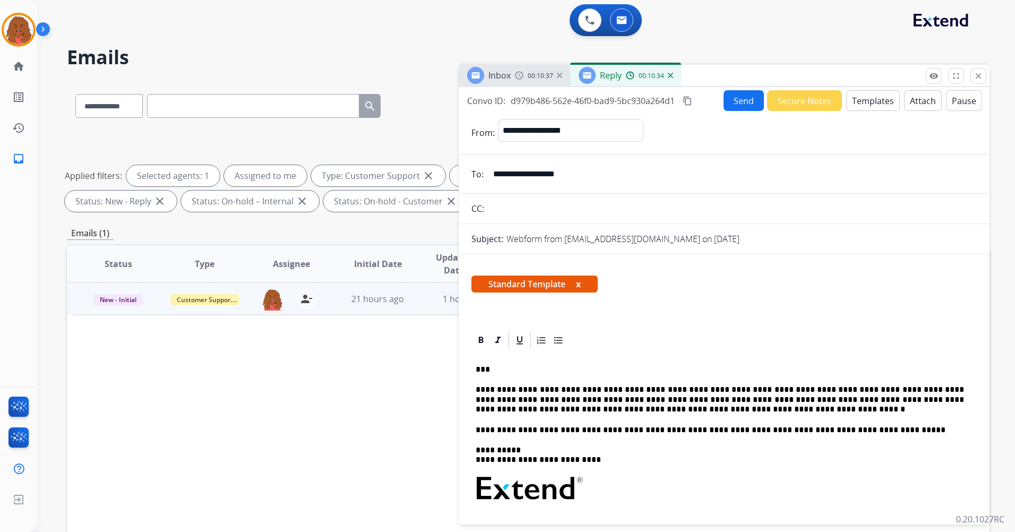
click at [482, 368] on p "***" at bounding box center [720, 370] width 488 height 10
click at [743, 98] on button "Send" at bounding box center [744, 100] width 40 height 21
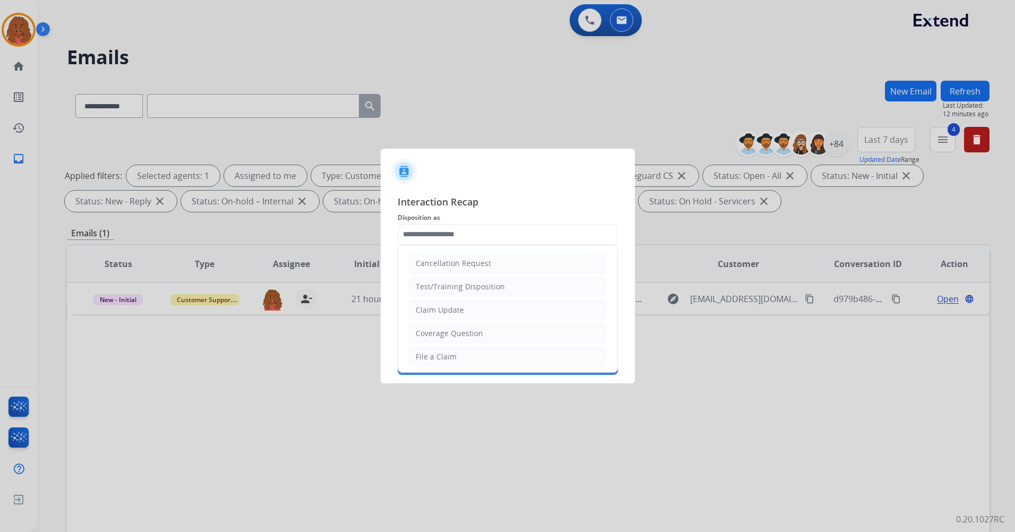
click at [464, 233] on input "text" at bounding box center [508, 234] width 220 height 21
click at [459, 330] on div "Coverage Question" at bounding box center [449, 333] width 67 height 11
type input "**********"
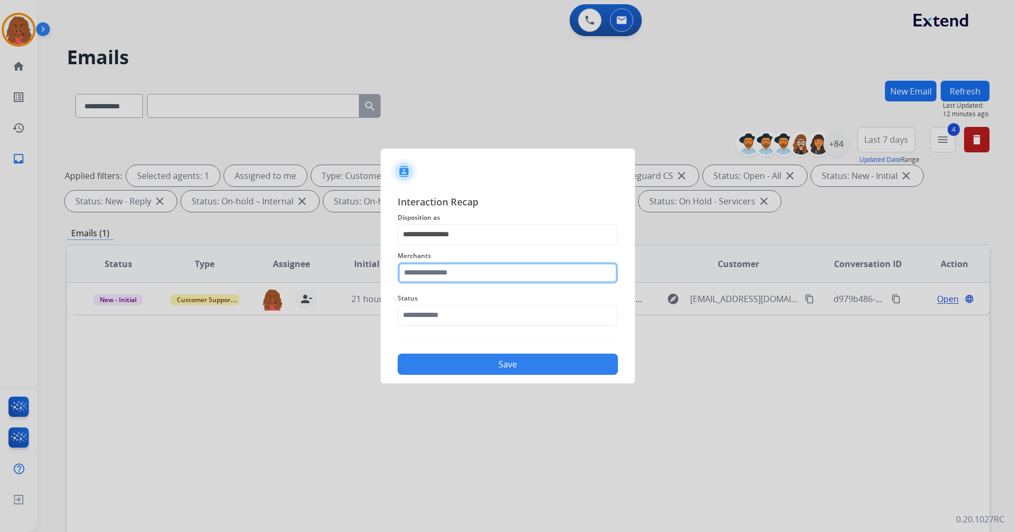
click at [434, 276] on input "text" at bounding box center [508, 272] width 220 height 21
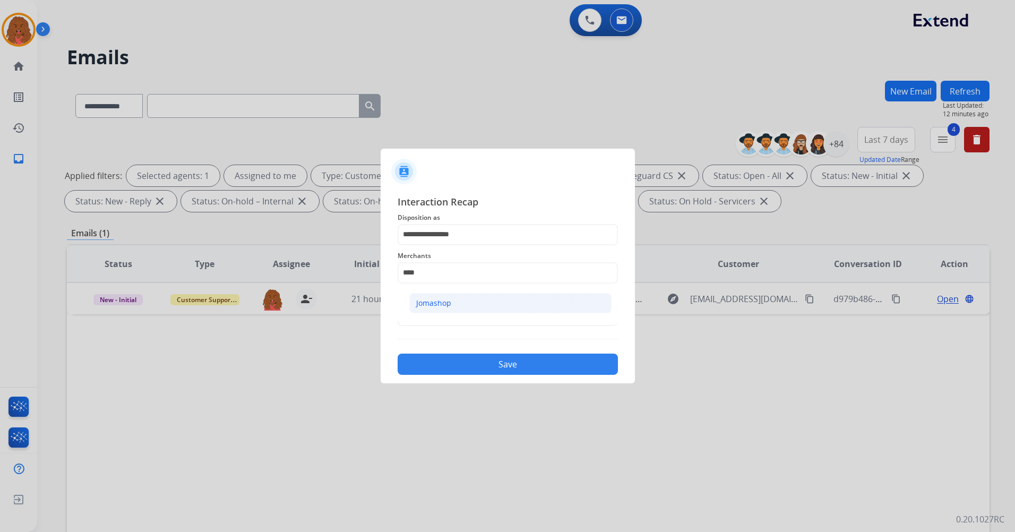
click at [532, 303] on li "Jomashop" at bounding box center [510, 303] width 202 height 20
type input "********"
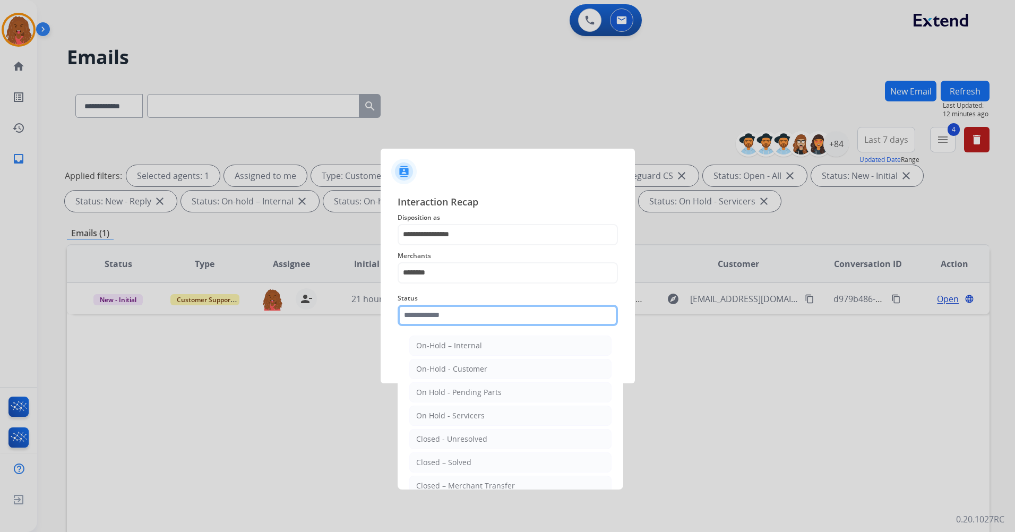
click at [470, 312] on input "text" at bounding box center [508, 315] width 220 height 21
click at [456, 457] on div "Closed – Solved" at bounding box center [443, 462] width 55 height 11
type input "**********"
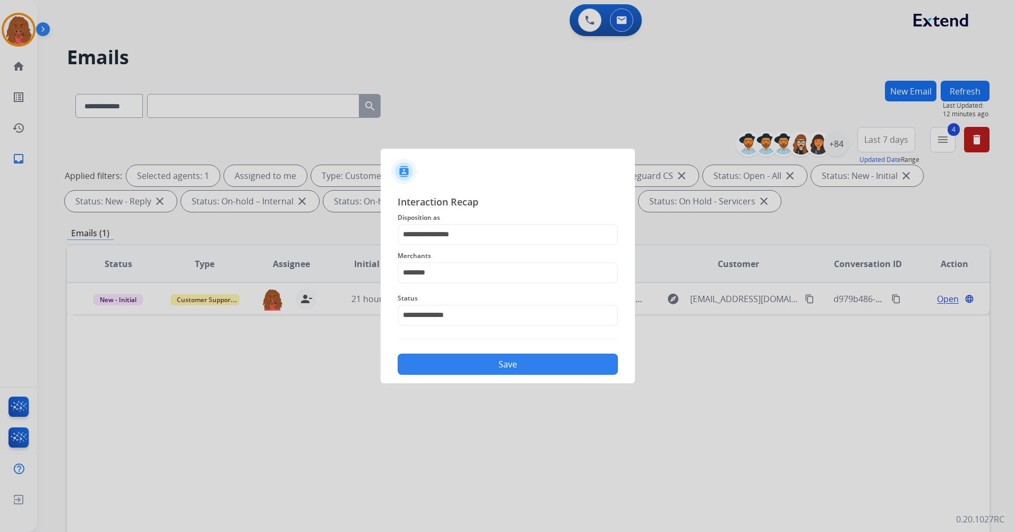
click at [489, 363] on button "Save" at bounding box center [508, 364] width 220 height 21
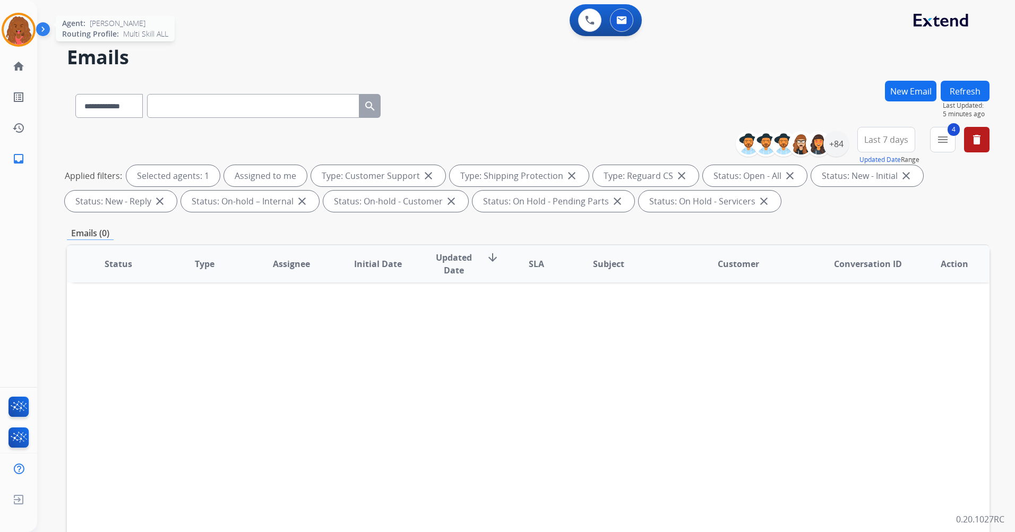
click at [19, 26] on img at bounding box center [19, 30] width 30 height 30
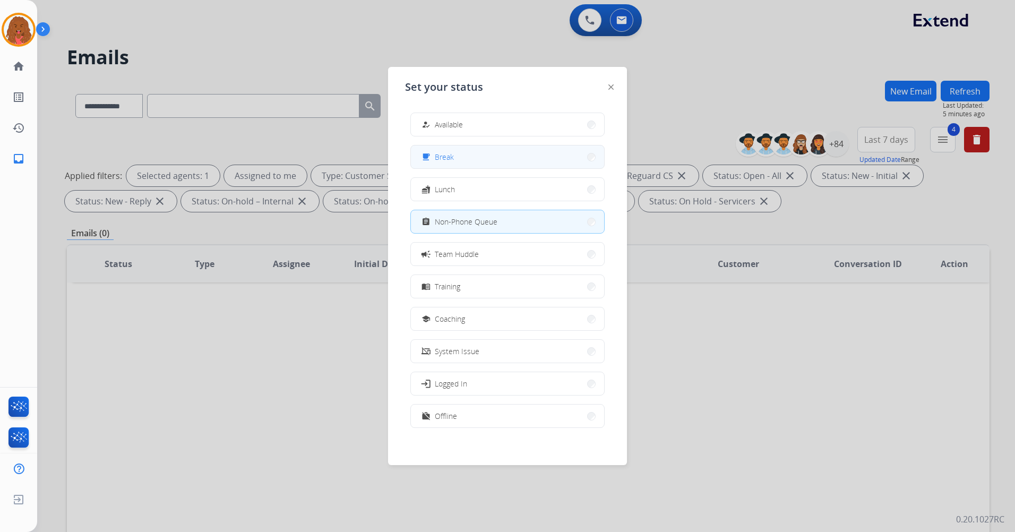
click at [461, 162] on button "free_breakfast Break" at bounding box center [507, 156] width 193 height 23
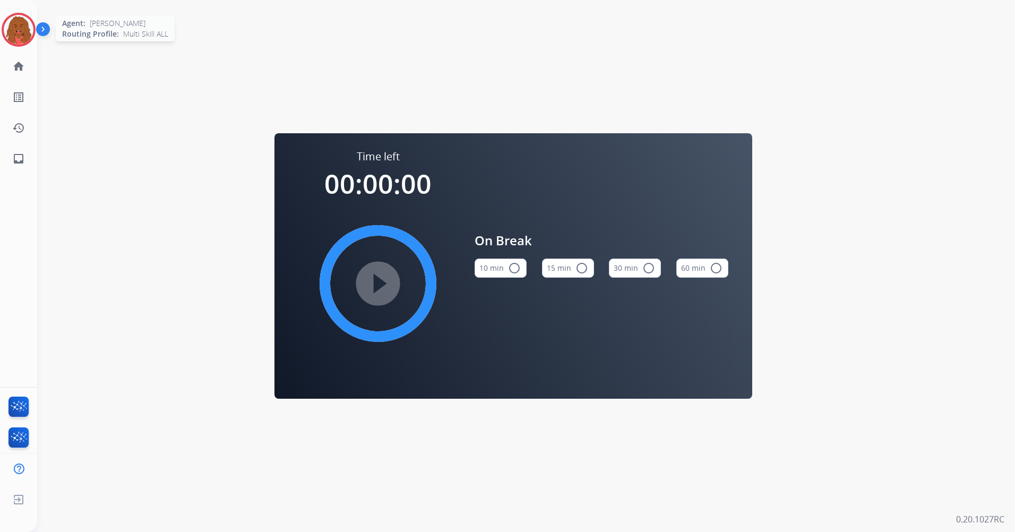
click at [27, 28] on img at bounding box center [19, 30] width 30 height 30
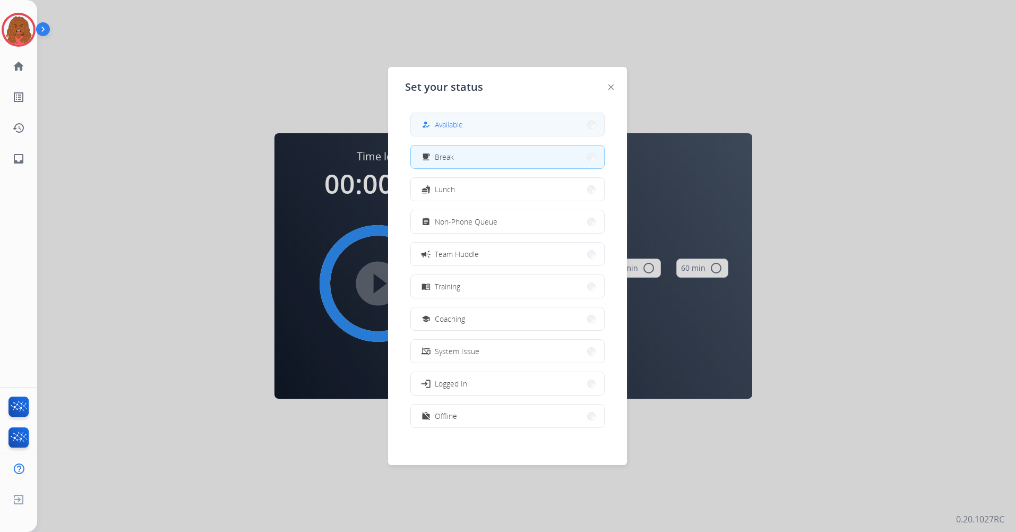
click at [458, 126] on span "Available" at bounding box center [449, 124] width 28 height 11
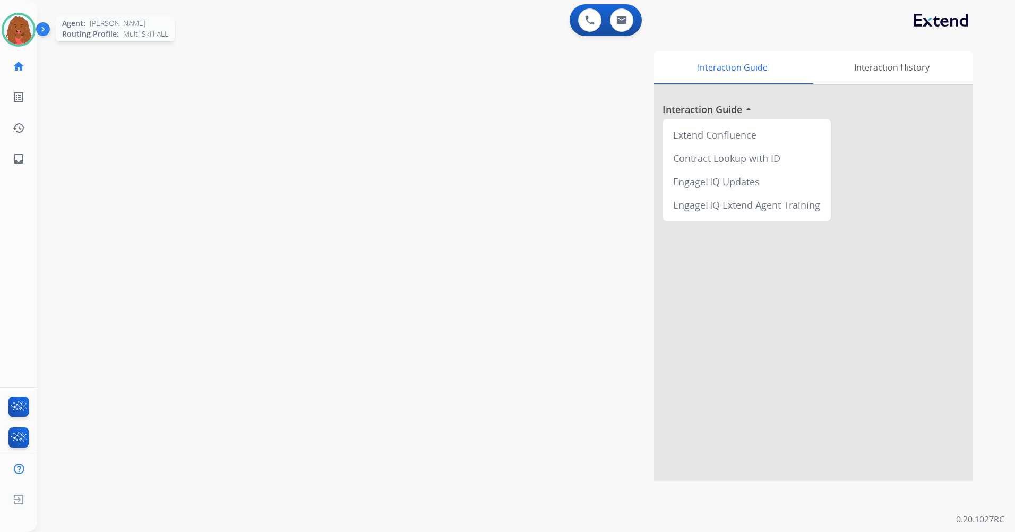
click at [30, 29] on img at bounding box center [19, 30] width 30 height 30
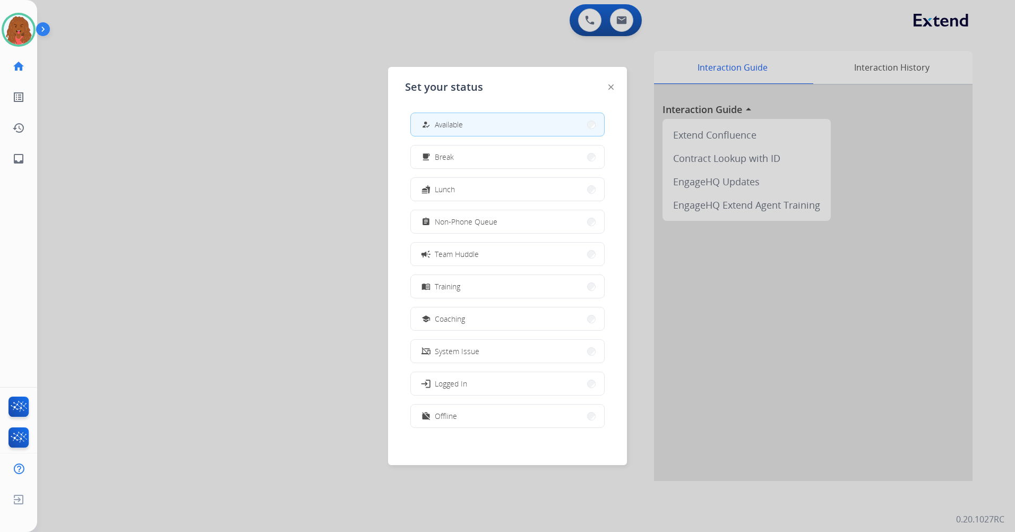
click at [465, 210] on div "assignment Non-Phone Queue" at bounding box center [507, 222] width 194 height 24
click at [467, 209] on div "how_to_reg Available free_breakfast Break fastfood Lunch assignment Non-Phone Q…" at bounding box center [507, 271] width 205 height 335
click at [468, 216] on div "assignment Non-Phone Queue" at bounding box center [458, 222] width 78 height 13
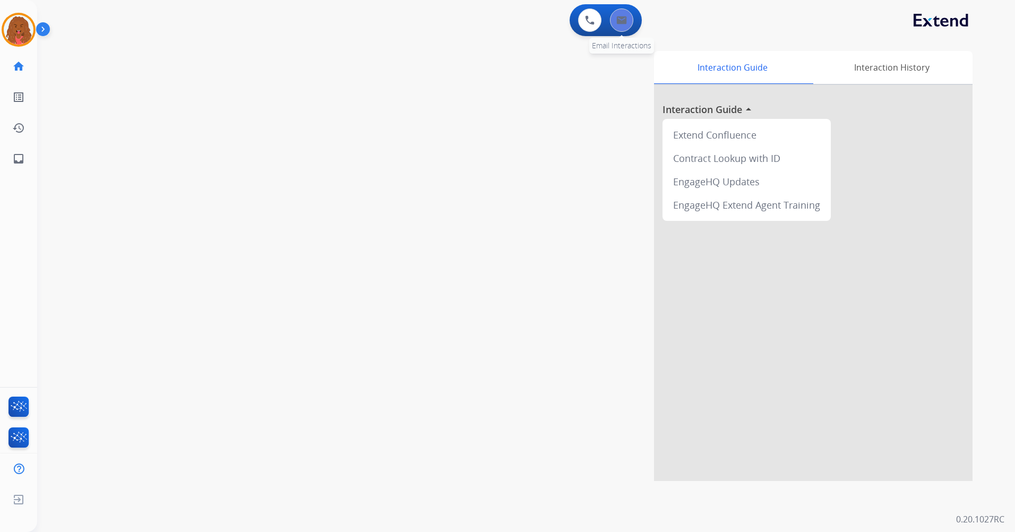
click at [612, 25] on button at bounding box center [621, 19] width 23 height 23
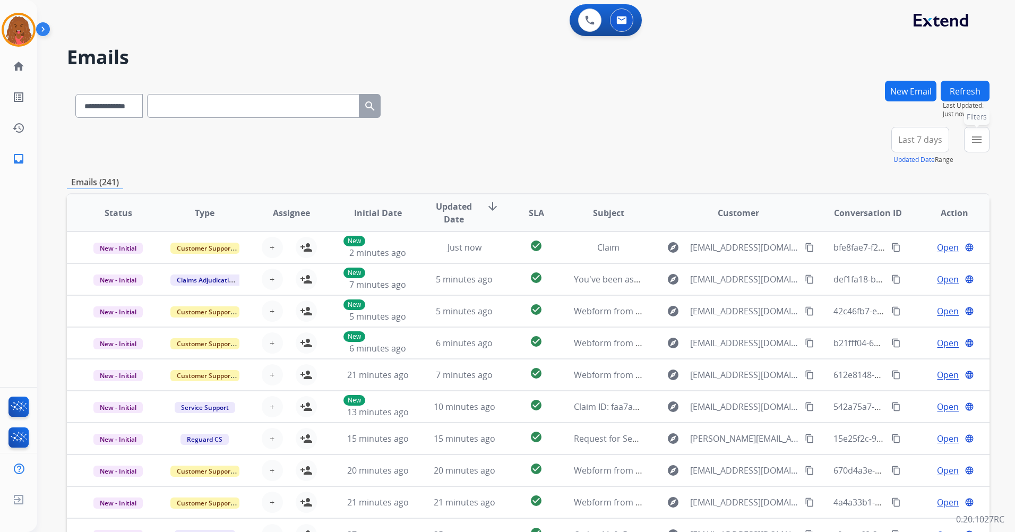
click at [982, 140] on mat-icon "menu" at bounding box center [977, 139] width 13 height 13
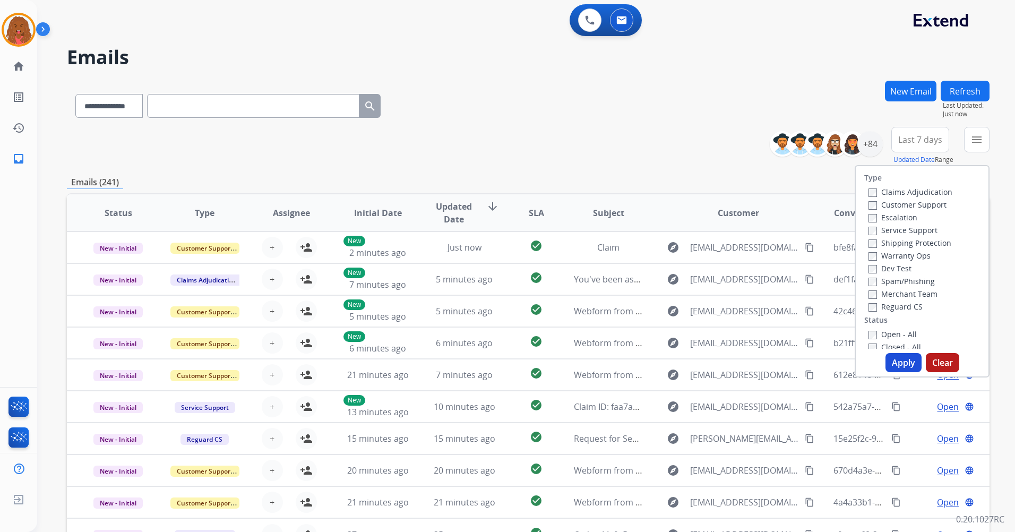
drag, startPoint x: 875, startPoint y: 205, endPoint x: 871, endPoint y: 210, distance: 6.8
click at [873, 205] on label "Customer Support" at bounding box center [908, 205] width 78 height 10
click at [872, 337] on label "Open - All" at bounding box center [893, 334] width 48 height 10
click at [900, 365] on button "Apply" at bounding box center [904, 362] width 36 height 19
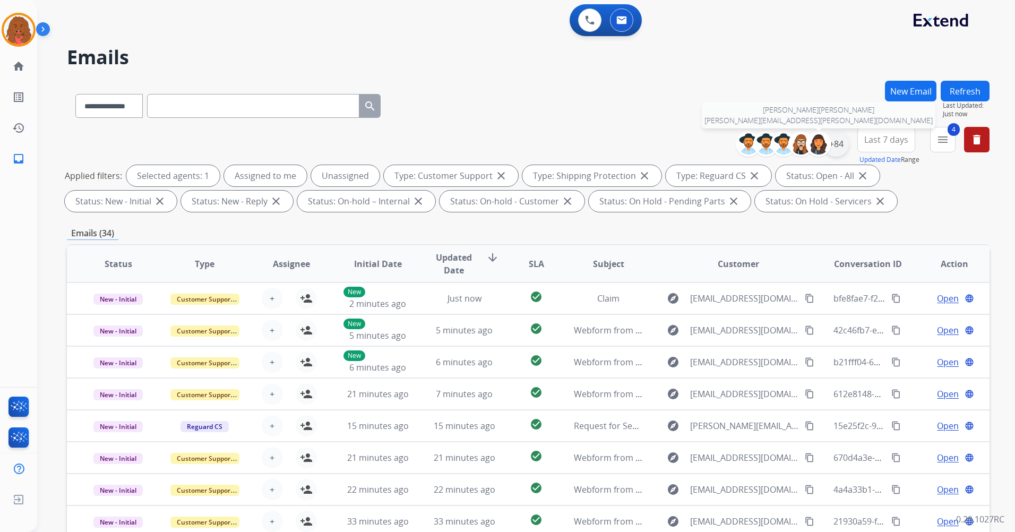
click at [835, 152] on div "+84" at bounding box center [836, 143] width 25 height 25
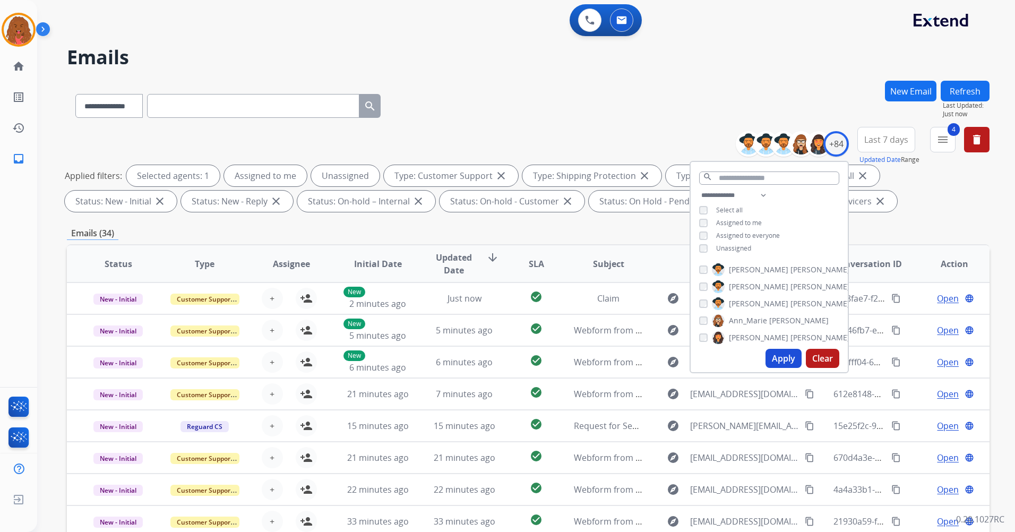
click at [706, 251] on div "Unassigned" at bounding box center [725, 248] width 52 height 8
click at [781, 361] on button "Apply" at bounding box center [784, 358] width 36 height 19
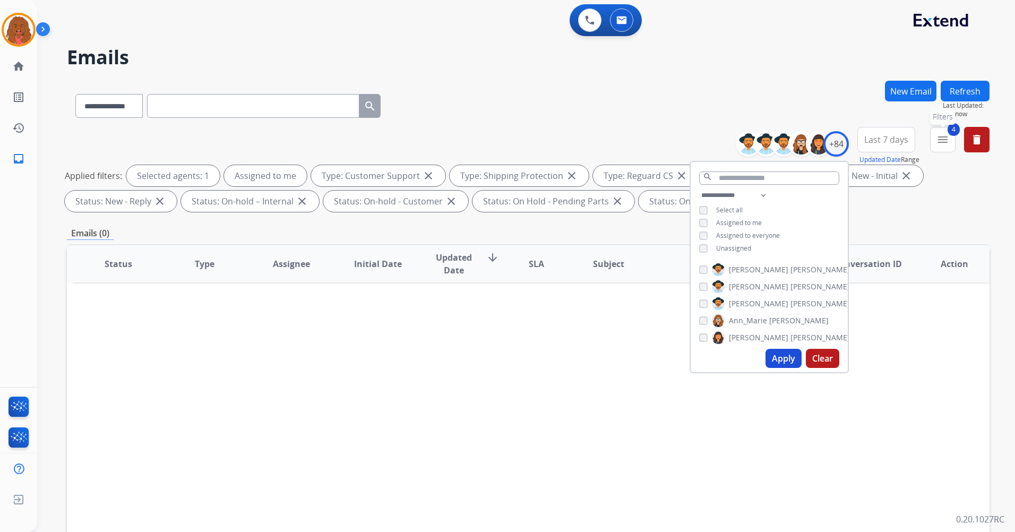
click at [950, 143] on button "4 menu Filters" at bounding box center [942, 139] width 25 height 25
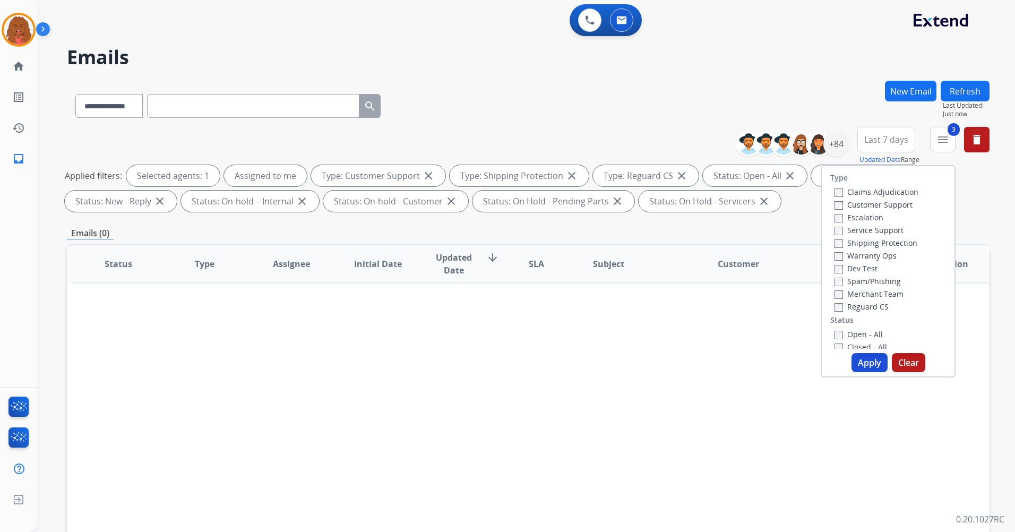
click at [830, 348] on div "Open - All Closed - All New - Initial New - Reply On-hold – Internal On-hold - …" at bounding box center [888, 398] width 116 height 140
click at [865, 362] on button "Apply" at bounding box center [870, 362] width 36 height 19
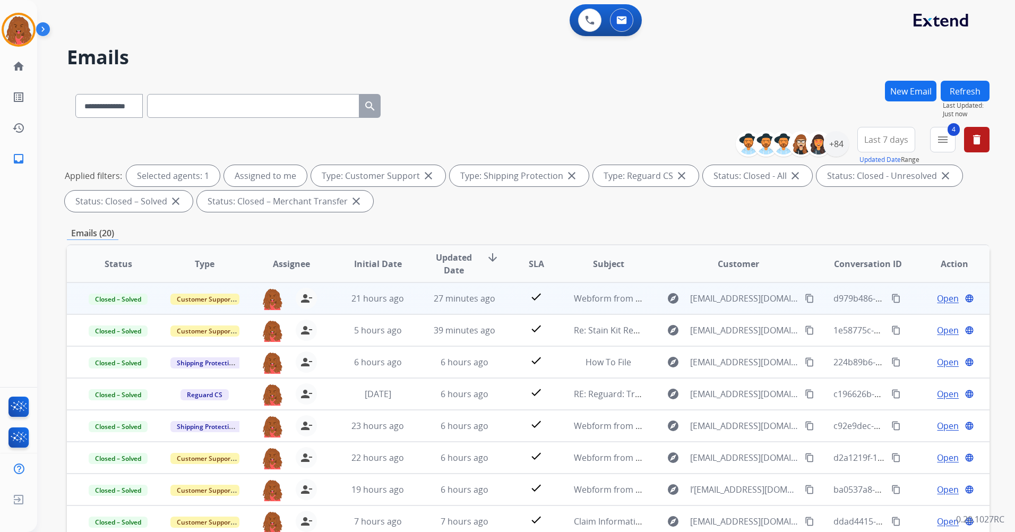
click at [892, 294] on mat-icon "content_copy" at bounding box center [897, 299] width 10 height 10
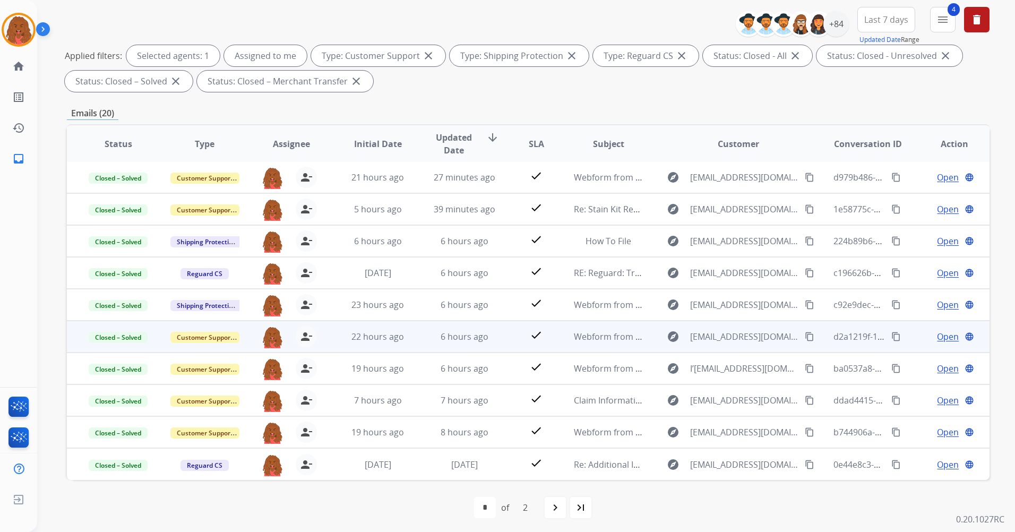
scroll to position [123, 0]
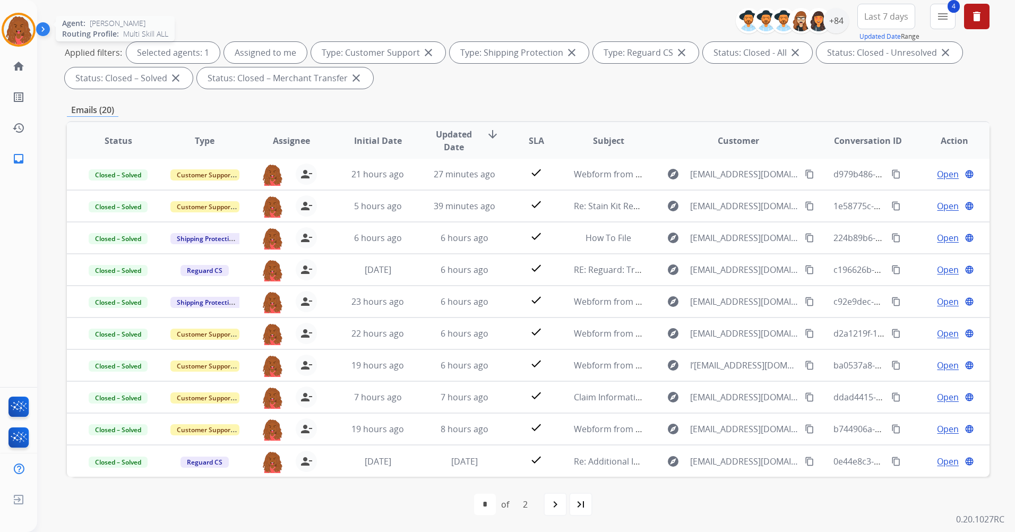
click at [21, 32] on img at bounding box center [19, 30] width 30 height 30
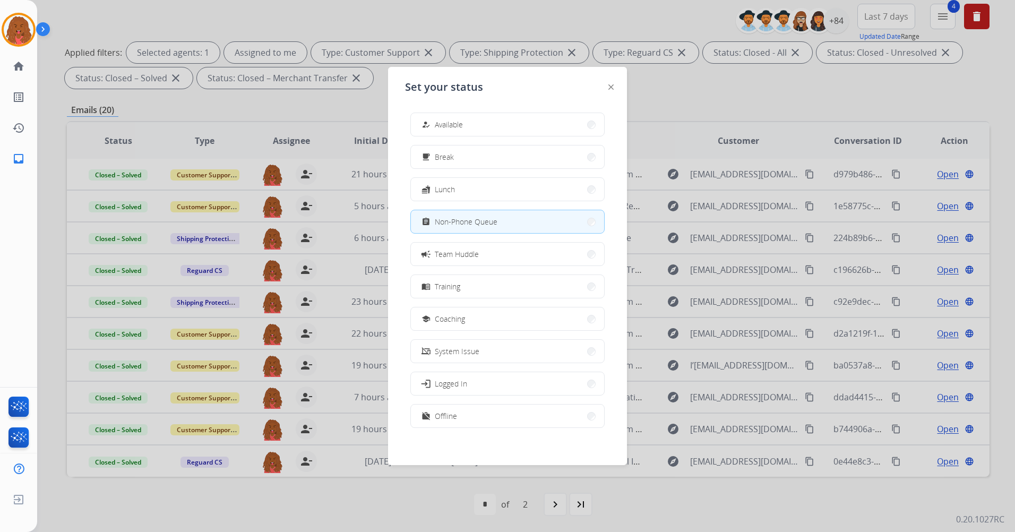
click at [615, 87] on div "Set your status how_to_reg Available free_breakfast Break fastfood Lunch assign…" at bounding box center [507, 266] width 239 height 398
click at [603, 88] on div "Set your status how_to_reg Available free_breakfast Break fastfood Lunch assign…" at bounding box center [507, 266] width 239 height 398
click at [607, 87] on div "Set your status how_to_reg Available free_breakfast Break fastfood Lunch assign…" at bounding box center [507, 266] width 239 height 398
click at [611, 86] on img at bounding box center [610, 86] width 5 height 5
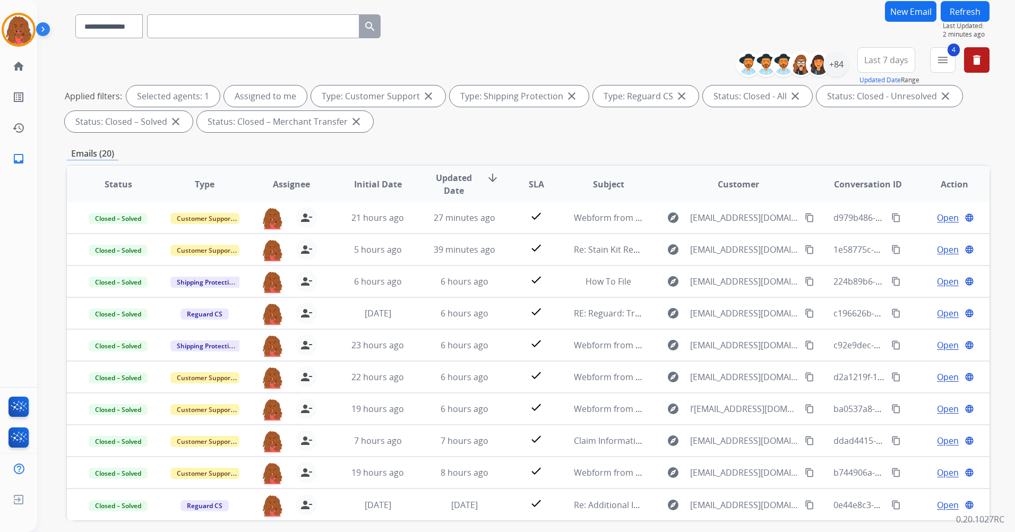
scroll to position [0, 0]
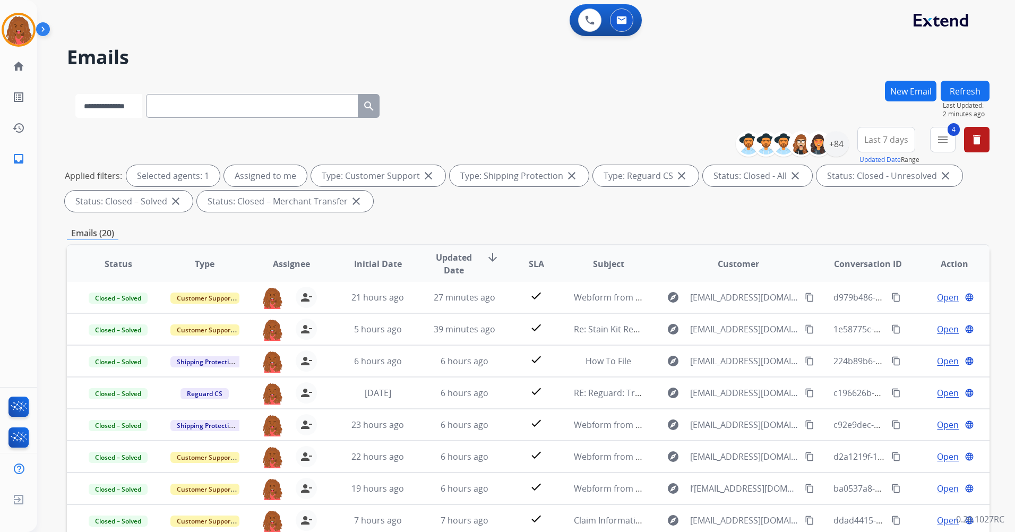
click at [142, 108] on select "**********" at bounding box center [108, 106] width 66 height 24
select select "**********"
click at [75, 94] on select "**********" at bounding box center [108, 106] width 66 height 24
click at [208, 113] on input "text" at bounding box center [253, 106] width 212 height 24
paste input "**********"
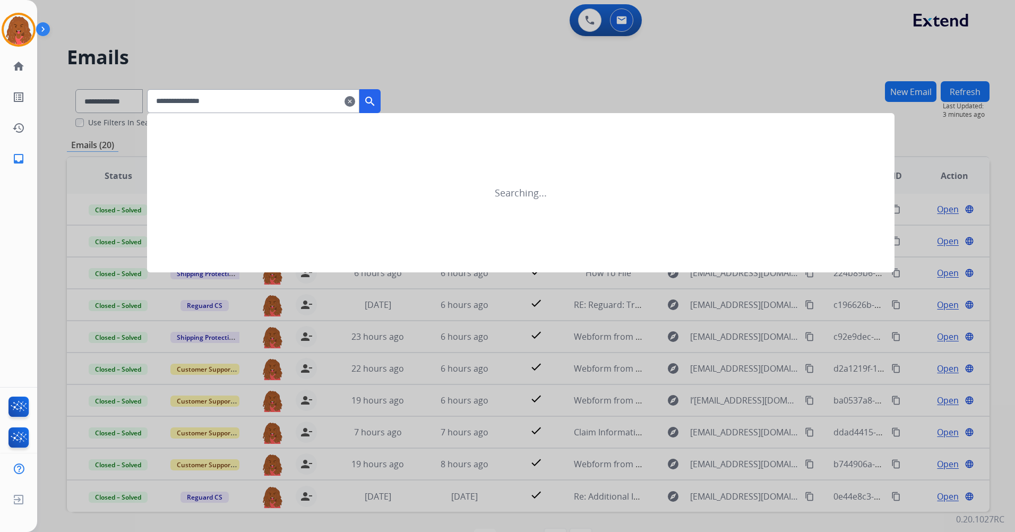
click at [376, 100] on mat-icon "search" at bounding box center [370, 101] width 13 height 13
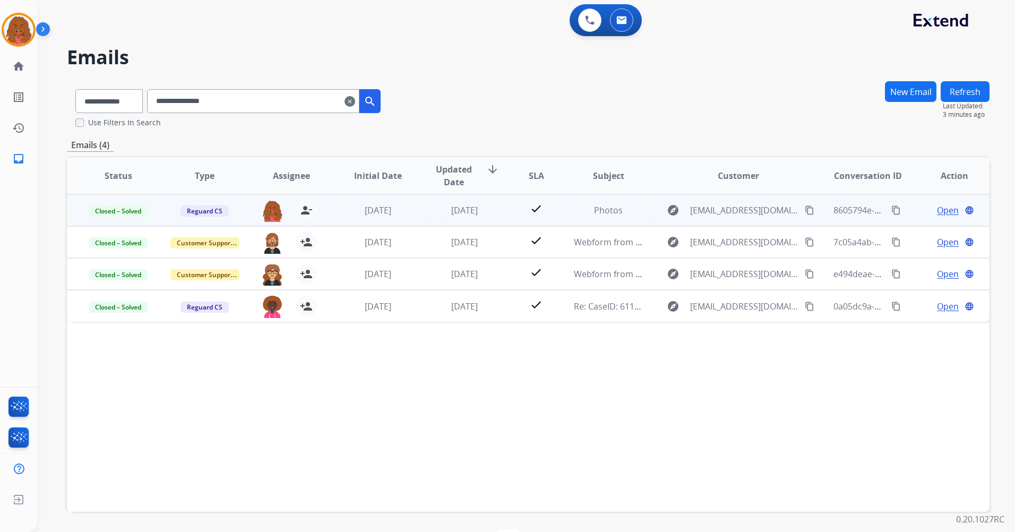
click at [937, 211] on span "Open" at bounding box center [948, 210] width 22 height 13
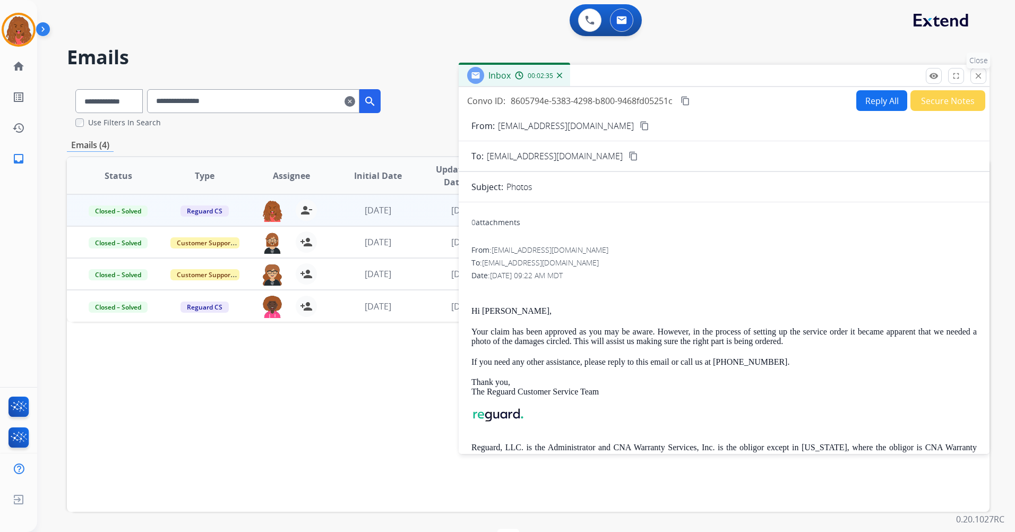
click at [976, 80] on mat-icon "close" at bounding box center [979, 76] width 10 height 10
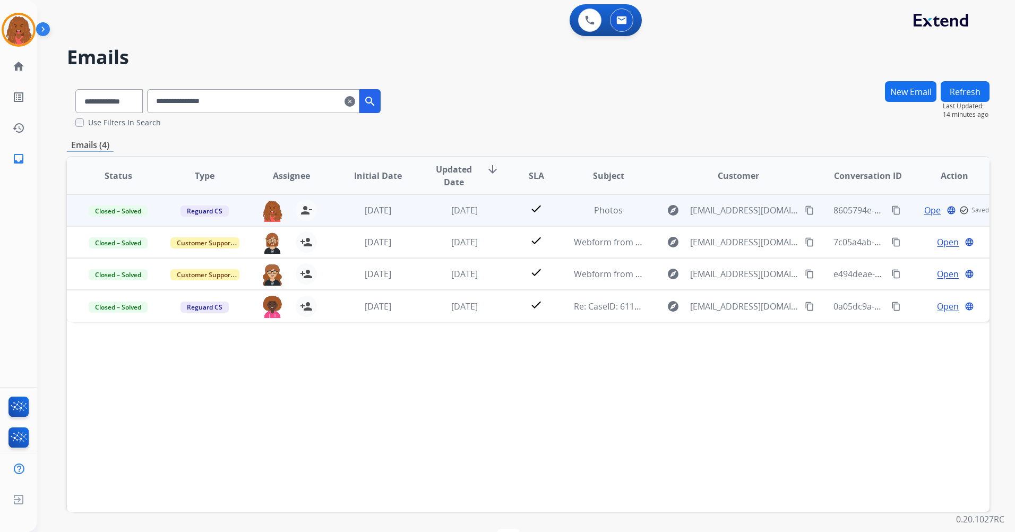
click at [892, 210] on mat-icon "content_copy" at bounding box center [897, 210] width 10 height 10
click at [892, 208] on mat-icon "content_copy" at bounding box center [897, 210] width 10 height 10
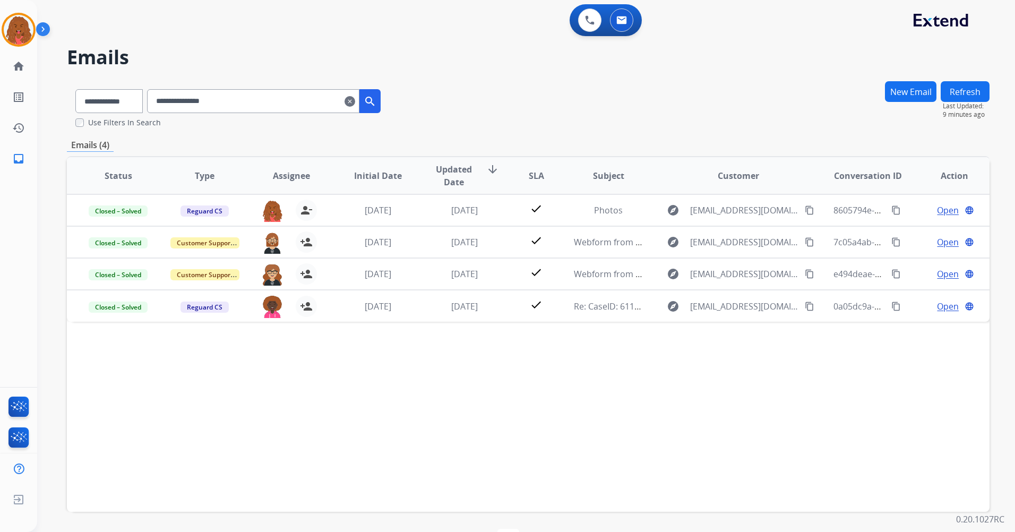
drag, startPoint x: 300, startPoint y: 101, endPoint x: -131, endPoint y: 100, distance: 430.6
click at [0, 100] on html "**********" at bounding box center [507, 266] width 1015 height 532
paste input "*****"
type input "**********"
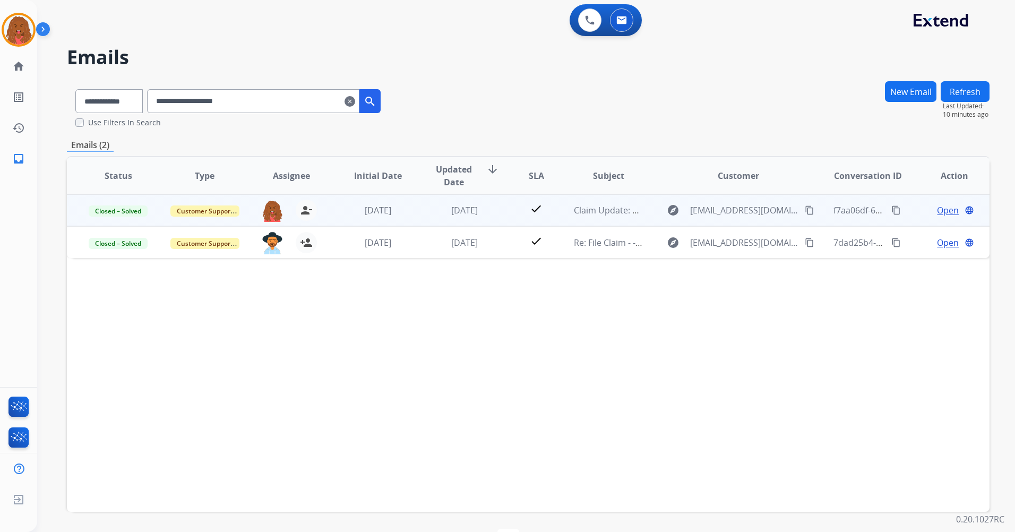
click at [937, 214] on span "Open" at bounding box center [948, 210] width 22 height 13
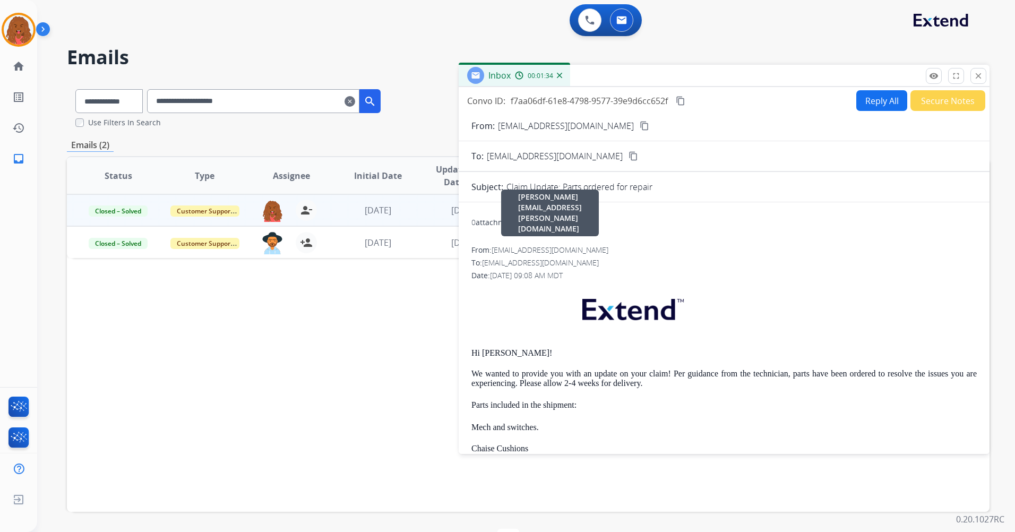
click at [790, 254] on div "From: [EMAIL_ADDRESS][DOMAIN_NAME] [PERSON_NAME][DOMAIN_NAME][EMAIL_ADDRESS][PE…" at bounding box center [724, 250] width 505 height 11
click at [957, 79] on mat-icon "fullscreen" at bounding box center [956, 76] width 10 height 10
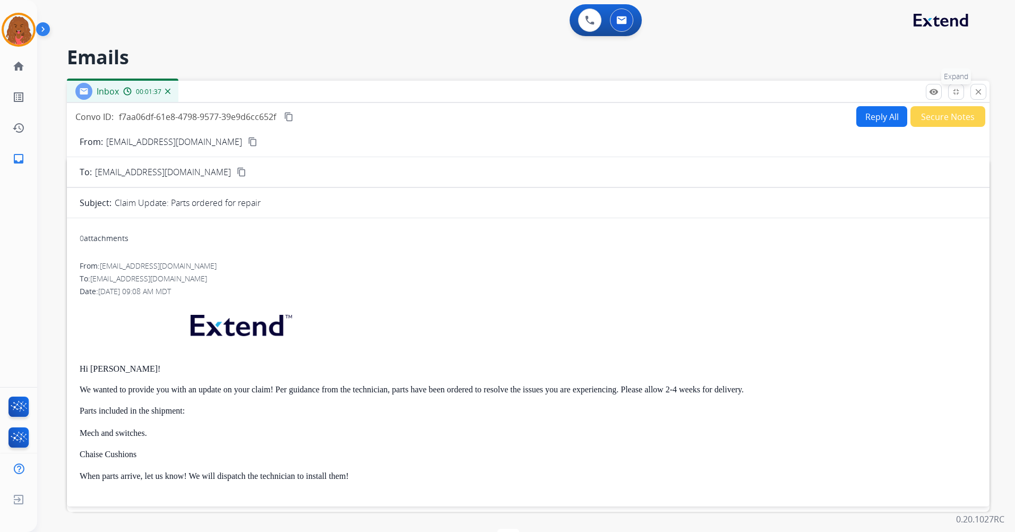
click at [961, 93] on button "fullscreen_exit Expand" at bounding box center [956, 92] width 16 height 16
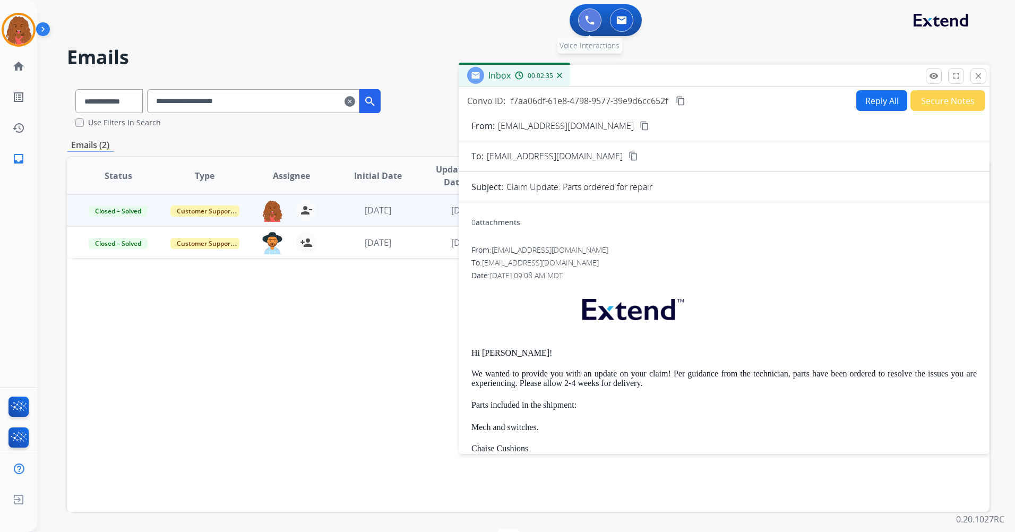
click at [590, 19] on img at bounding box center [590, 20] width 10 height 10
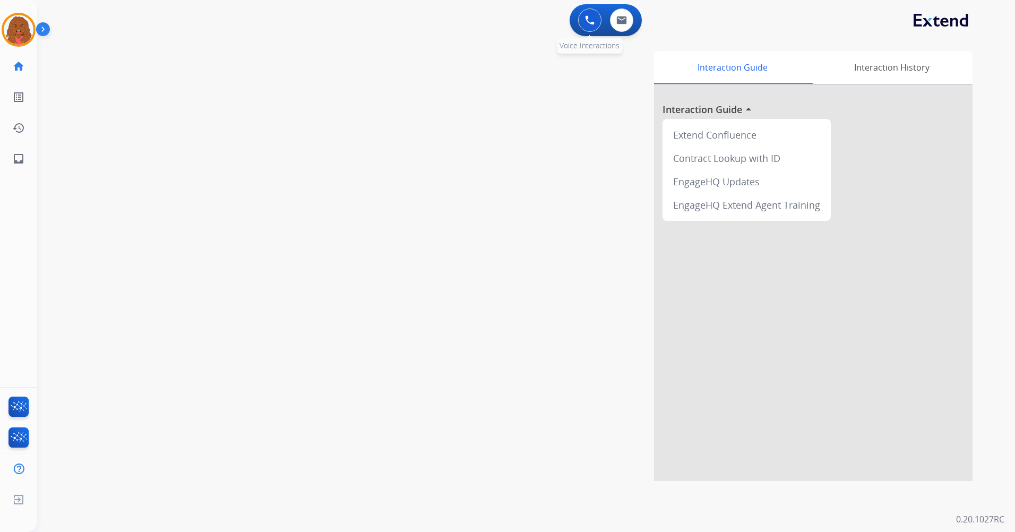
click at [587, 21] on img at bounding box center [590, 20] width 10 height 10
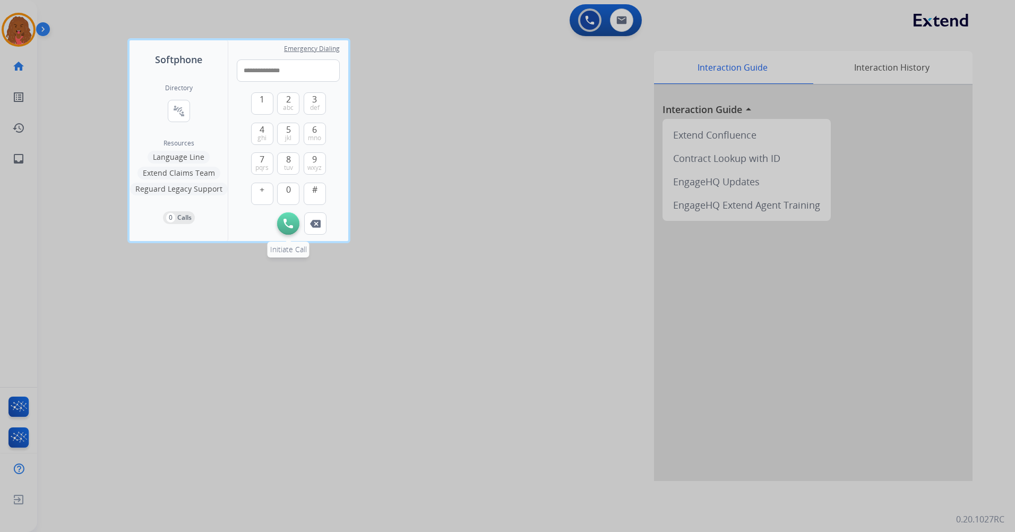
type input "**********"
click at [294, 219] on button "Initiate Call" at bounding box center [288, 223] width 22 height 22
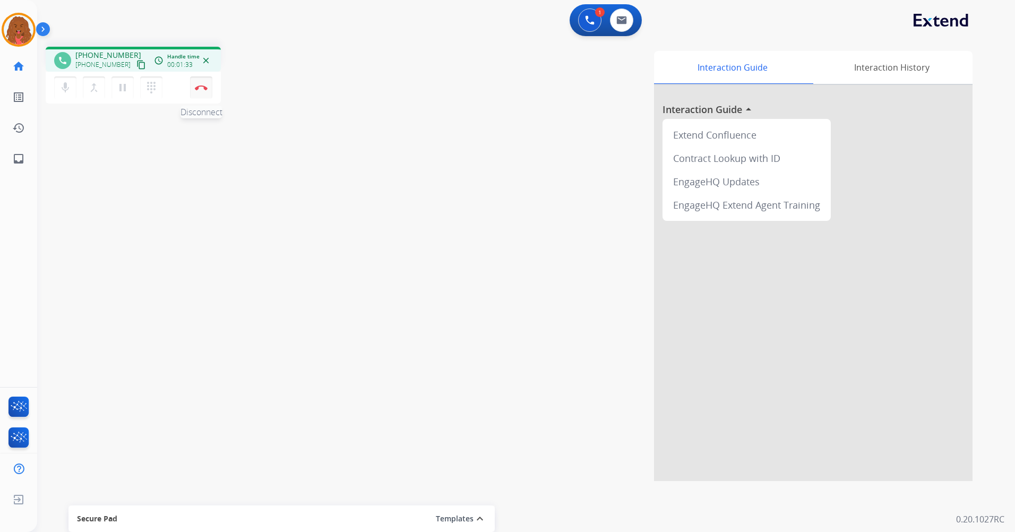
click at [205, 88] on img at bounding box center [201, 87] width 13 height 5
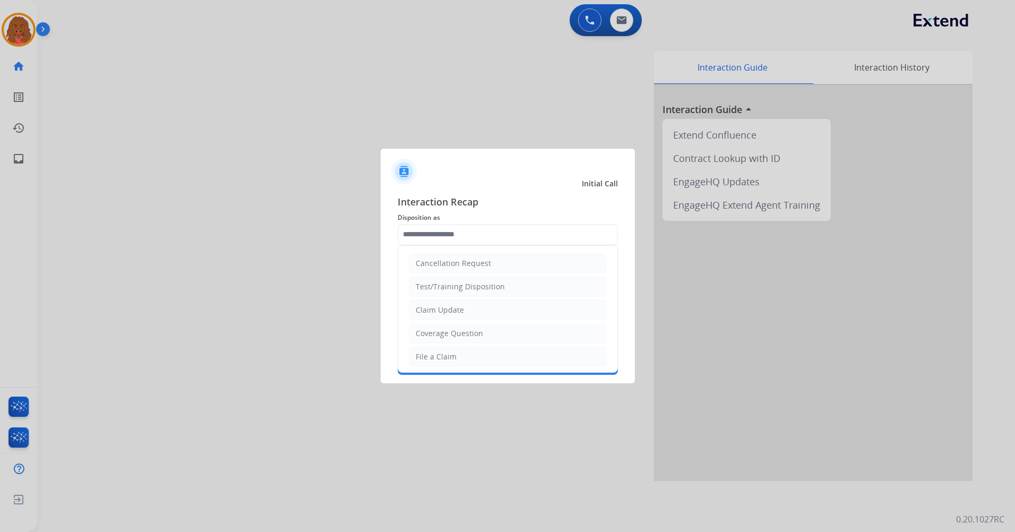
click at [474, 232] on input "text" at bounding box center [508, 234] width 220 height 21
click at [453, 310] on div "Claim Update" at bounding box center [440, 310] width 48 height 11
type input "**********"
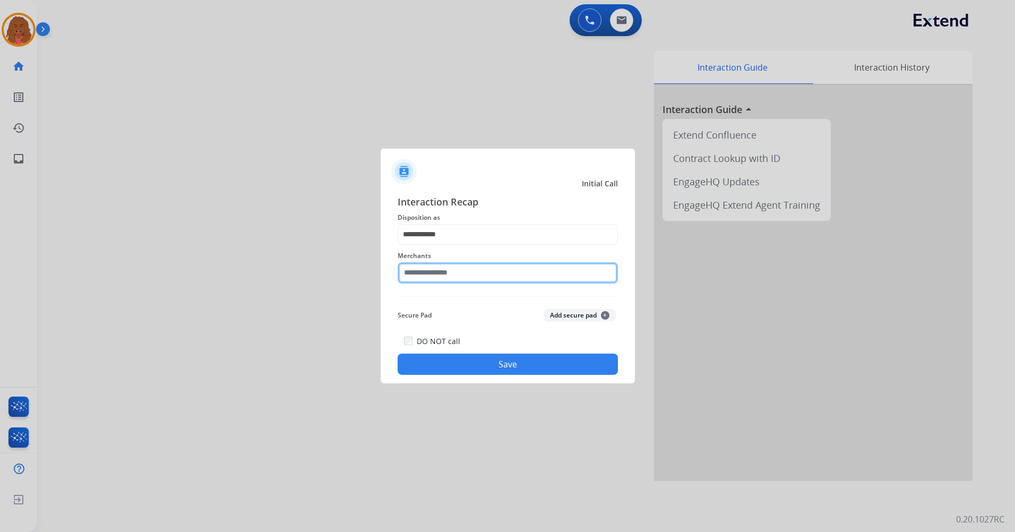
click at [455, 281] on input "text" at bounding box center [508, 272] width 220 height 21
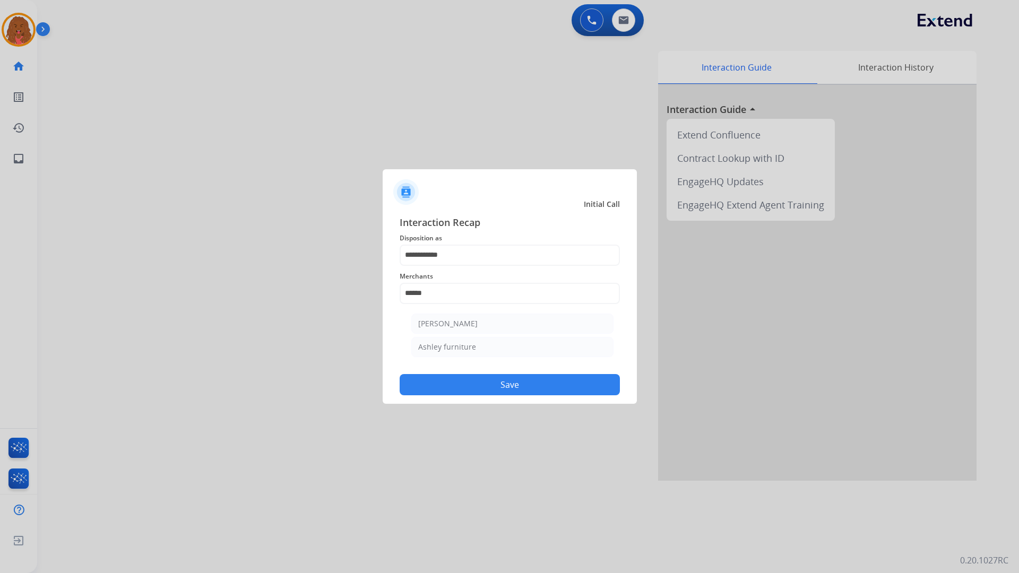
drag, startPoint x: 479, startPoint y: 328, endPoint x: 488, endPoint y: 329, distance: 9.6
click at [479, 328] on li "[PERSON_NAME]" at bounding box center [513, 324] width 202 height 20
type input "**********"
click at [494, 380] on button "Save" at bounding box center [510, 384] width 220 height 21
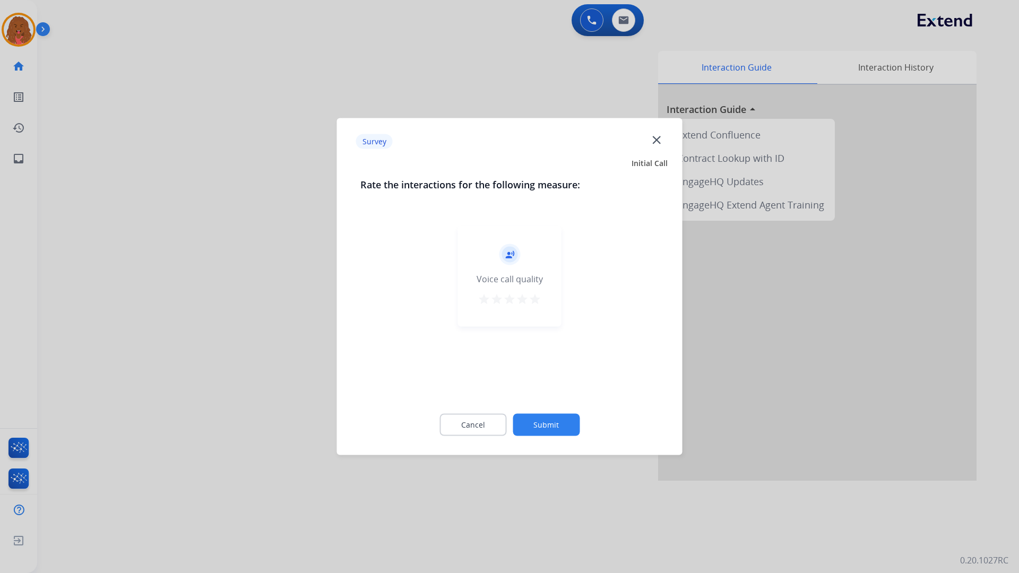
click at [555, 433] on button "Submit" at bounding box center [546, 425] width 67 height 22
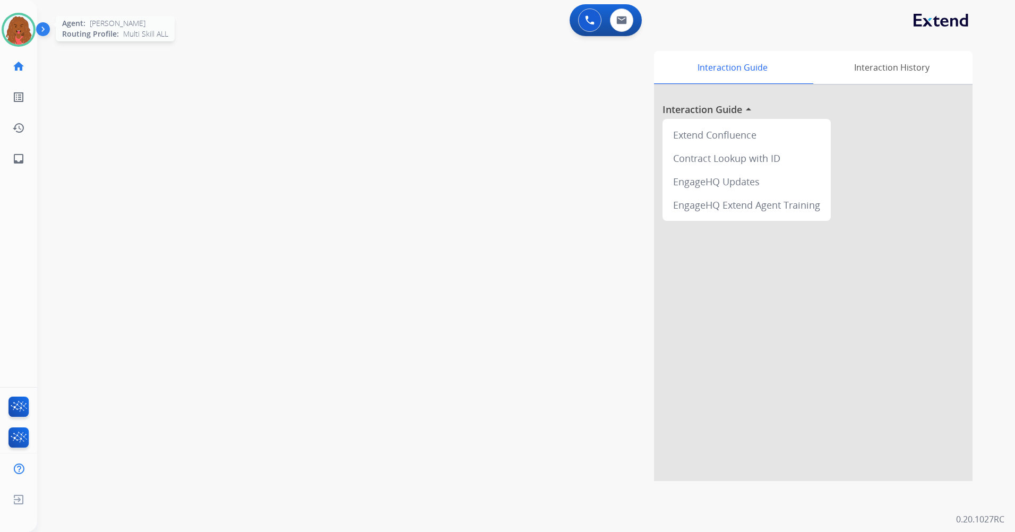
drag, startPoint x: 9, startPoint y: 20, endPoint x: 18, endPoint y: 45, distance: 25.9
click at [10, 20] on img at bounding box center [19, 30] width 30 height 30
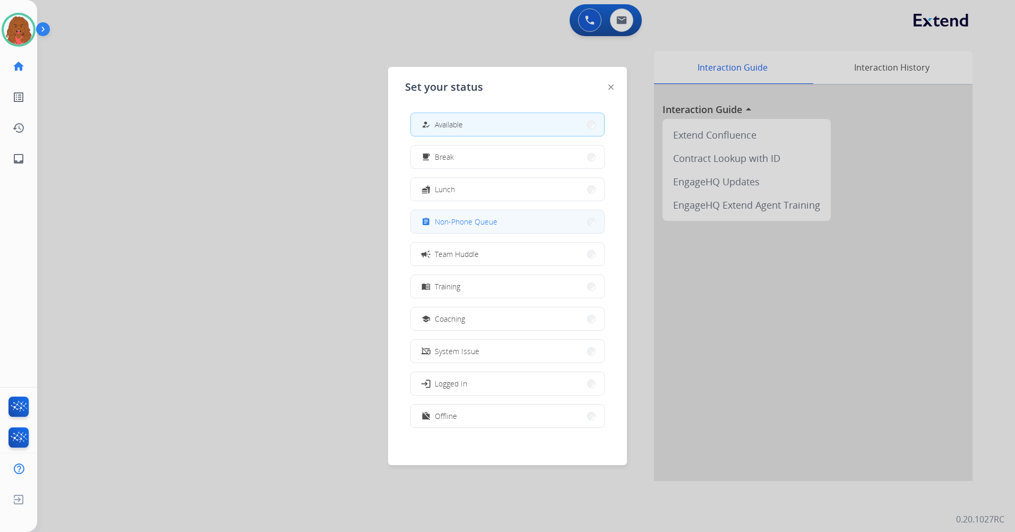
click at [538, 227] on button "assignment Non-Phone Queue" at bounding box center [507, 221] width 193 height 23
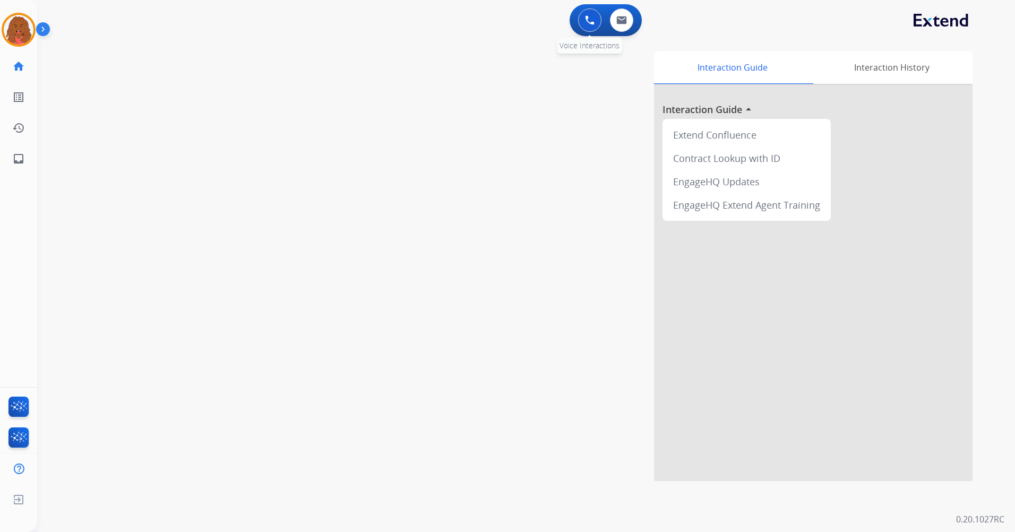
click at [594, 14] on button at bounding box center [589, 19] width 23 height 23
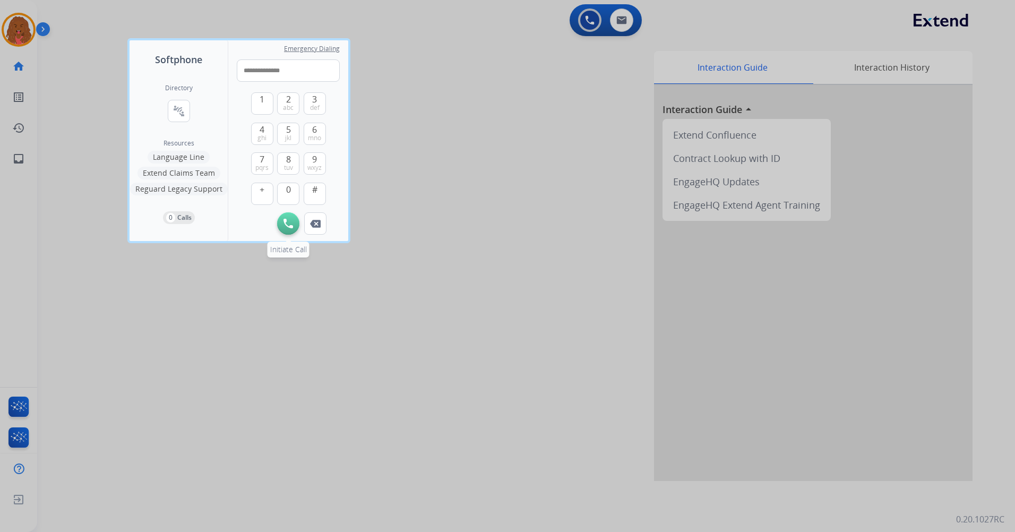
type input "**********"
click at [295, 225] on button "Initiate Call" at bounding box center [288, 223] width 22 height 22
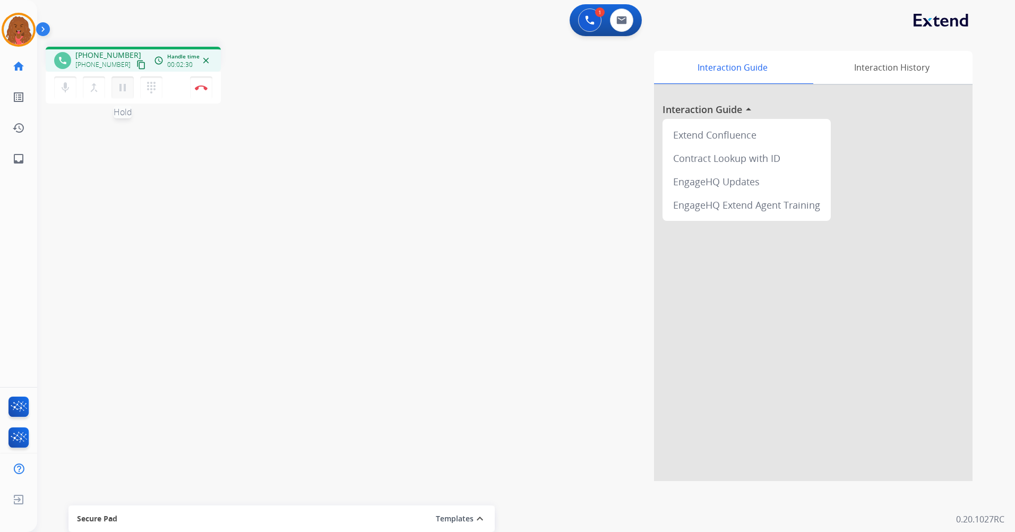
click at [124, 90] on mat-icon "pause" at bounding box center [122, 87] width 13 height 13
click at [109, 90] on div "merge_type Bridge" at bounding box center [97, 87] width 29 height 22
click at [115, 92] on button "play_arrow Hold" at bounding box center [123, 87] width 22 height 22
click at [596, 23] on button at bounding box center [589, 19] width 23 height 23
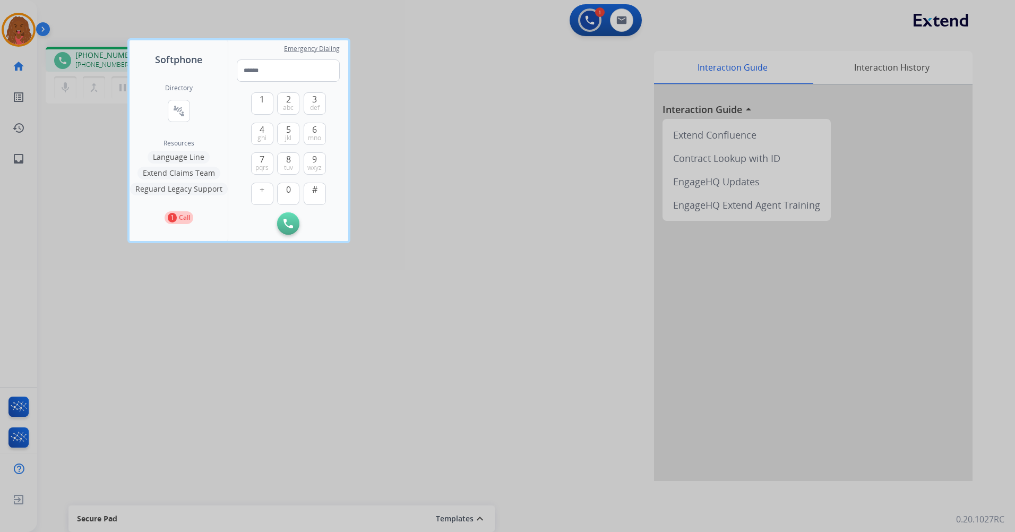
click at [229, 288] on div at bounding box center [507, 266] width 1015 height 532
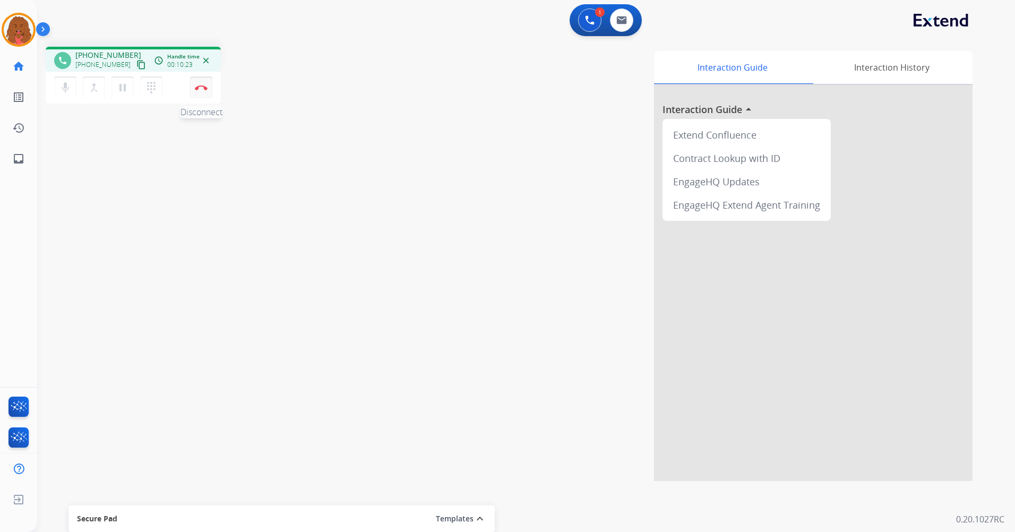
click at [207, 85] on button "Disconnect" at bounding box center [201, 87] width 22 height 22
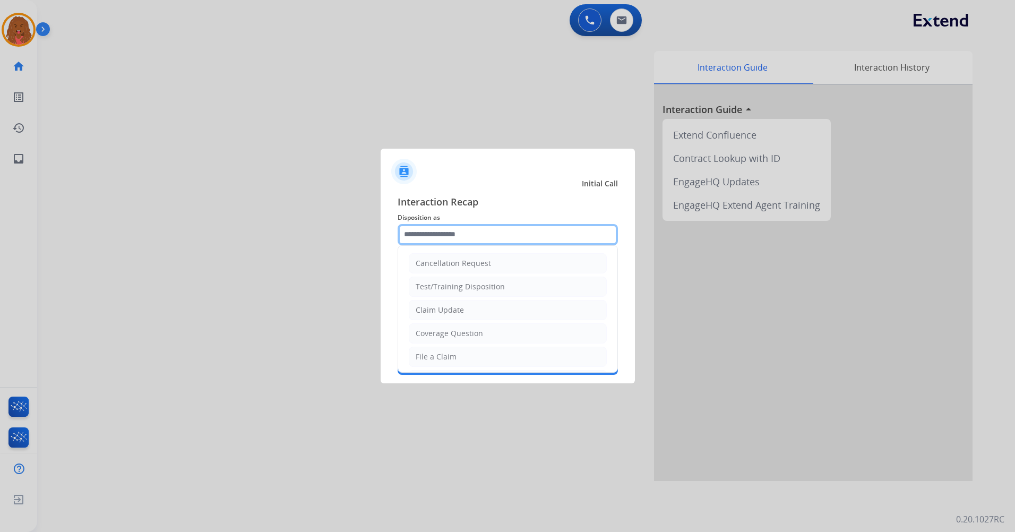
click at [514, 228] on input "text" at bounding box center [508, 234] width 220 height 21
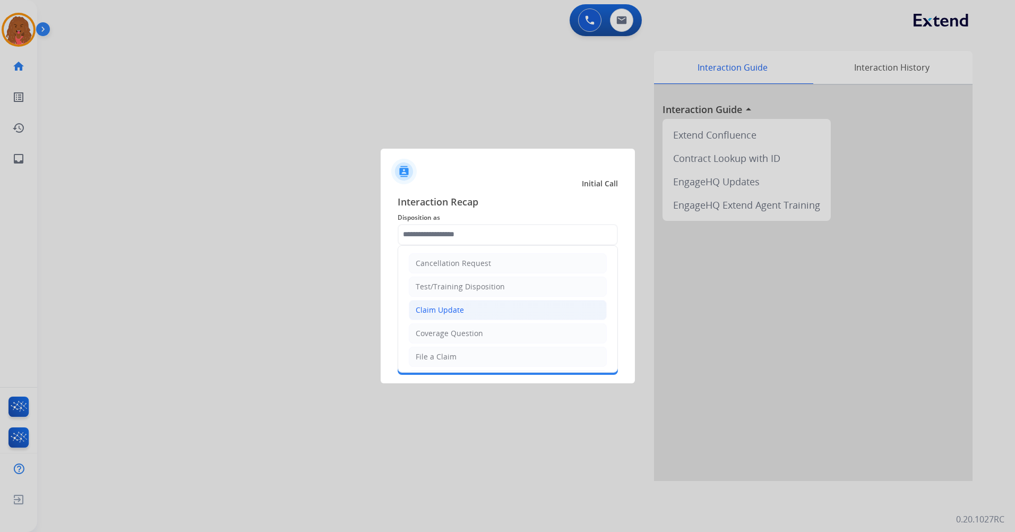
click at [459, 306] on div "Claim Update" at bounding box center [440, 310] width 48 height 11
type input "**********"
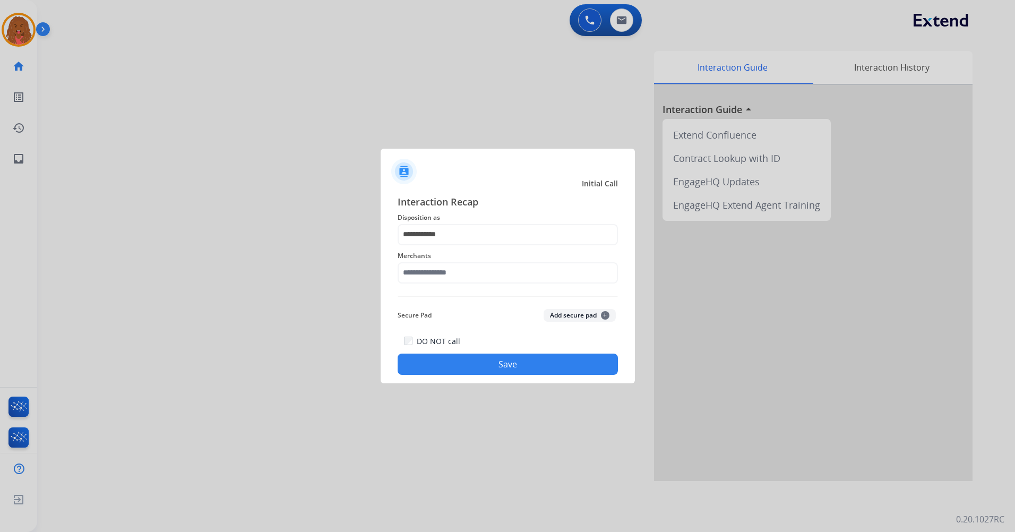
drag, startPoint x: 456, startPoint y: 260, endPoint x: 453, endPoint y: 277, distance: 16.7
click at [455, 268] on div "Merchants" at bounding box center [508, 266] width 220 height 42
click at [451, 281] on input "text" at bounding box center [508, 272] width 220 height 21
click at [494, 303] on li "Super73, inc." at bounding box center [510, 303] width 202 height 20
type input "**********"
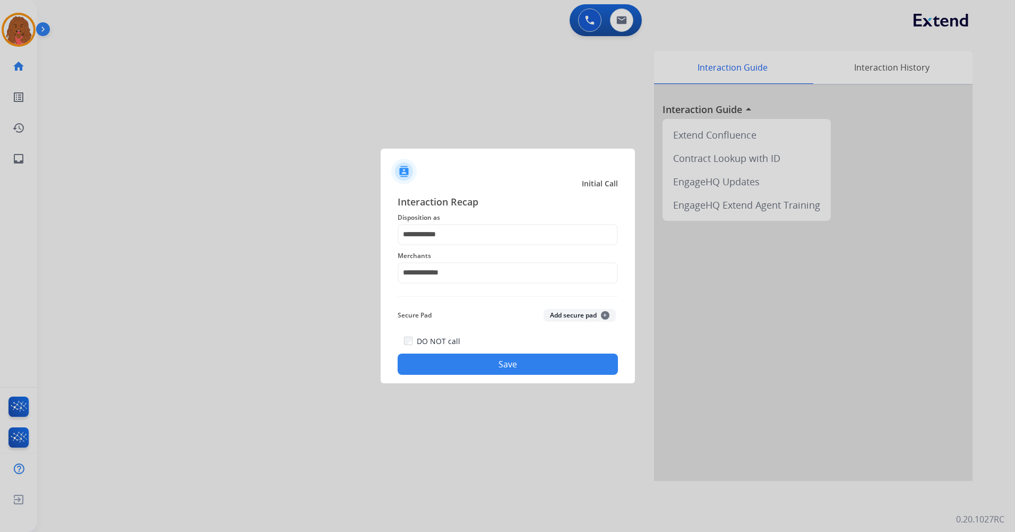
click at [487, 358] on button "Save" at bounding box center [508, 364] width 220 height 21
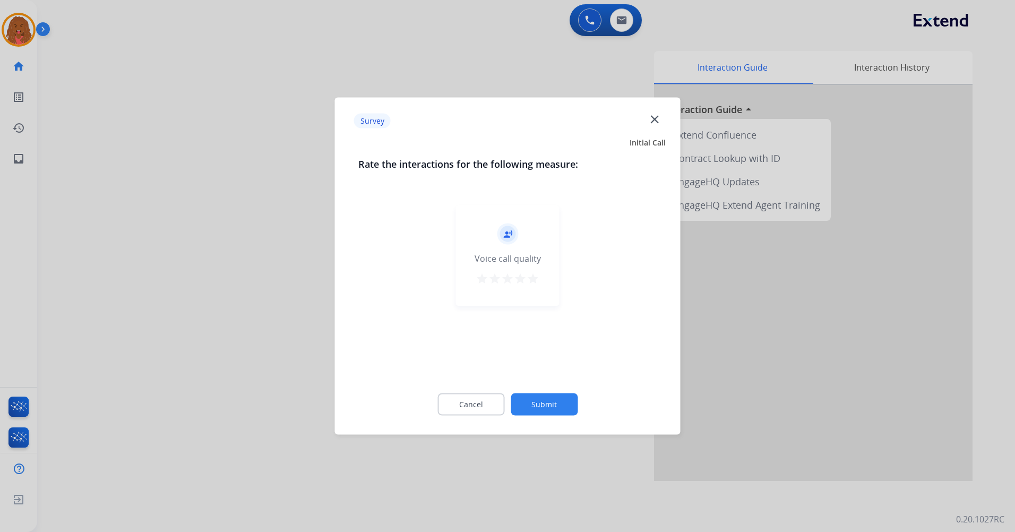
click at [538, 399] on button "Submit" at bounding box center [544, 404] width 67 height 22
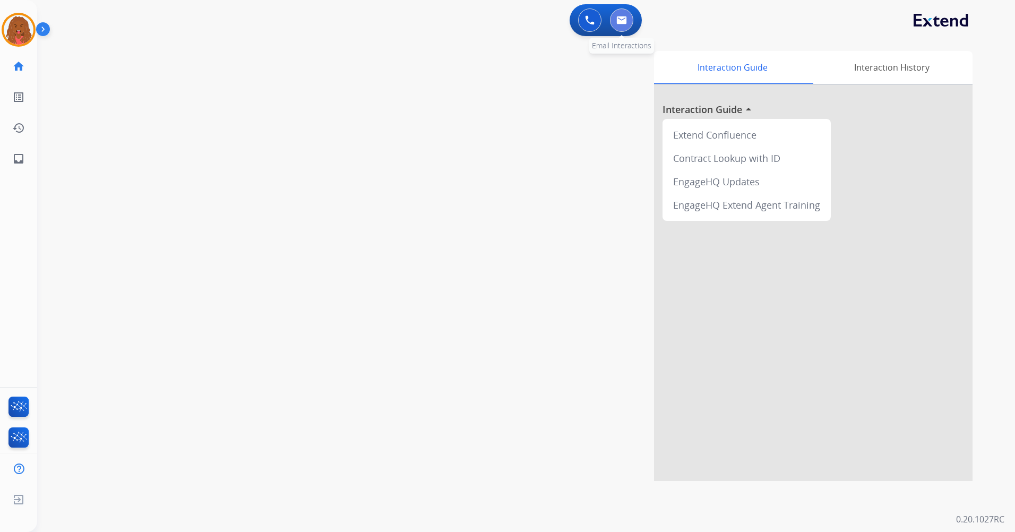
click at [626, 25] on button at bounding box center [621, 19] width 23 height 23
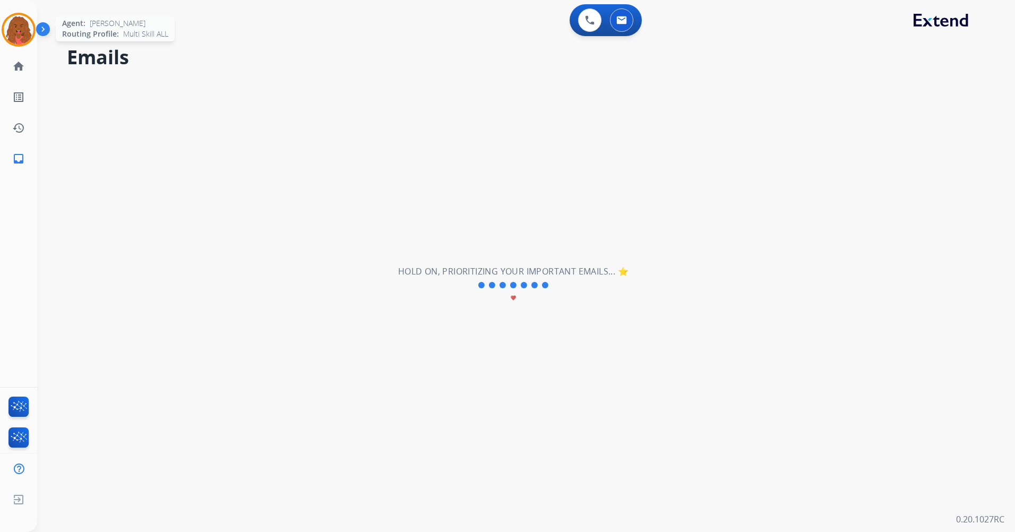
click at [32, 33] on img at bounding box center [19, 30] width 30 height 30
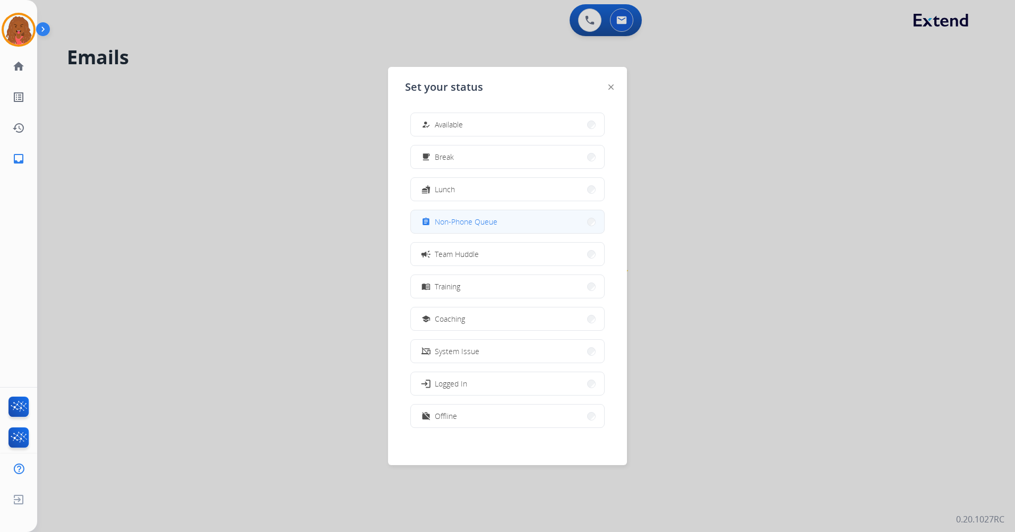
click at [464, 230] on button "assignment Non-Phone Queue" at bounding box center [507, 221] width 193 height 23
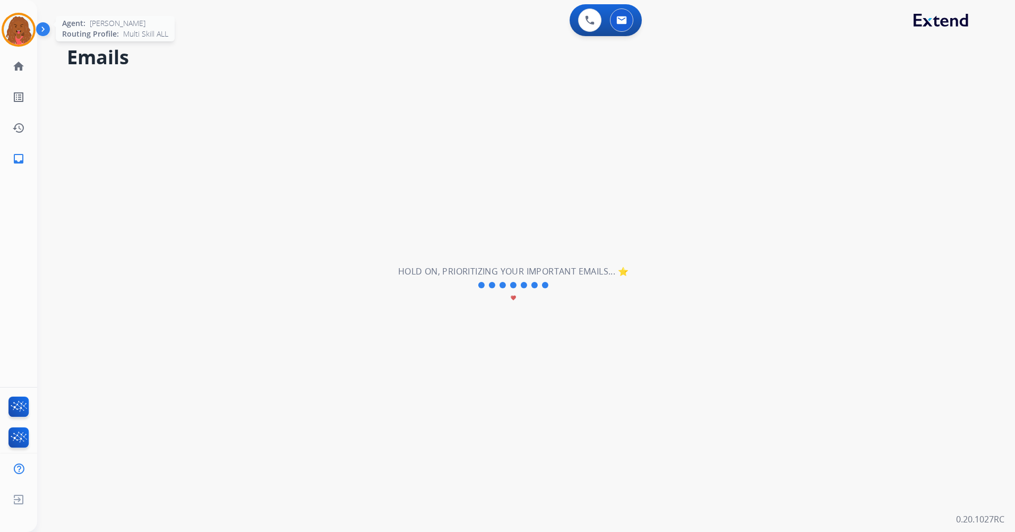
click at [29, 26] on img at bounding box center [19, 30] width 30 height 30
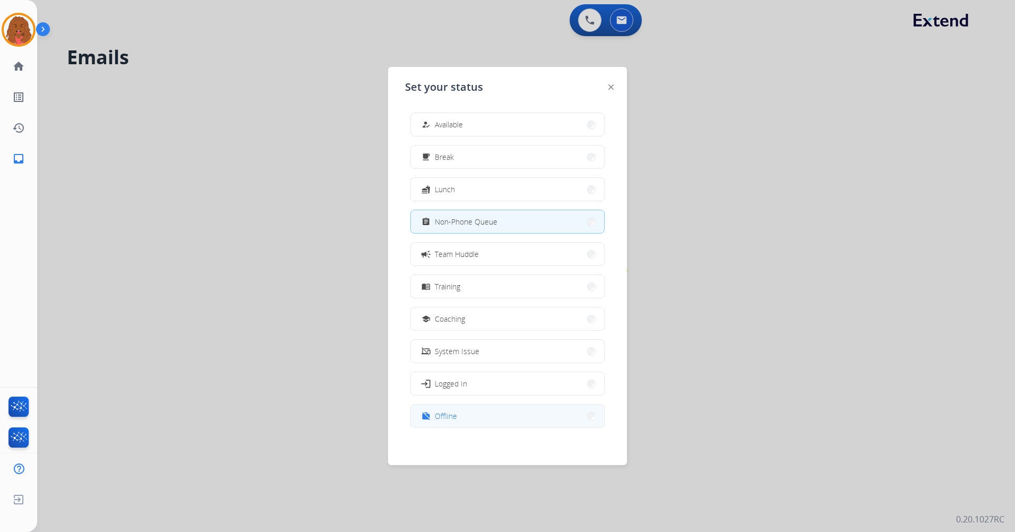
click at [490, 410] on button "work_off Offline" at bounding box center [507, 416] width 193 height 23
